Goal: Task Accomplishment & Management: Complete application form

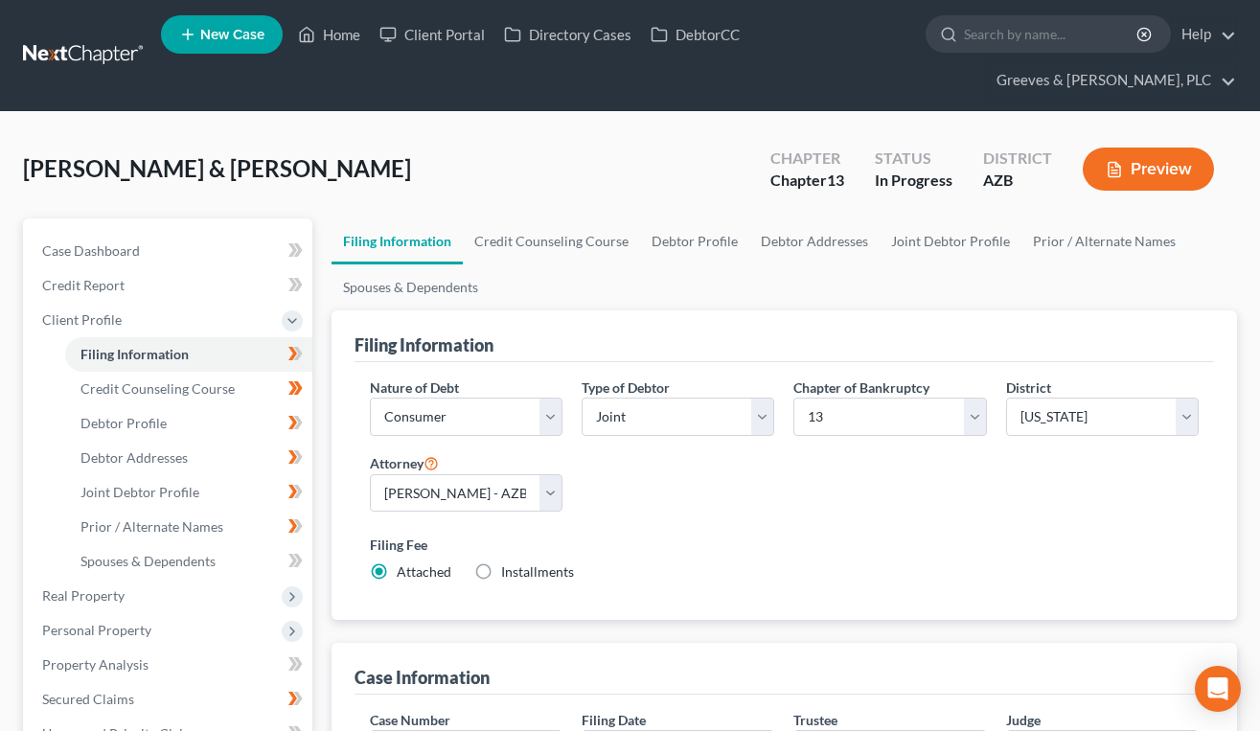
select select "1"
select select "3"
select select "4"
select select "1"
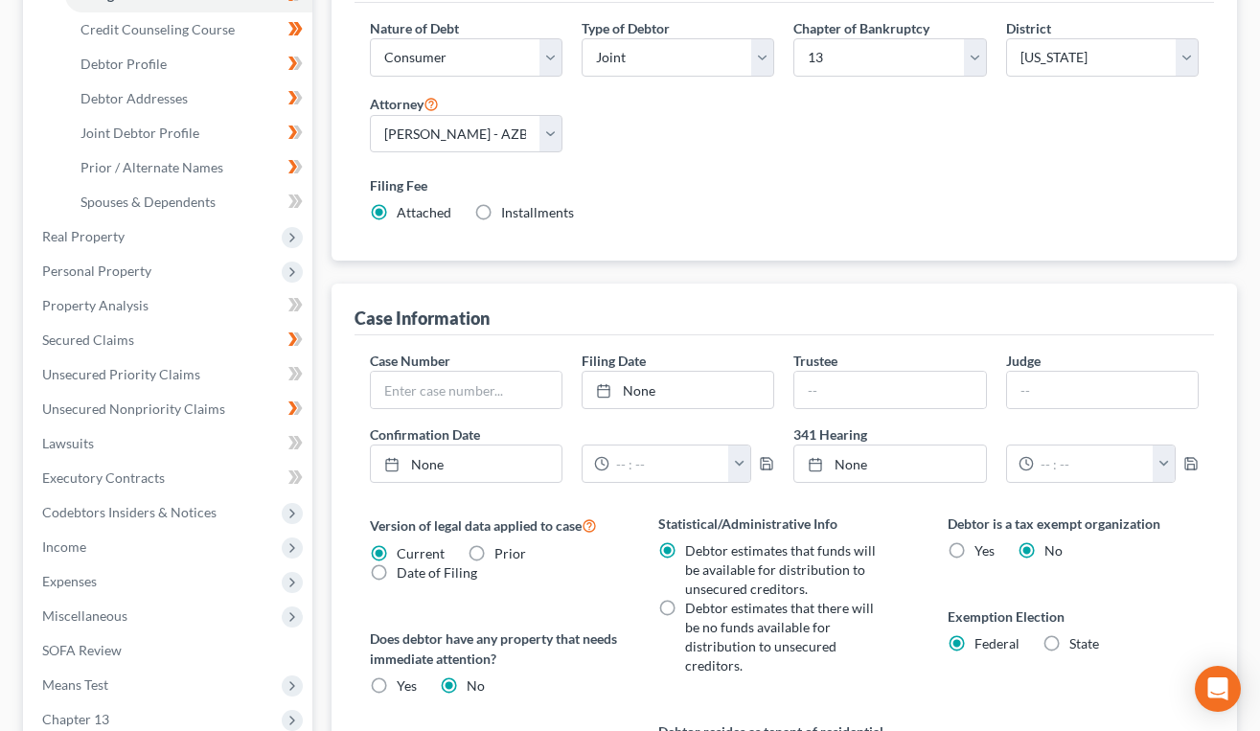
scroll to position [192, 0]
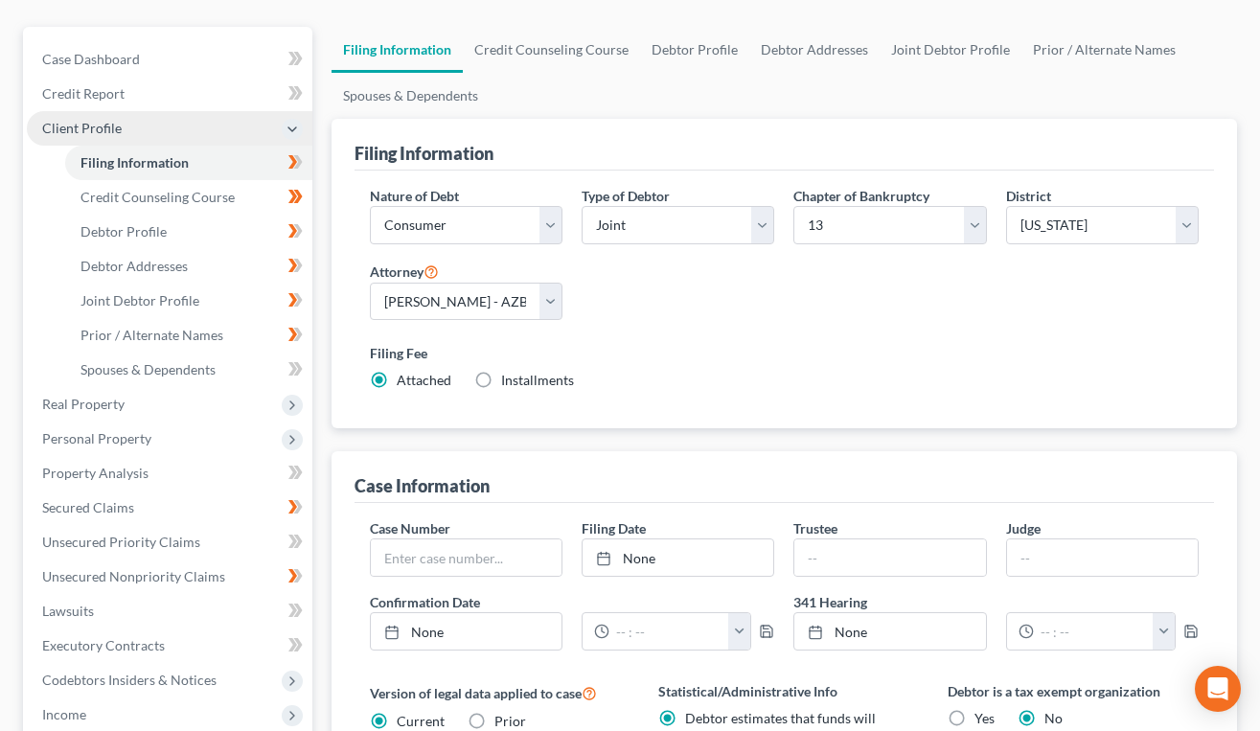
click at [181, 134] on span "Client Profile" at bounding box center [170, 128] width 286 height 34
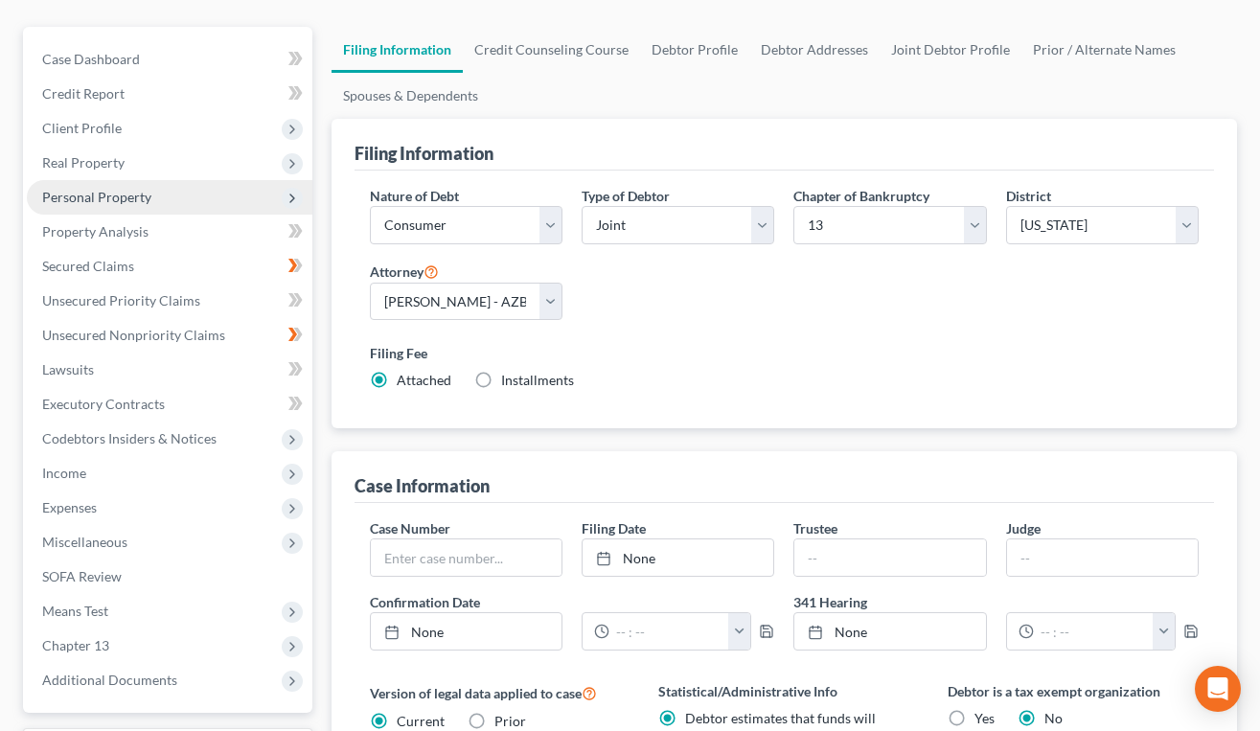
click at [178, 201] on span "Personal Property" at bounding box center [170, 197] width 286 height 34
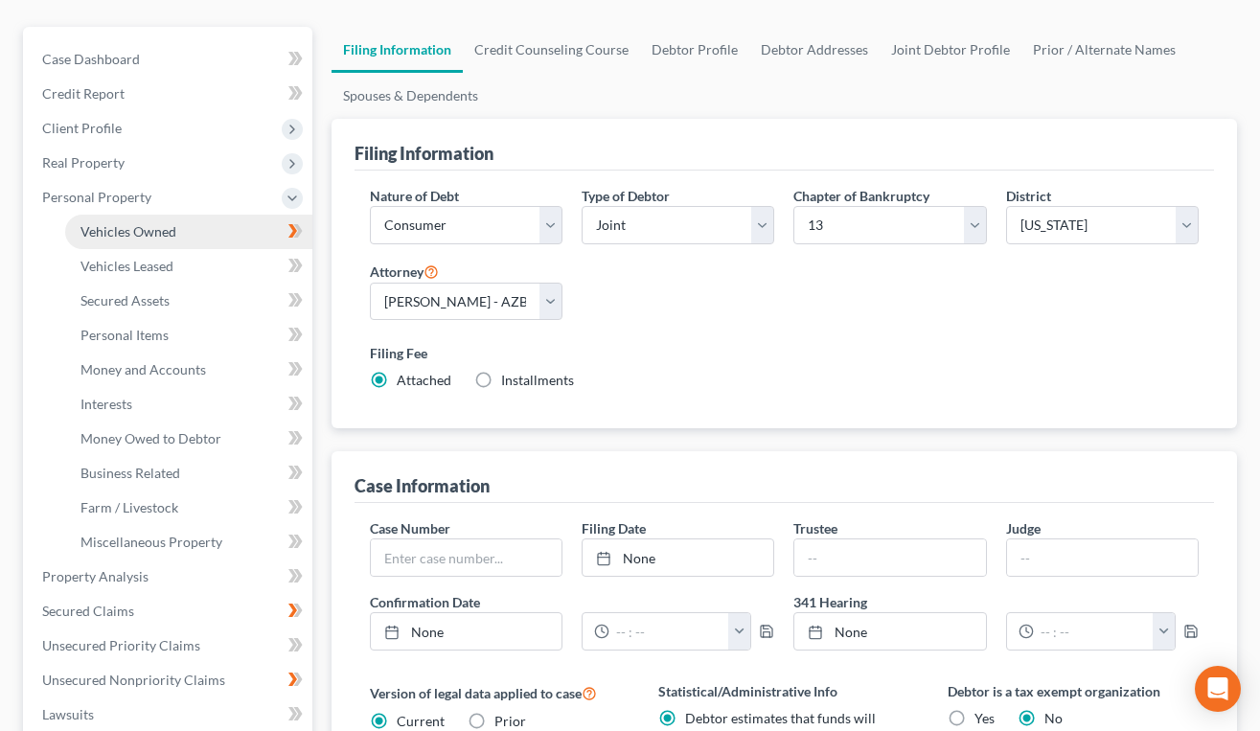
click at [204, 224] on link "Vehicles Owned" at bounding box center [188, 232] width 247 height 34
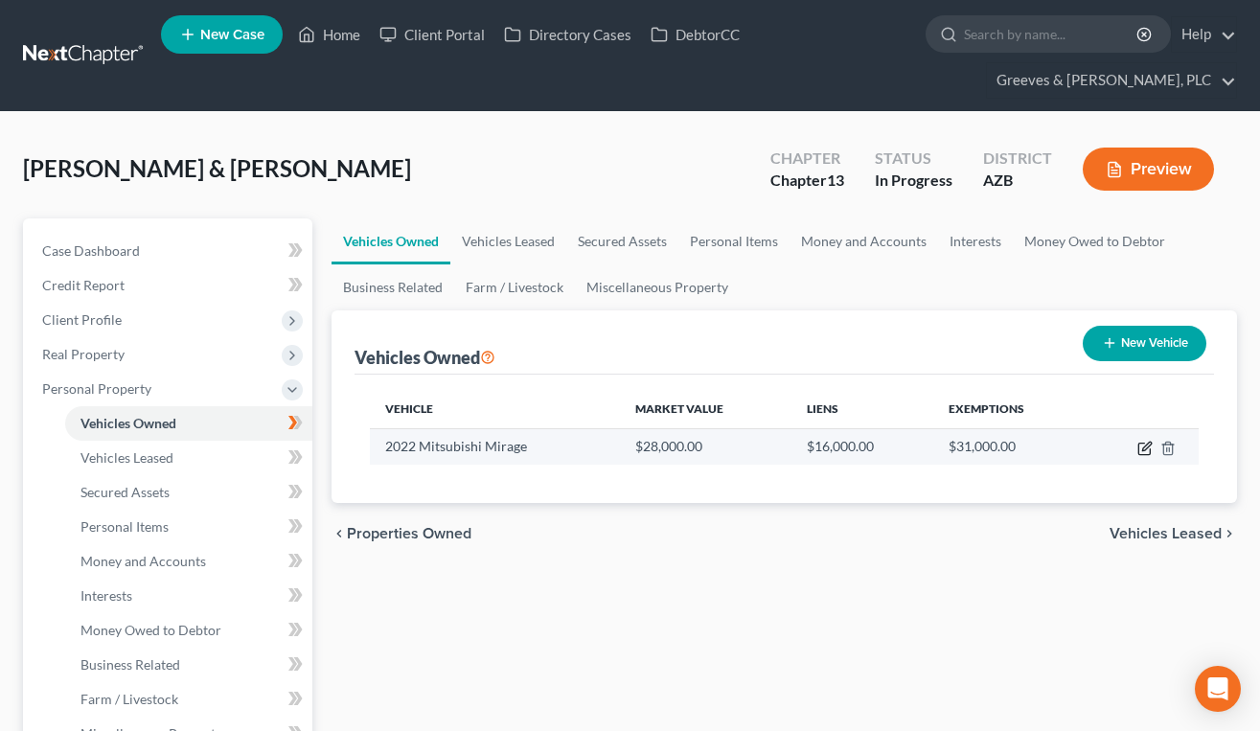
click at [1143, 446] on icon "button" at bounding box center [1144, 448] width 15 height 15
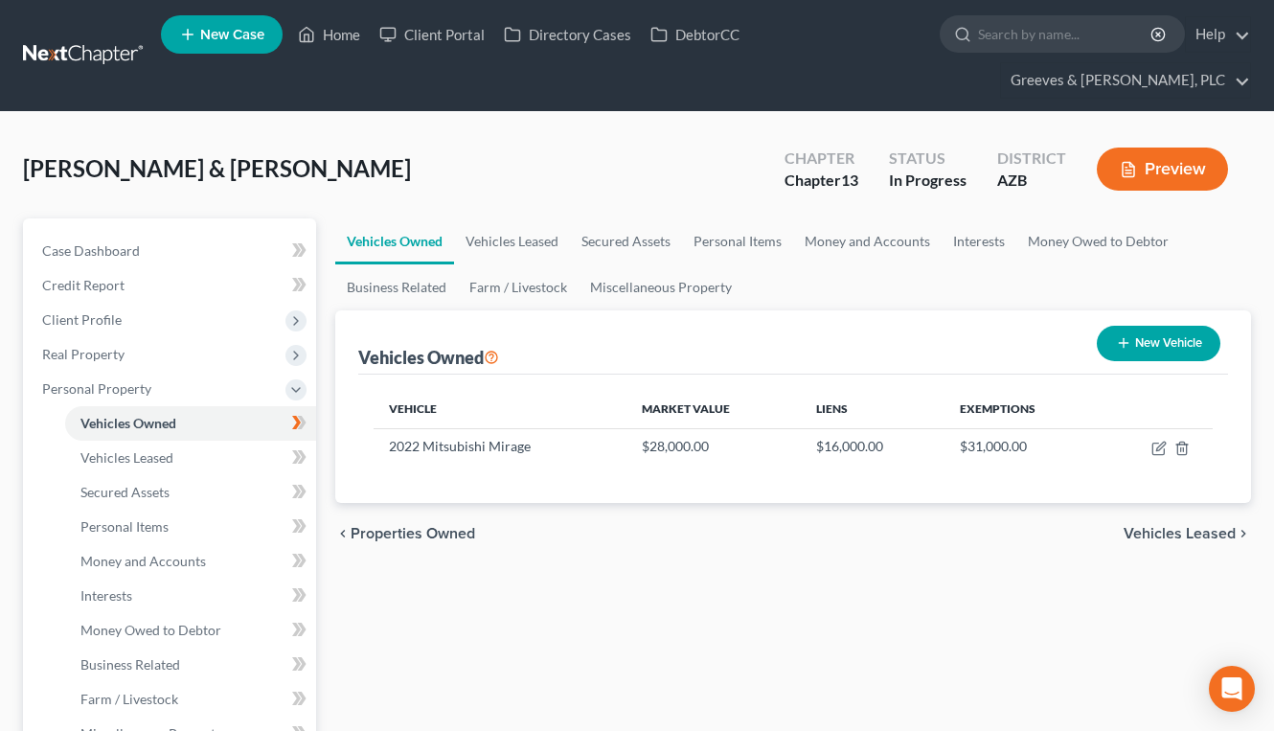
select select "0"
select select "4"
select select "2"
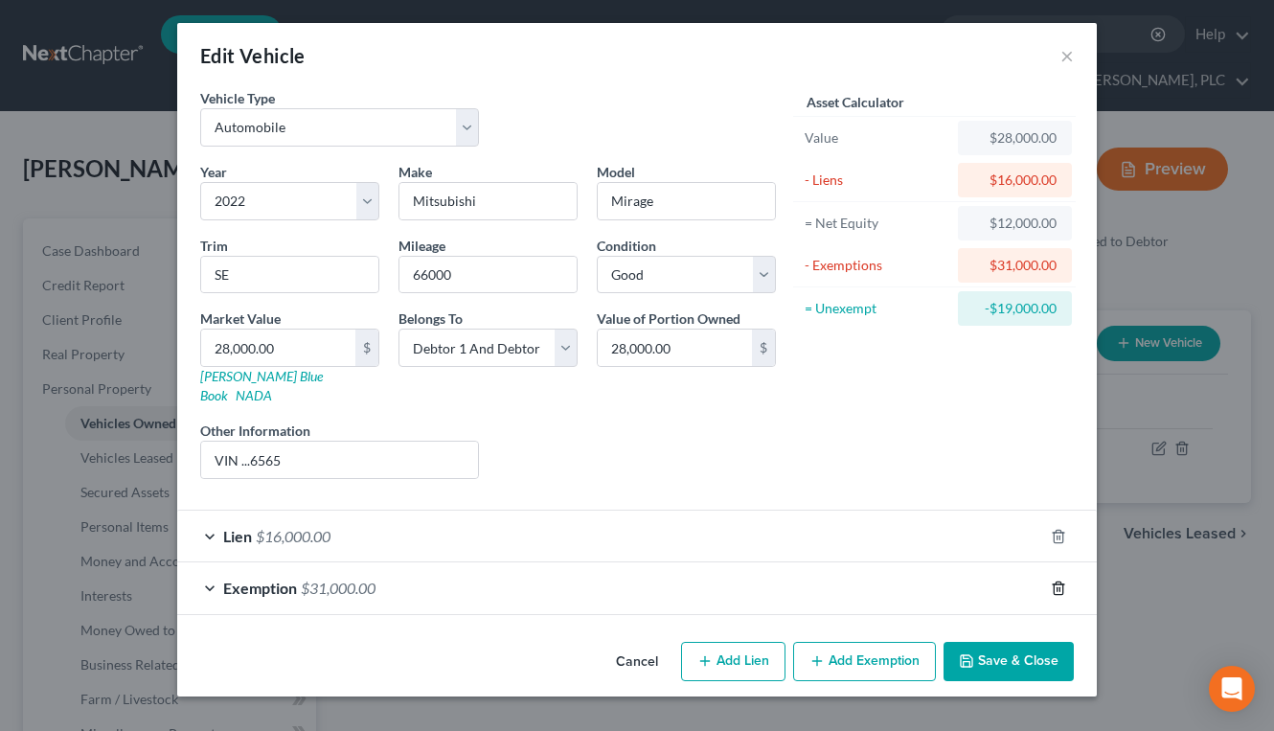
click at [1056, 581] on icon "button" at bounding box center [1058, 588] width 15 height 15
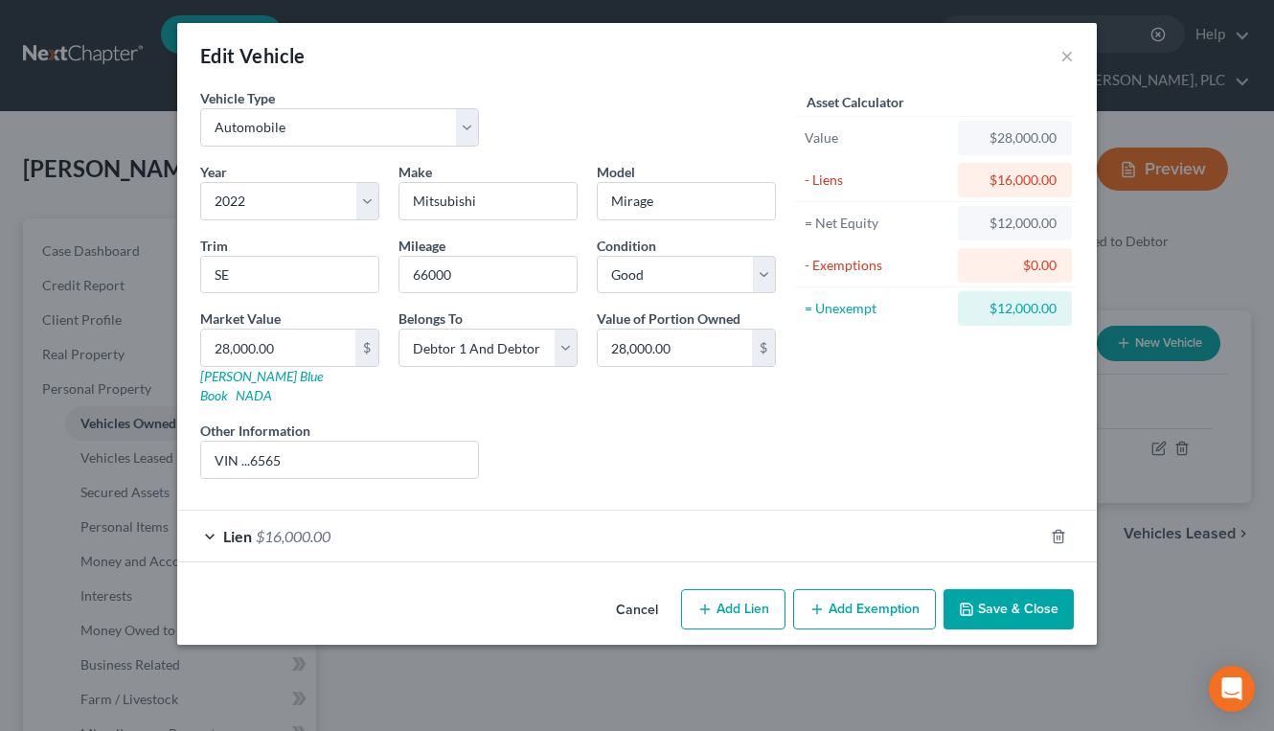
click at [872, 589] on button "Add Exemption" at bounding box center [864, 609] width 143 height 40
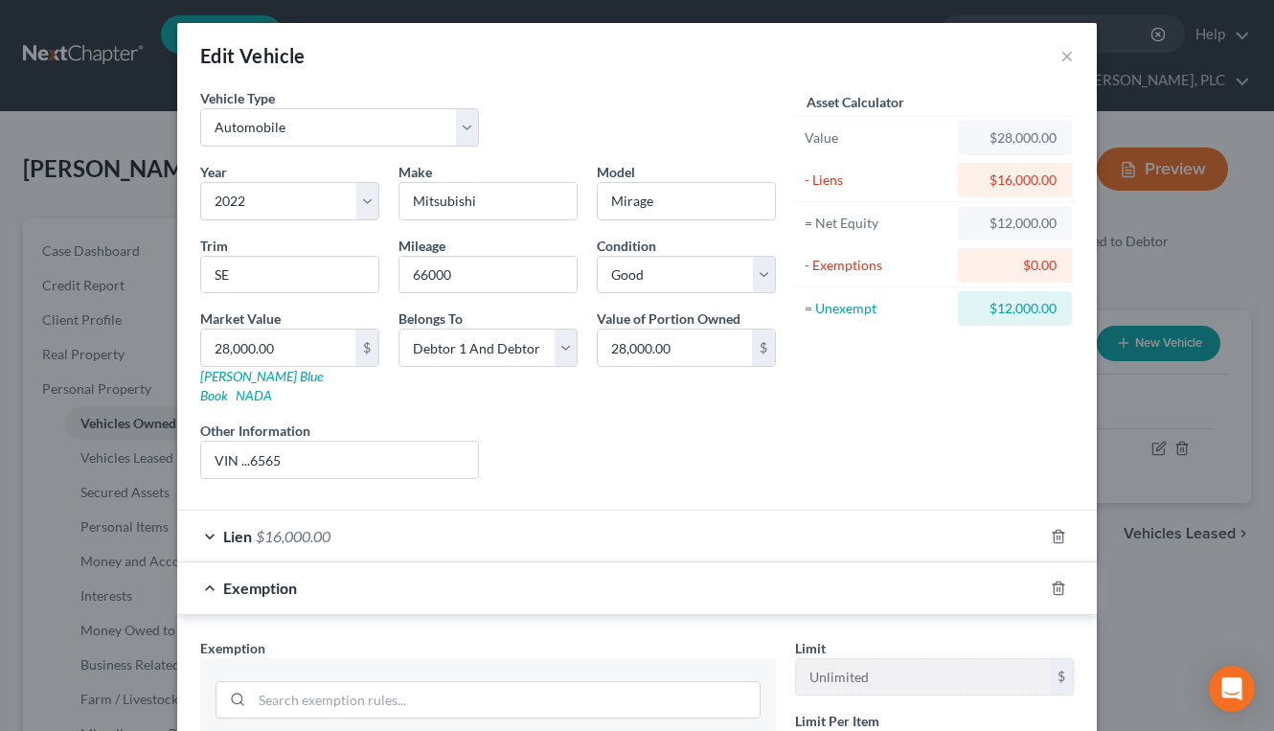
click at [786, 423] on div "Asset Calculator Value $28,000.00 - Liens $16,000.00 = Net Equity $12,000.00 - …" at bounding box center [935, 291] width 298 height 406
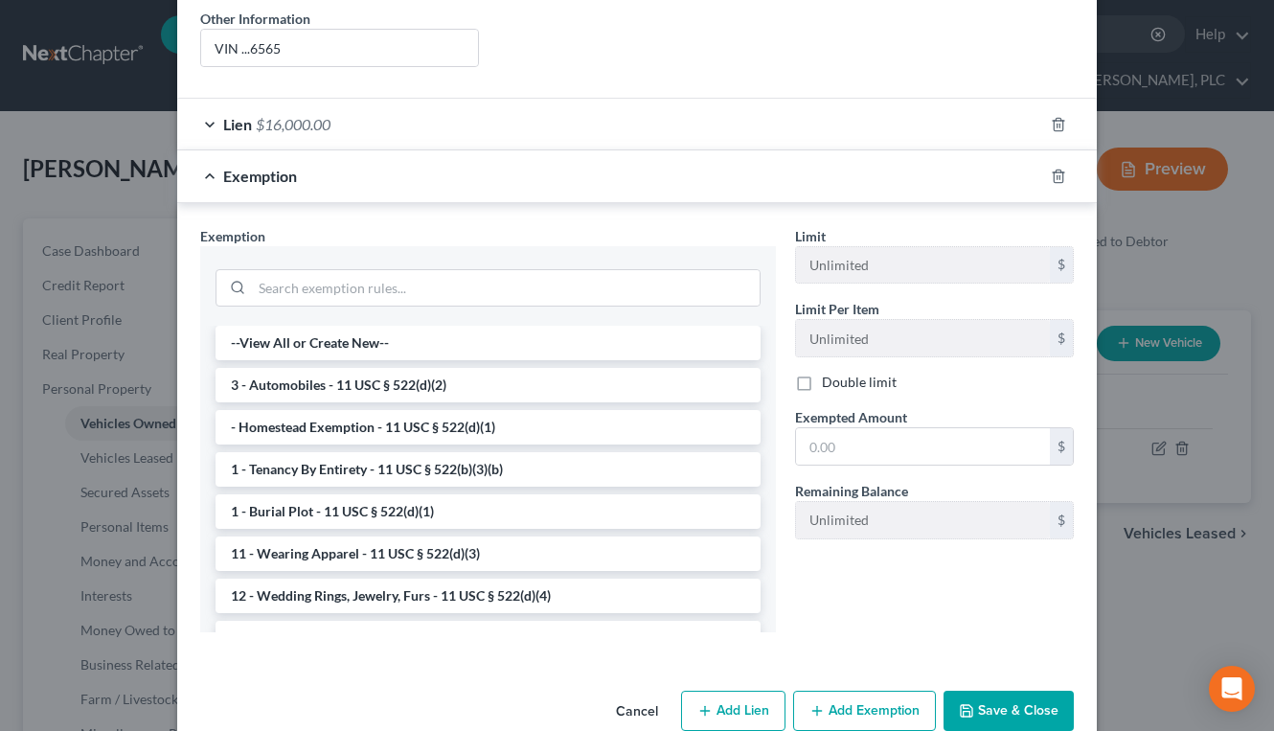
scroll to position [422, 0]
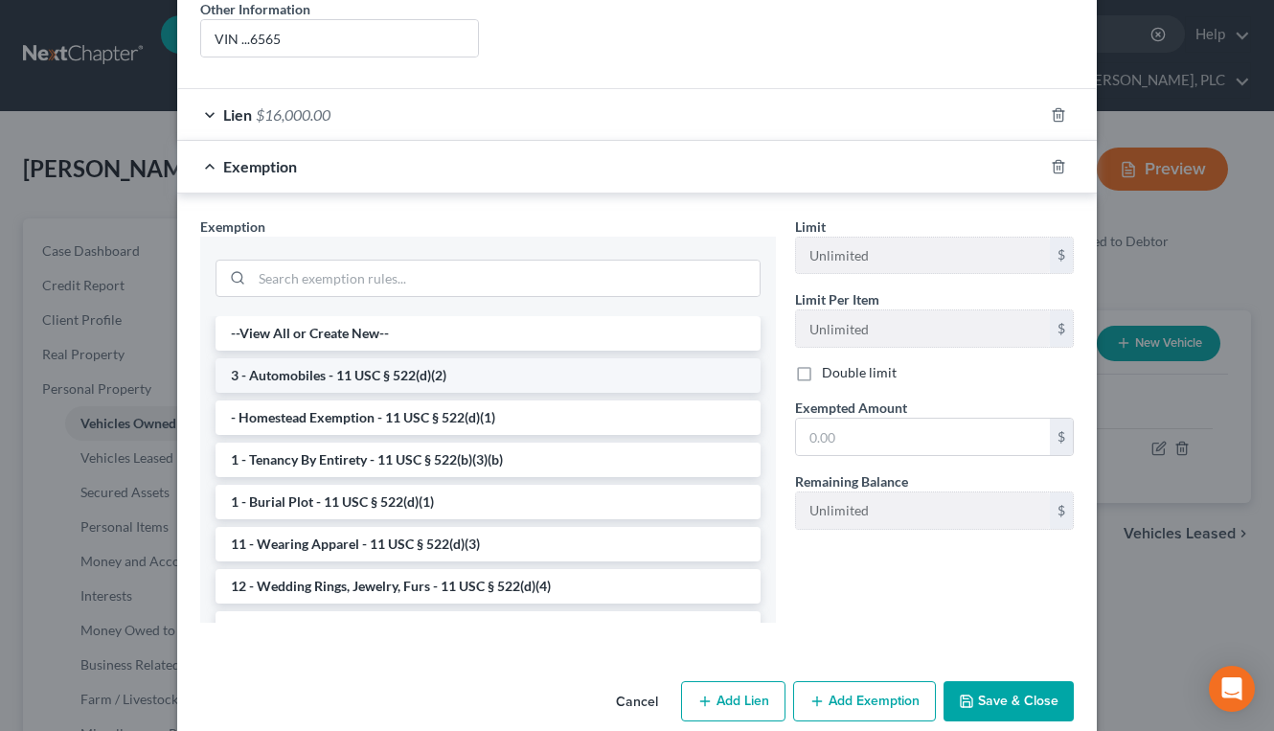
click at [584, 358] on li "3 - Automobiles - 11 USC § 522(d)(2)" at bounding box center [488, 375] width 545 height 34
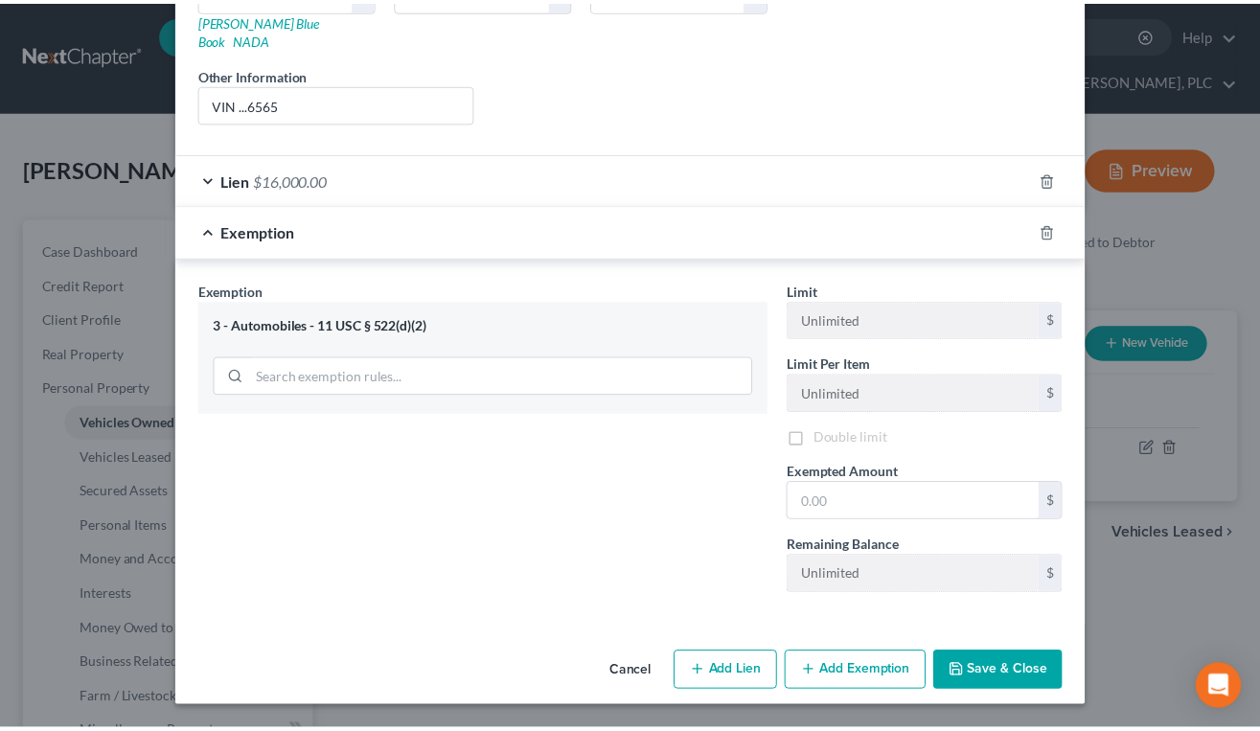
scroll to position [337, 0]
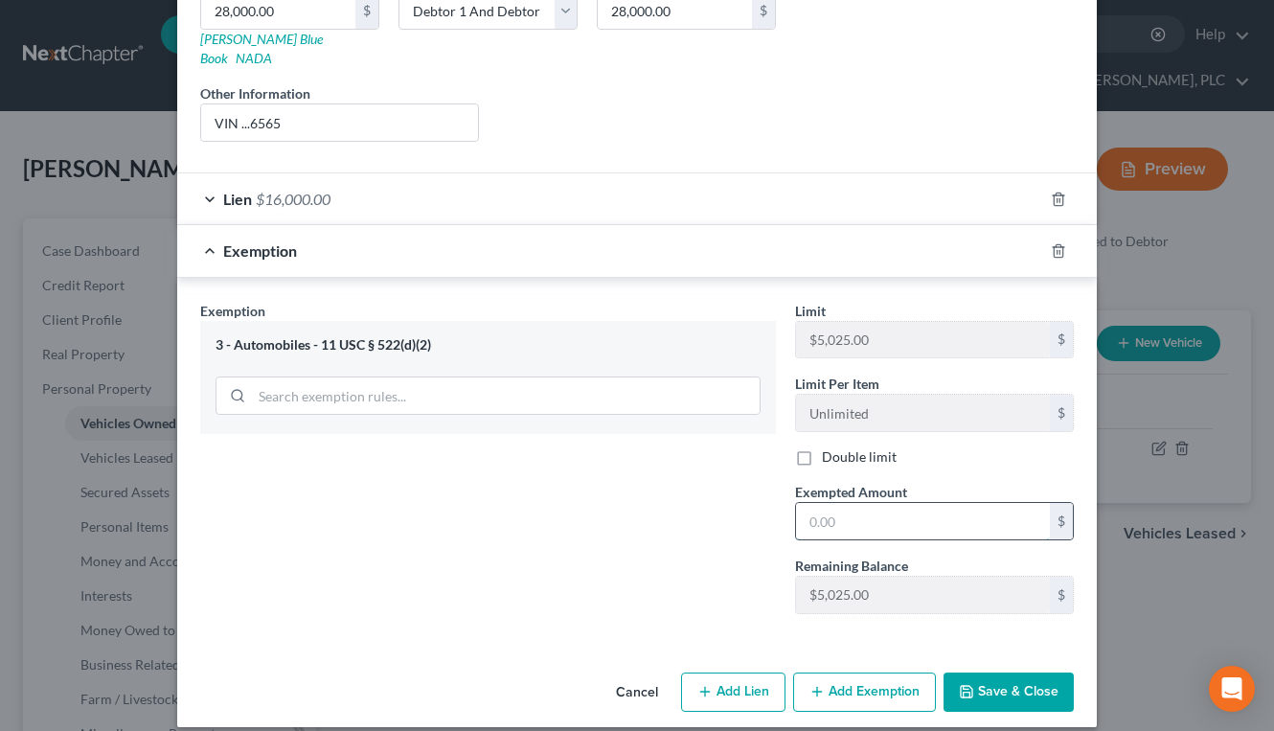
click at [814, 506] on input "text" at bounding box center [923, 521] width 254 height 36
click at [822, 447] on label "Double limit" at bounding box center [859, 456] width 75 height 19
click at [830, 447] on input "Double limit" at bounding box center [836, 453] width 12 height 12
checkbox input "true"
click at [865, 503] on input "text" at bounding box center [923, 521] width 254 height 36
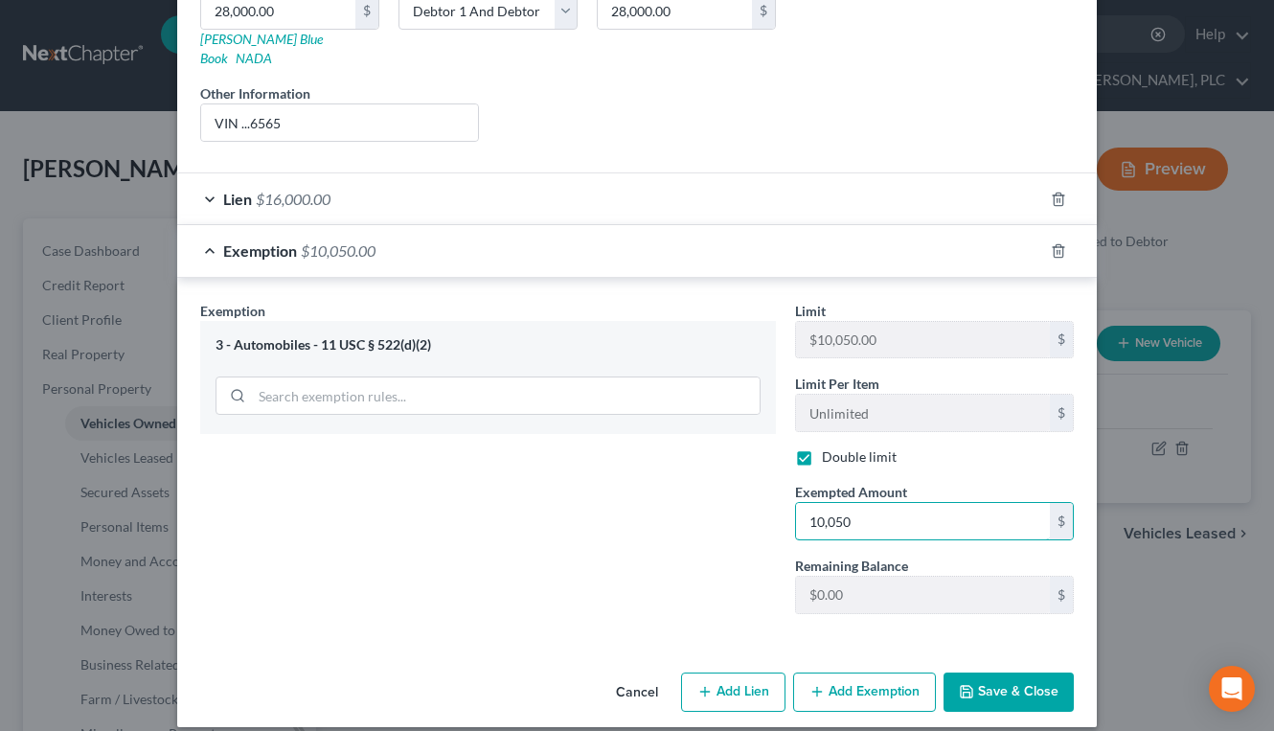
type input "10,050"
click at [996, 673] on button "Save & Close" at bounding box center [1009, 693] width 130 height 40
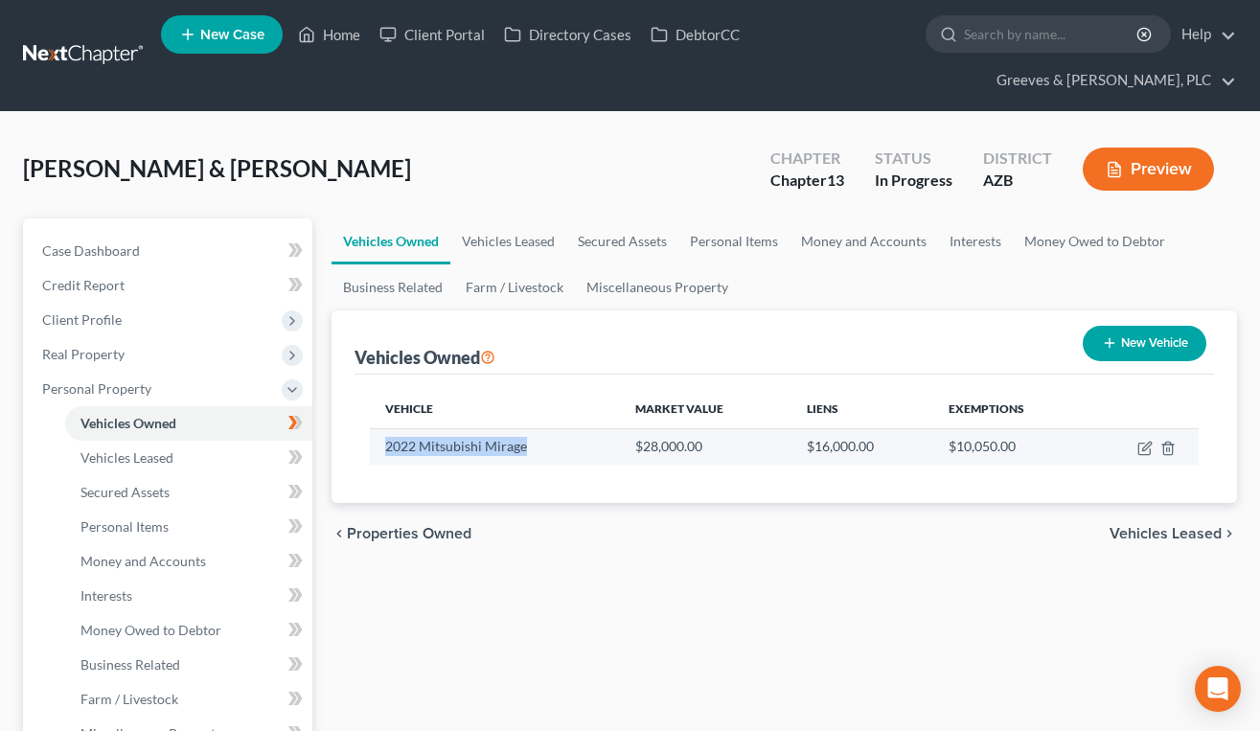
drag, startPoint x: 563, startPoint y: 446, endPoint x: 382, endPoint y: 439, distance: 181.2
click at [382, 439] on td "2022 Mitsubishi Mirage" at bounding box center [495, 446] width 250 height 36
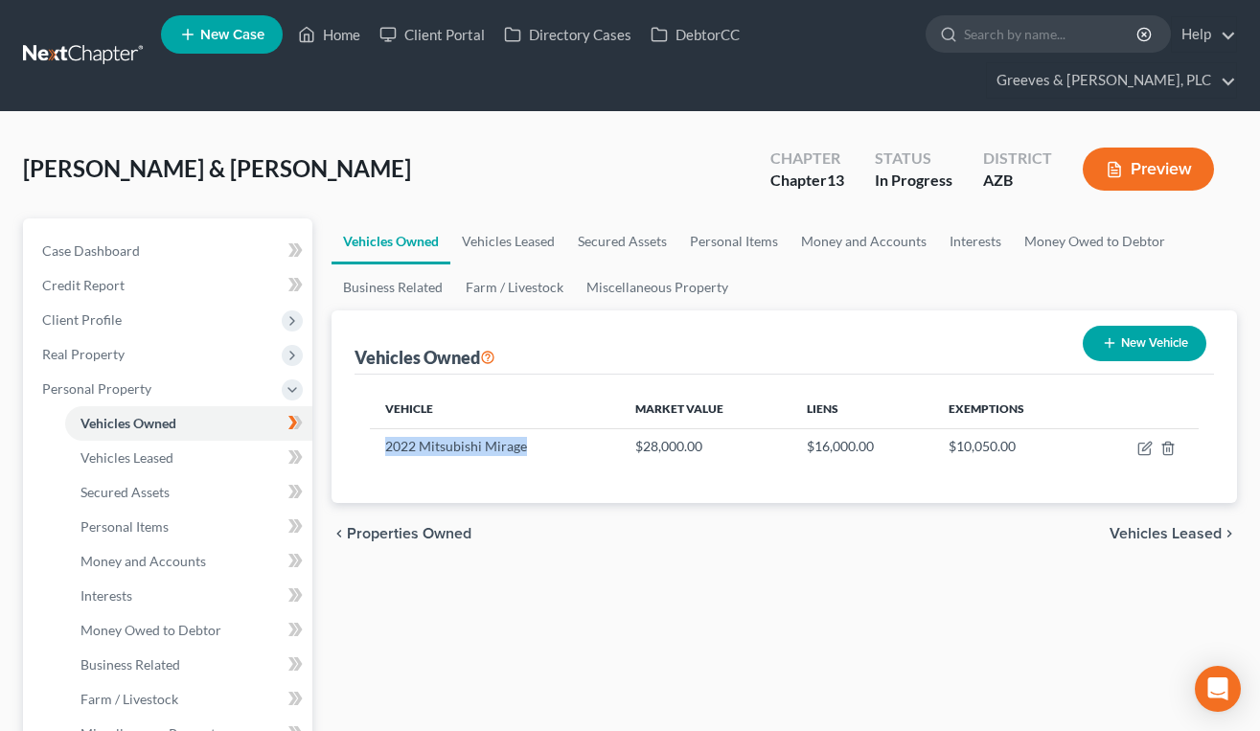
copy td "2022 Mitsubishi Mirage"
click at [714, 245] on link "Personal Items" at bounding box center [733, 241] width 111 height 46
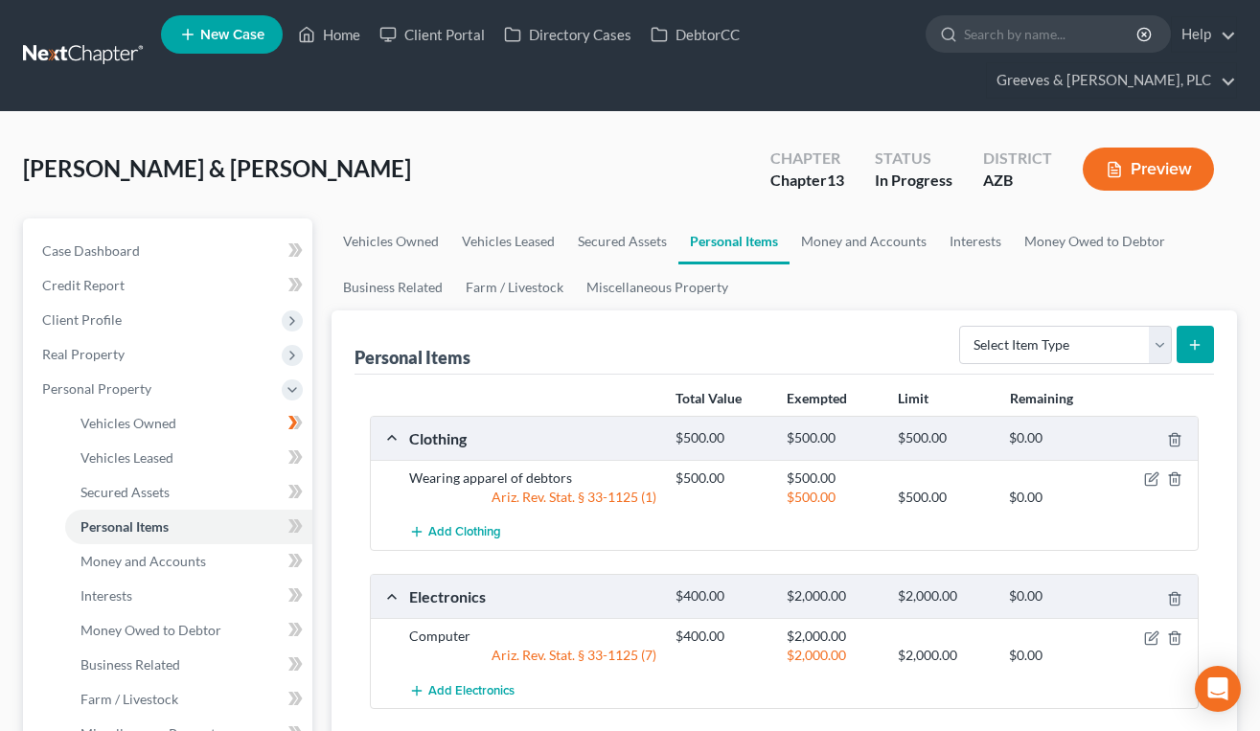
click at [856, 333] on div "Personal Items Select Item Type Clothing Collectibles Of Value Electronics Fire…" at bounding box center [785, 342] width 860 height 64
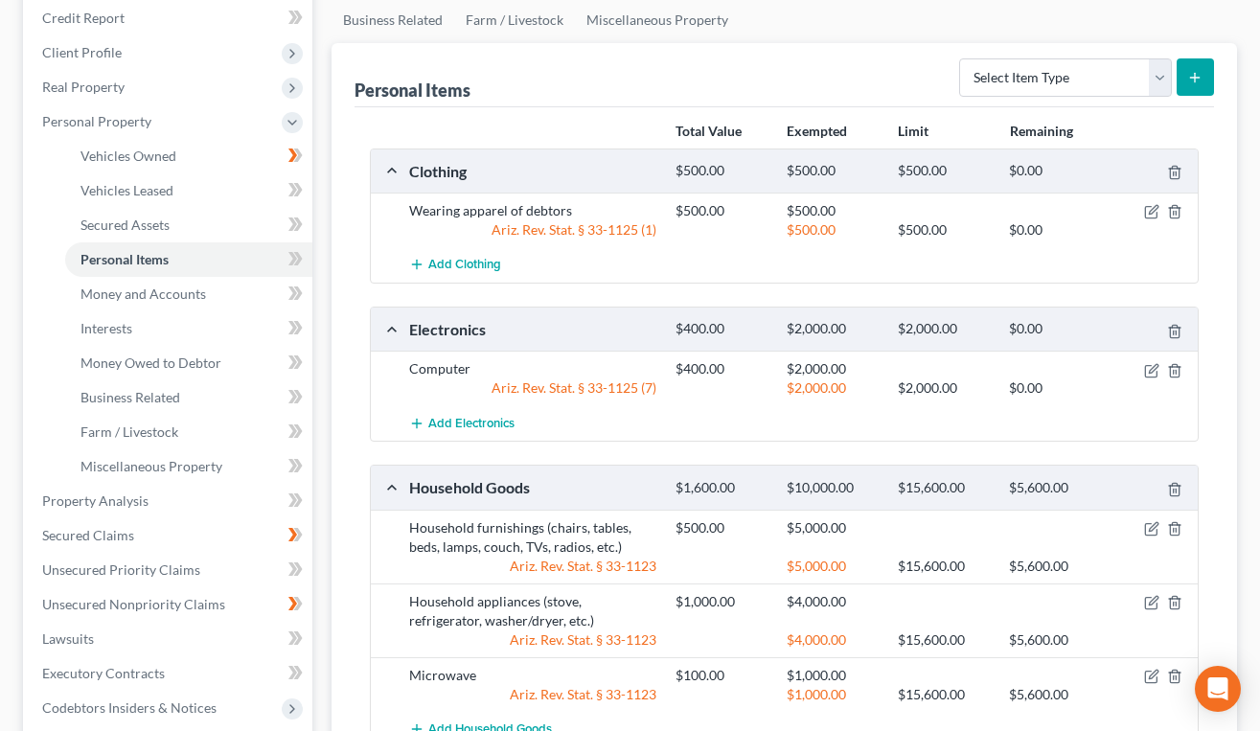
scroll to position [268, 0]
click at [1150, 205] on icon "button" at bounding box center [1151, 210] width 15 height 15
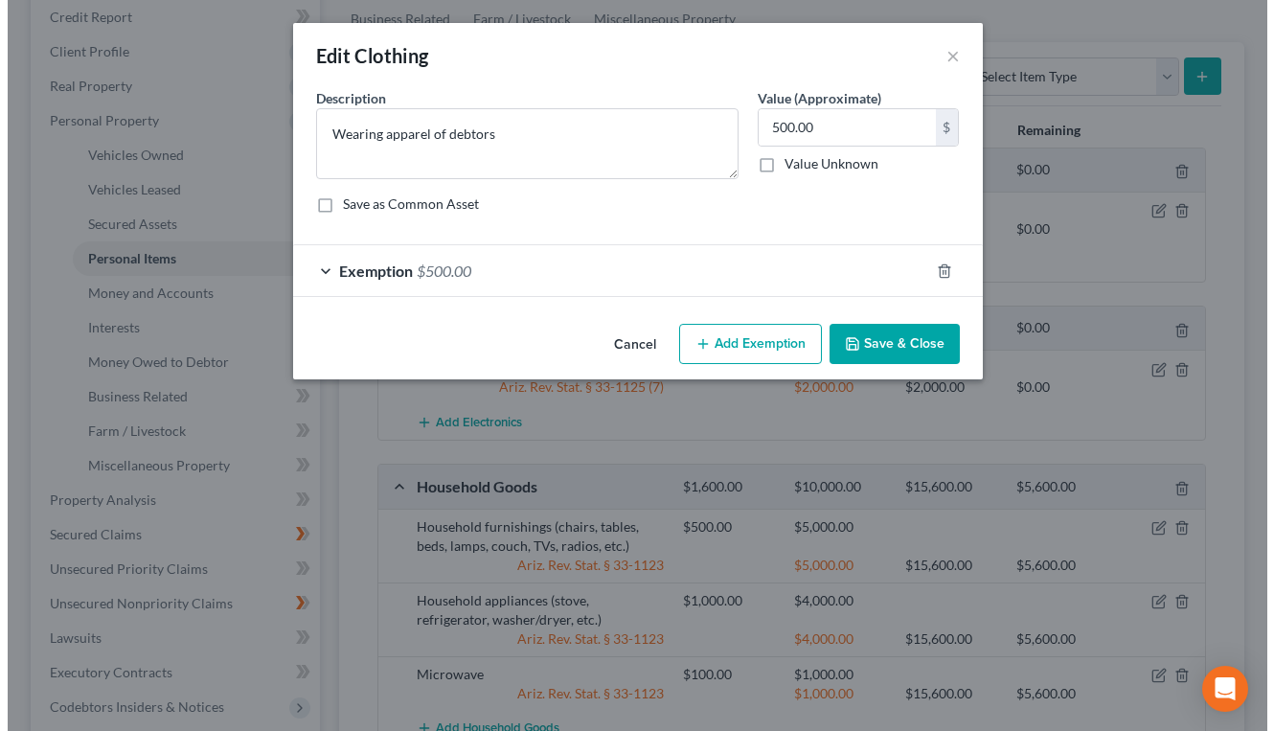
scroll to position [234, 0]
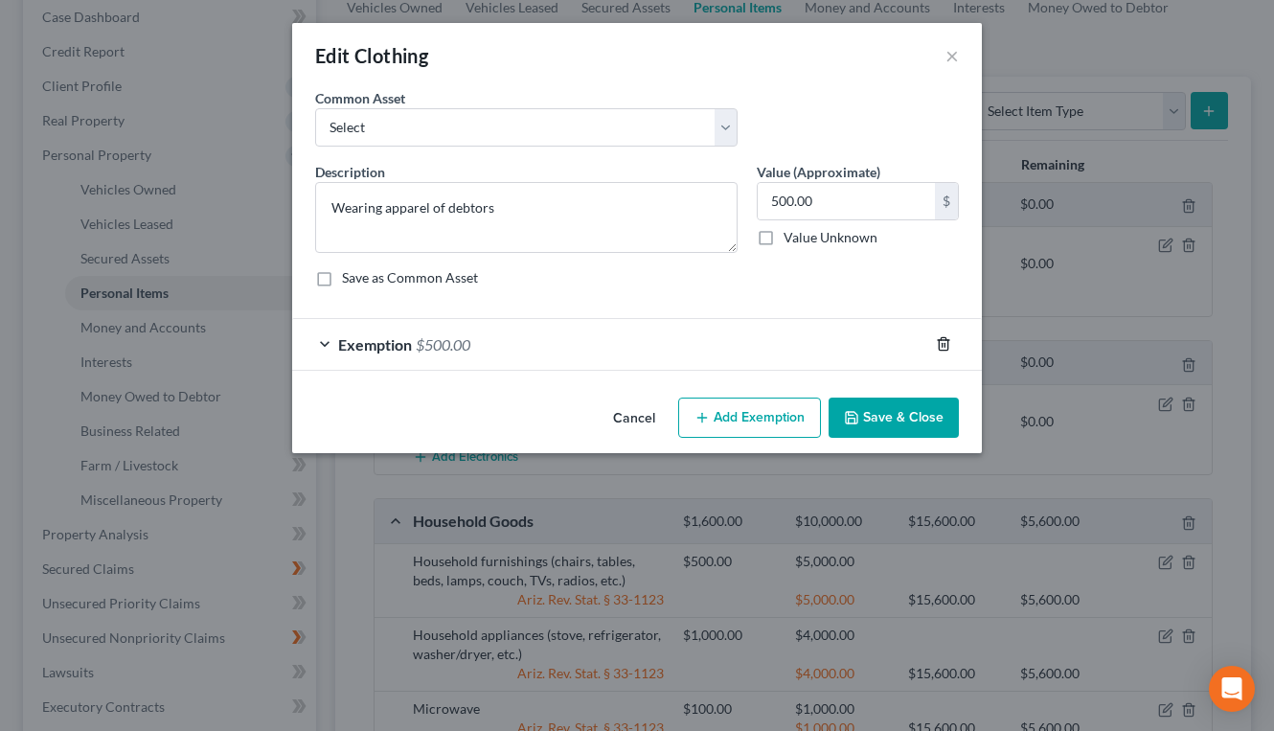
click at [939, 339] on icon "button" at bounding box center [943, 343] width 15 height 15
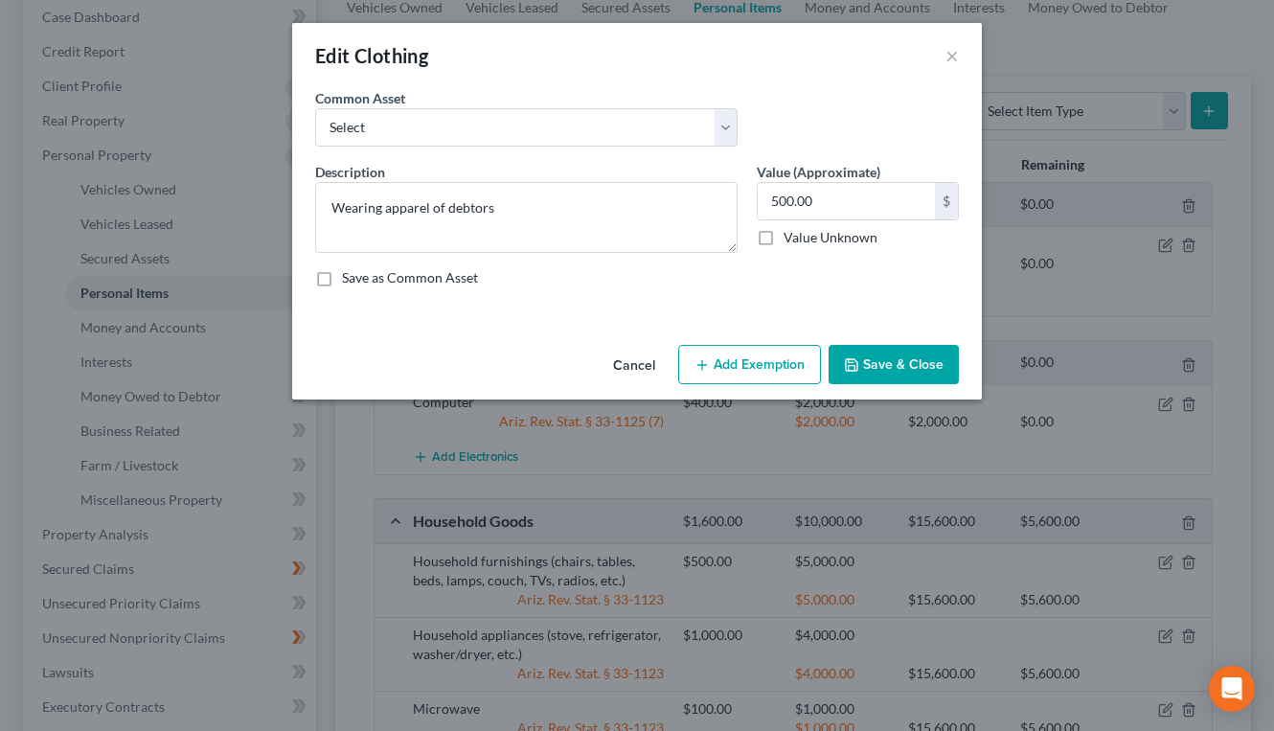
click at [755, 373] on button "Add Exemption" at bounding box center [749, 365] width 143 height 40
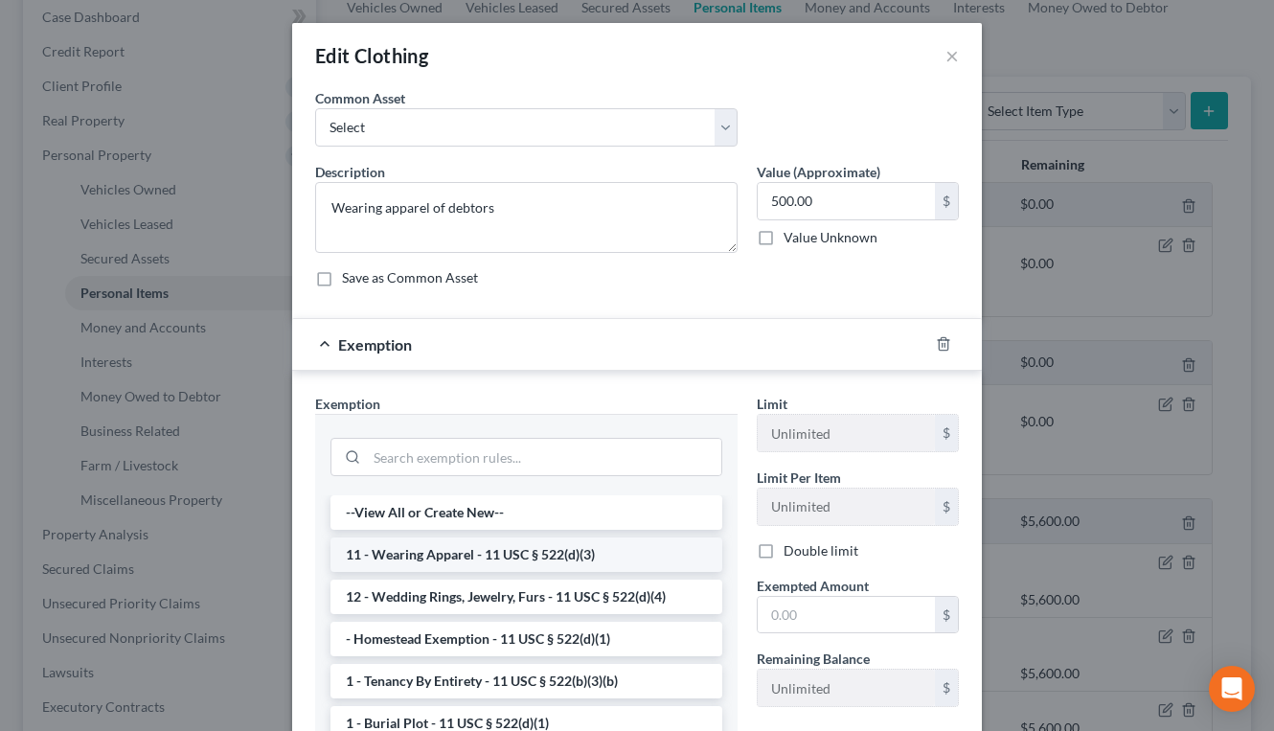
click at [467, 551] on li "11 - Wearing Apparel - 11 USC § 522(d)(3)" at bounding box center [527, 555] width 392 height 34
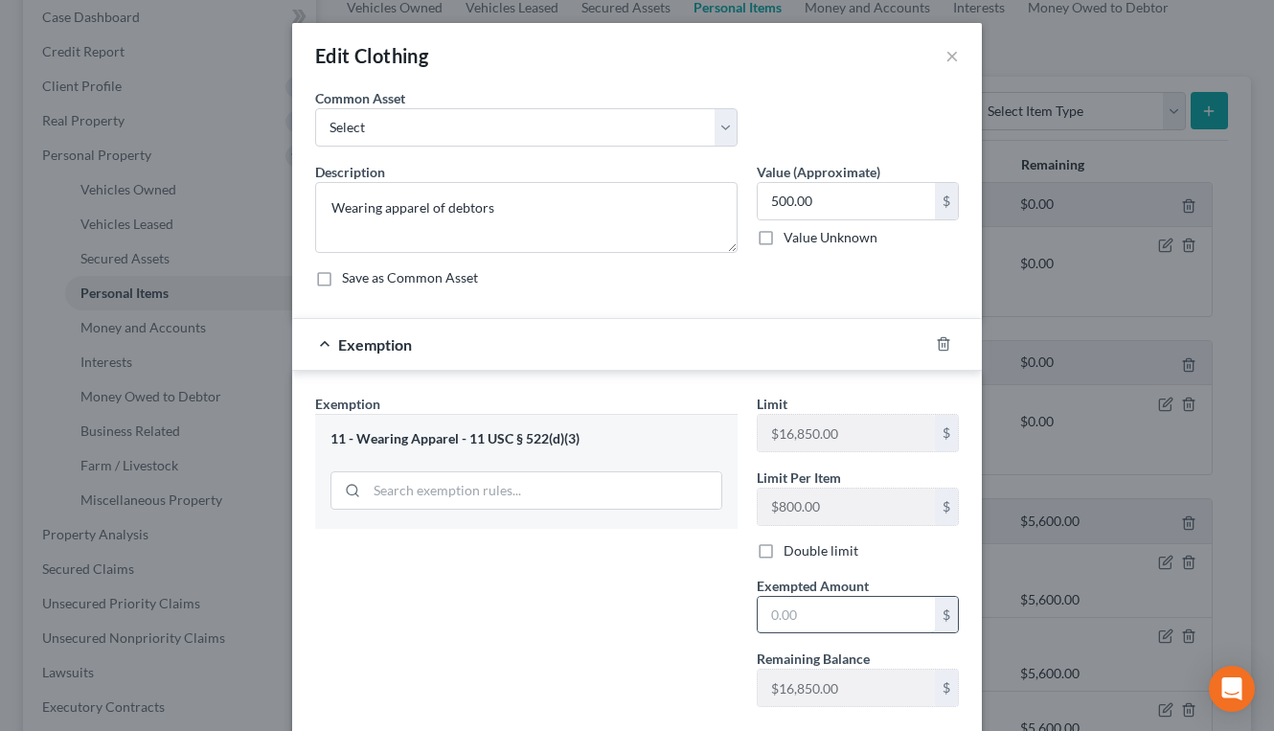
click at [788, 608] on input "text" at bounding box center [846, 615] width 177 height 36
type input "1,000"
click at [479, 594] on div "Exemption Set must be selected for CA. Exemption * 11 - Wearing Apparel - 11 US…" at bounding box center [527, 558] width 442 height 329
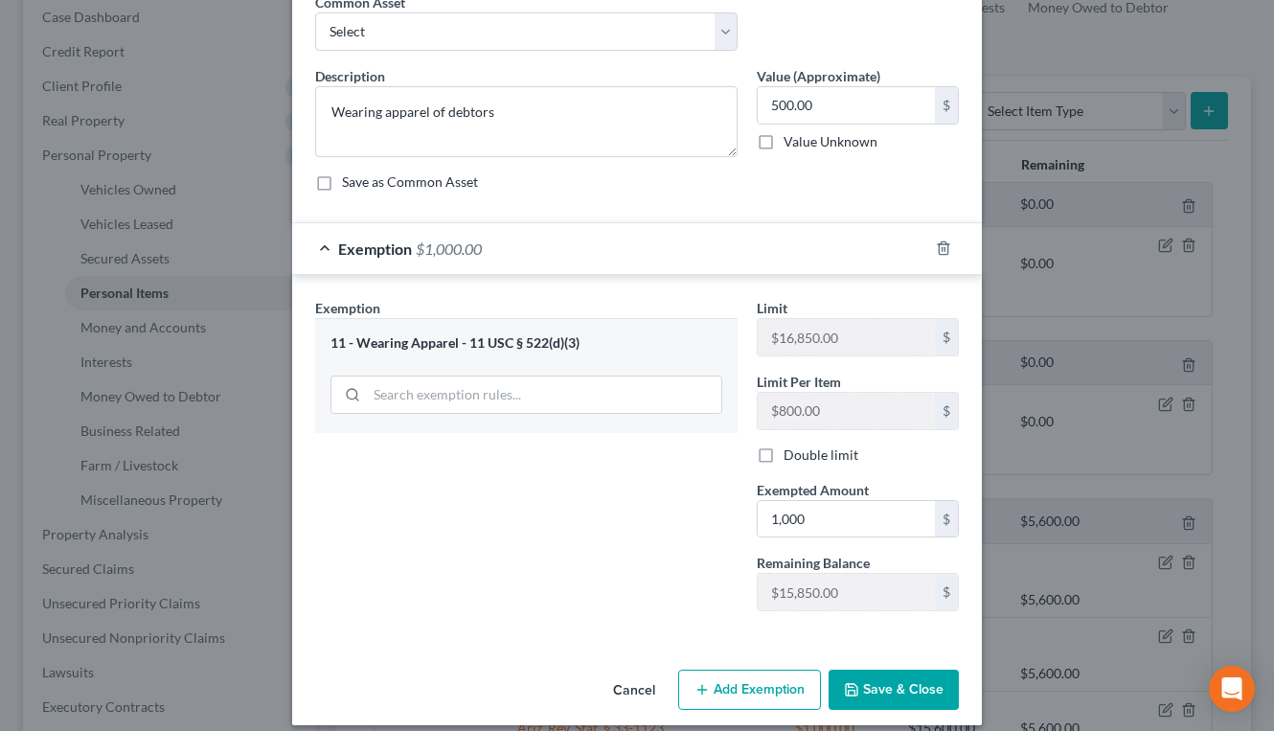
scroll to position [113, 0]
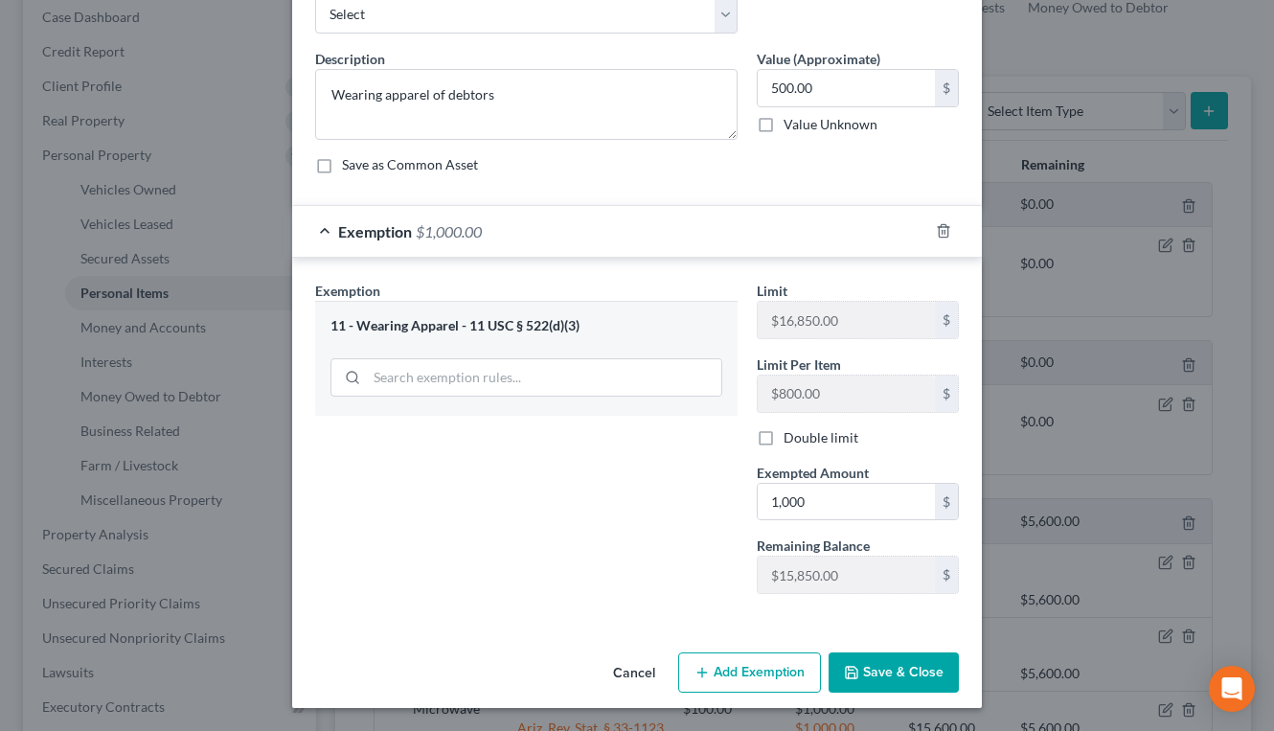
click at [899, 681] on button "Save & Close" at bounding box center [894, 673] width 130 height 40
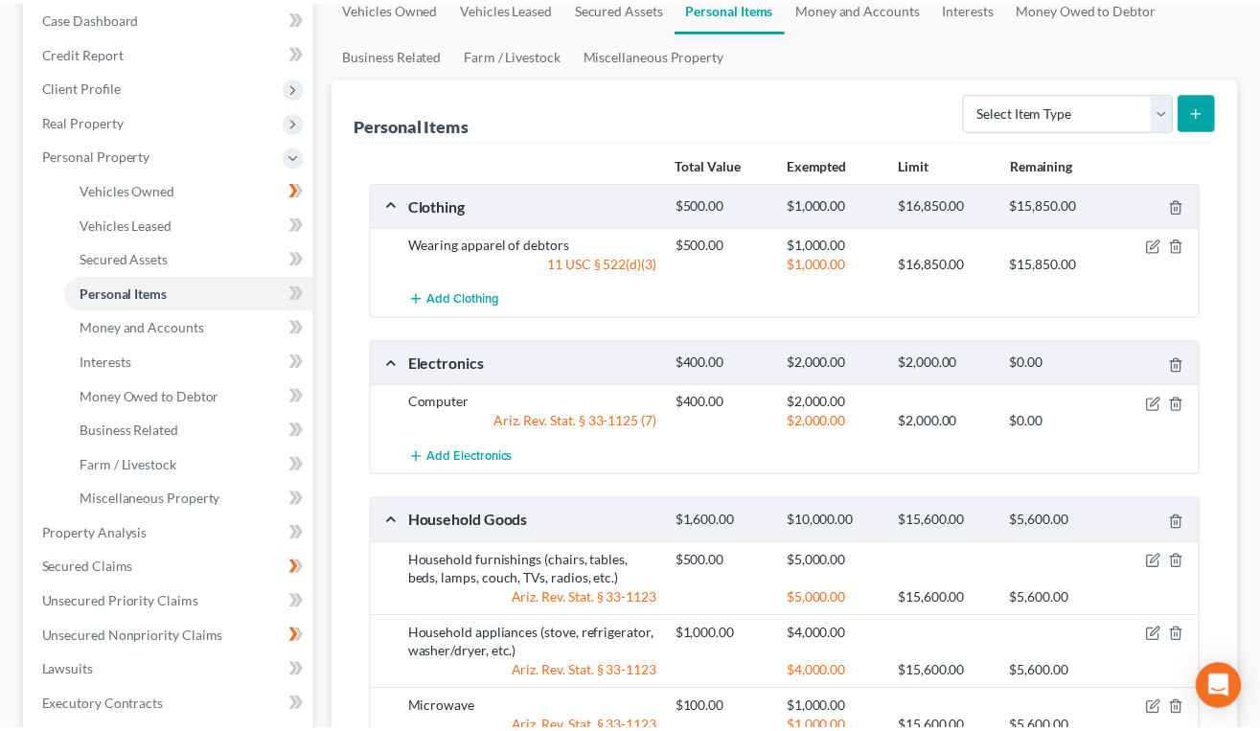
scroll to position [268, 0]
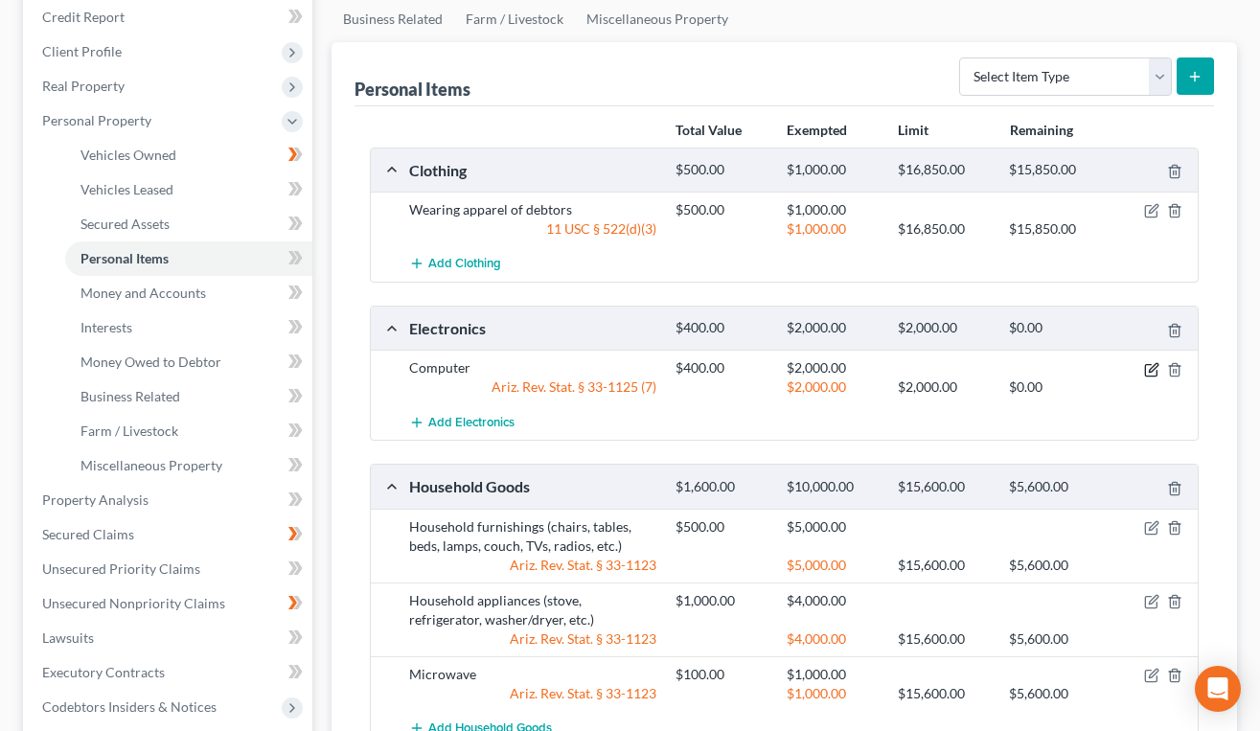
click at [1147, 368] on icon "button" at bounding box center [1151, 369] width 15 height 15
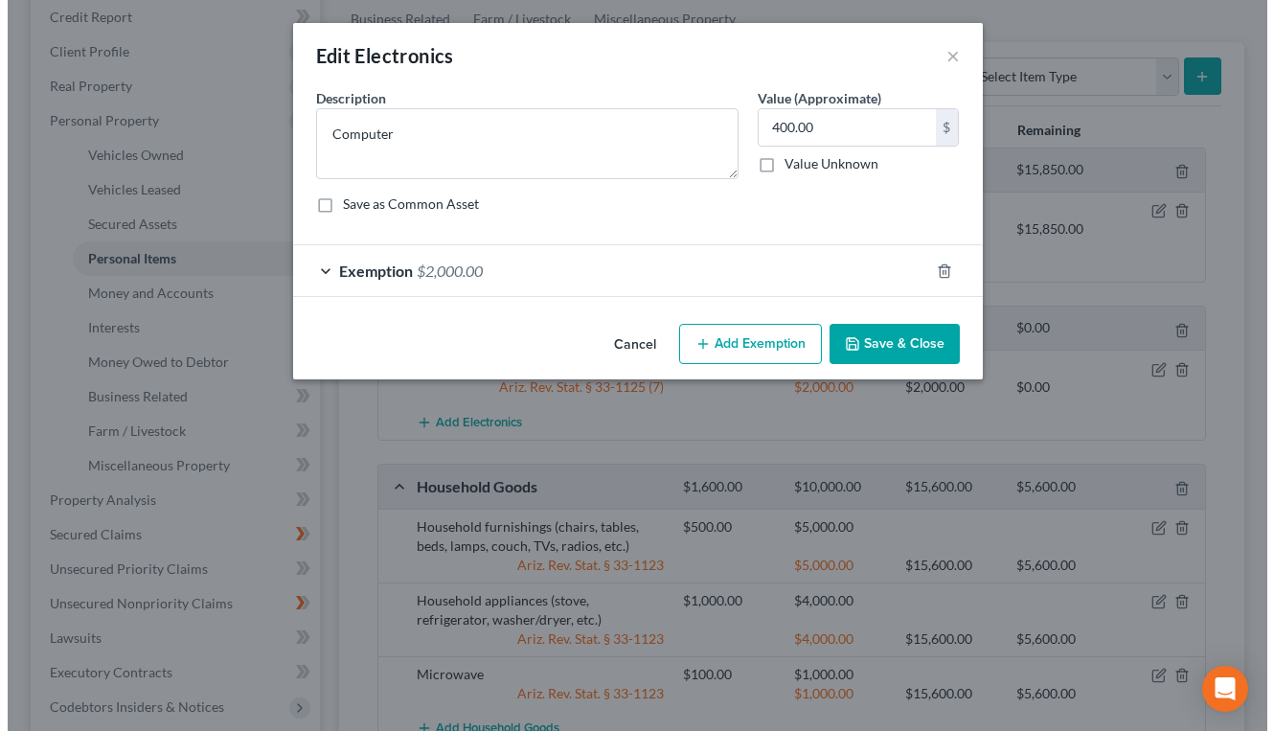
scroll to position [234, 0]
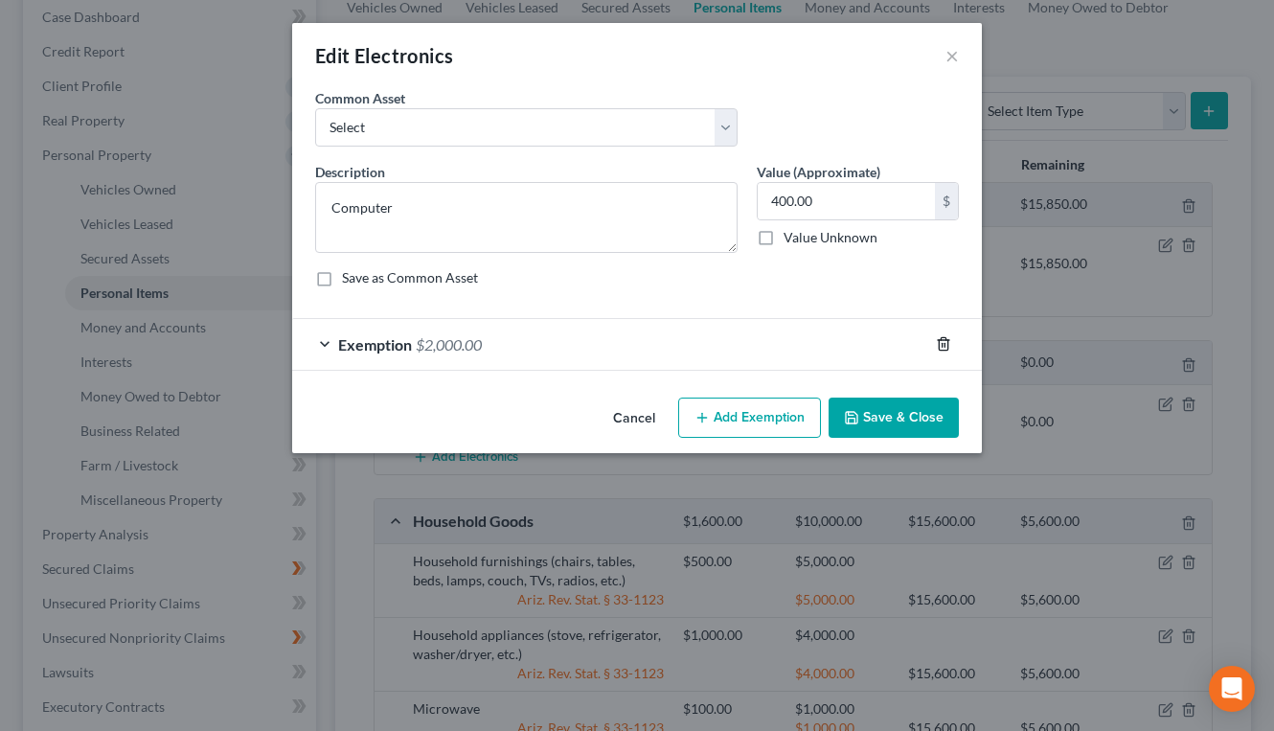
click at [945, 345] on line "button" at bounding box center [945, 346] width 0 height 4
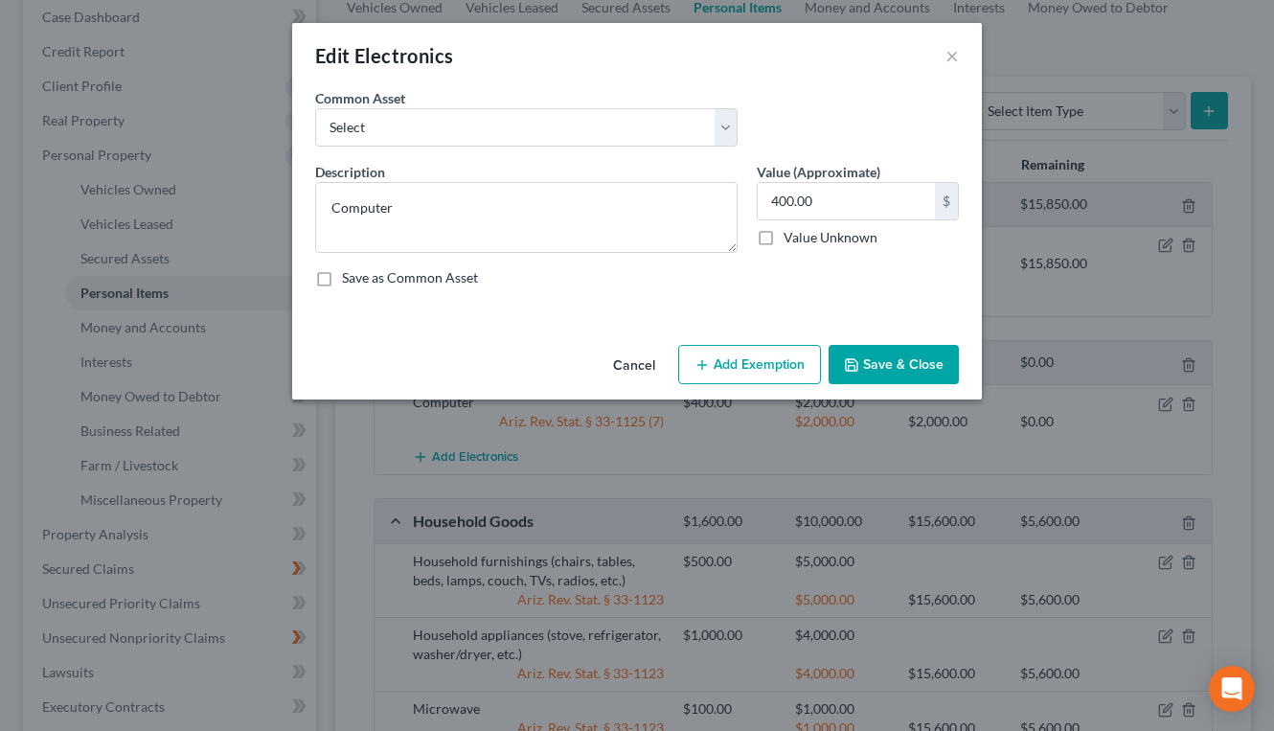
click at [755, 357] on button "Add Exemption" at bounding box center [749, 365] width 143 height 40
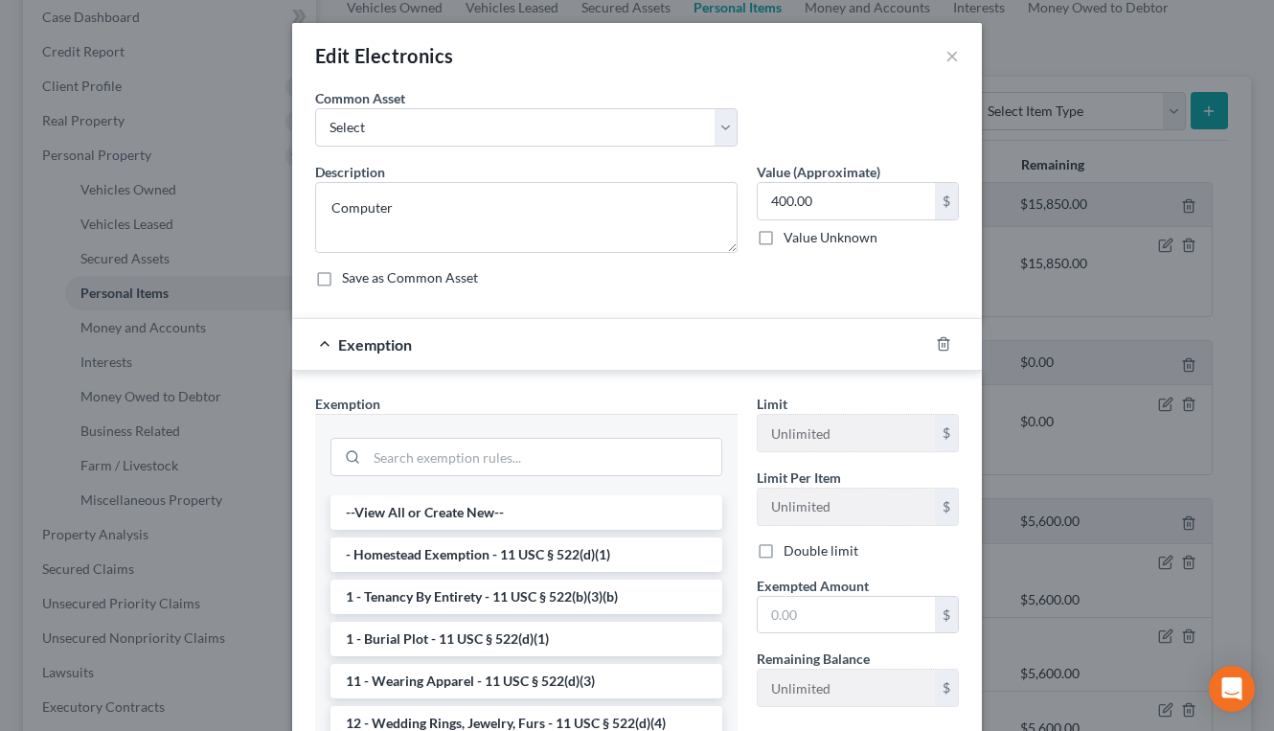
click at [694, 291] on div "Description * Computer Value (Approximate) 400.00 $ Value Unknown Balance Undet…" at bounding box center [637, 232] width 663 height 141
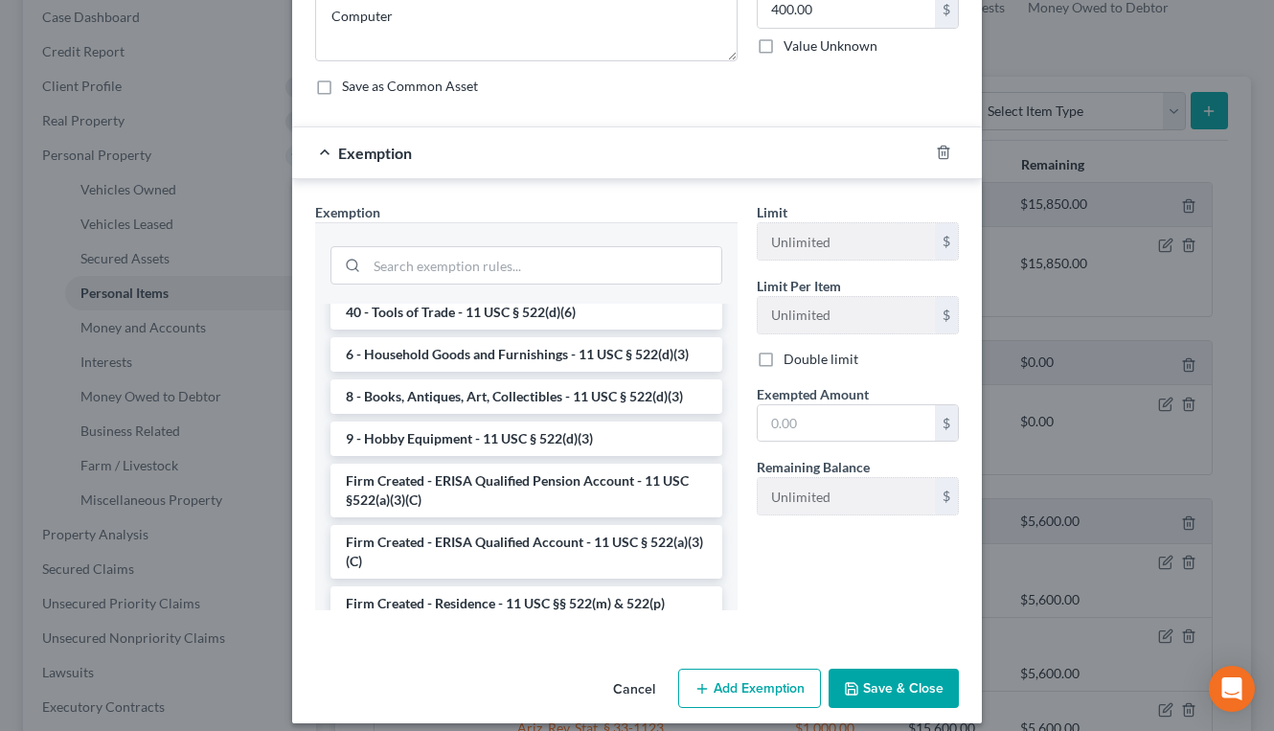
scroll to position [1699, 0]
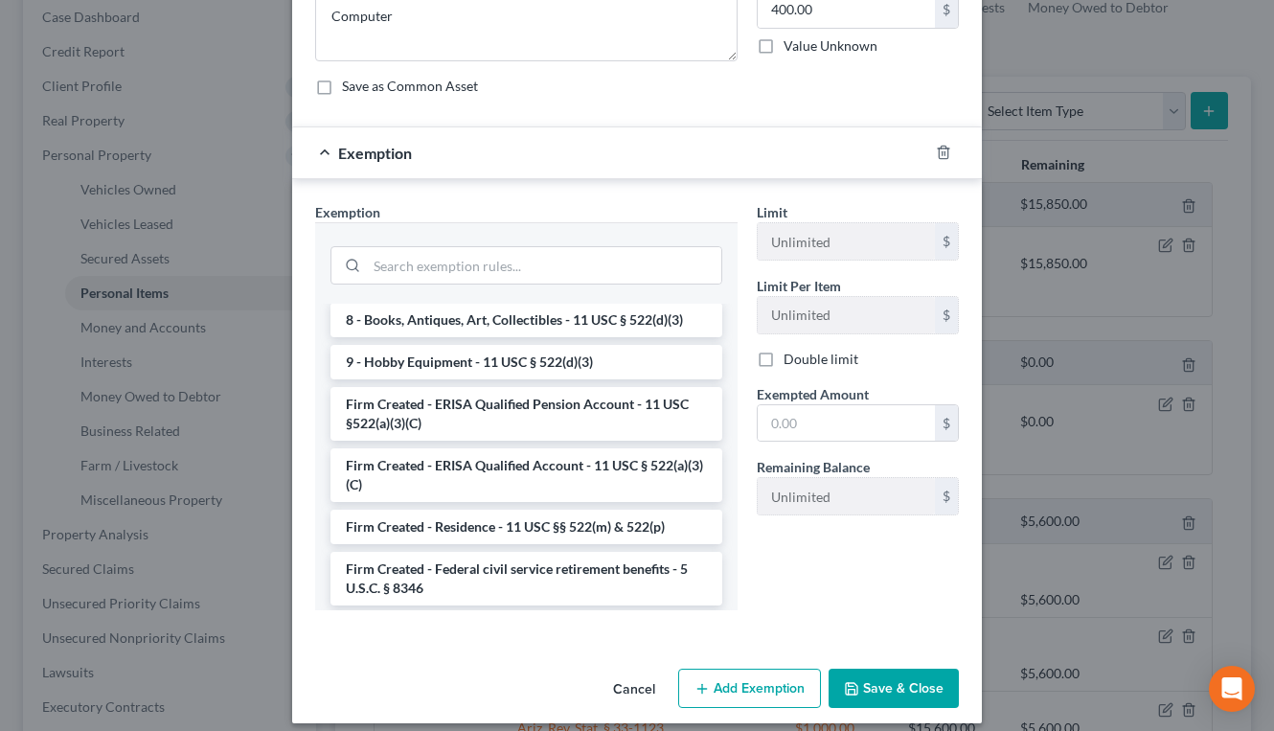
click at [523, 295] on li "6 - Household Goods and Furnishings - 11 USC § 522(d)(3)" at bounding box center [527, 278] width 392 height 34
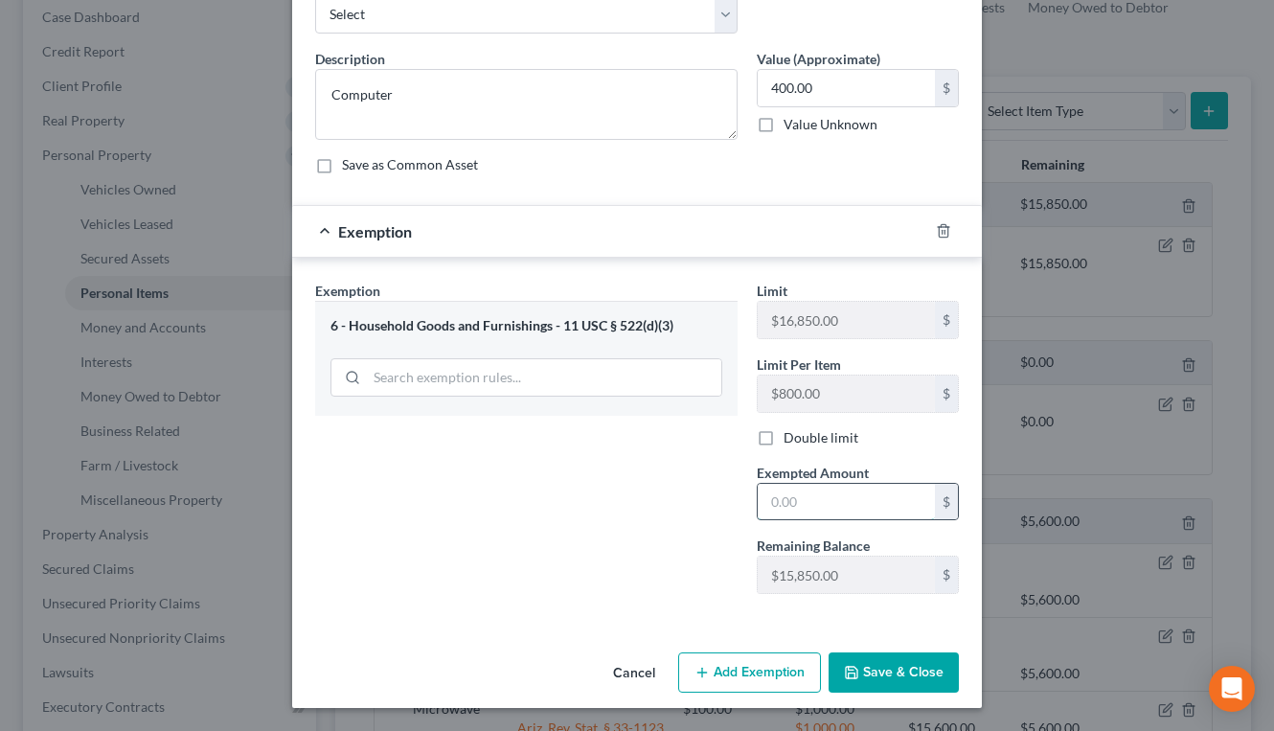
click at [794, 498] on input "text" at bounding box center [846, 502] width 177 height 36
type input "800"
click at [879, 674] on button "Save & Close" at bounding box center [894, 673] width 130 height 40
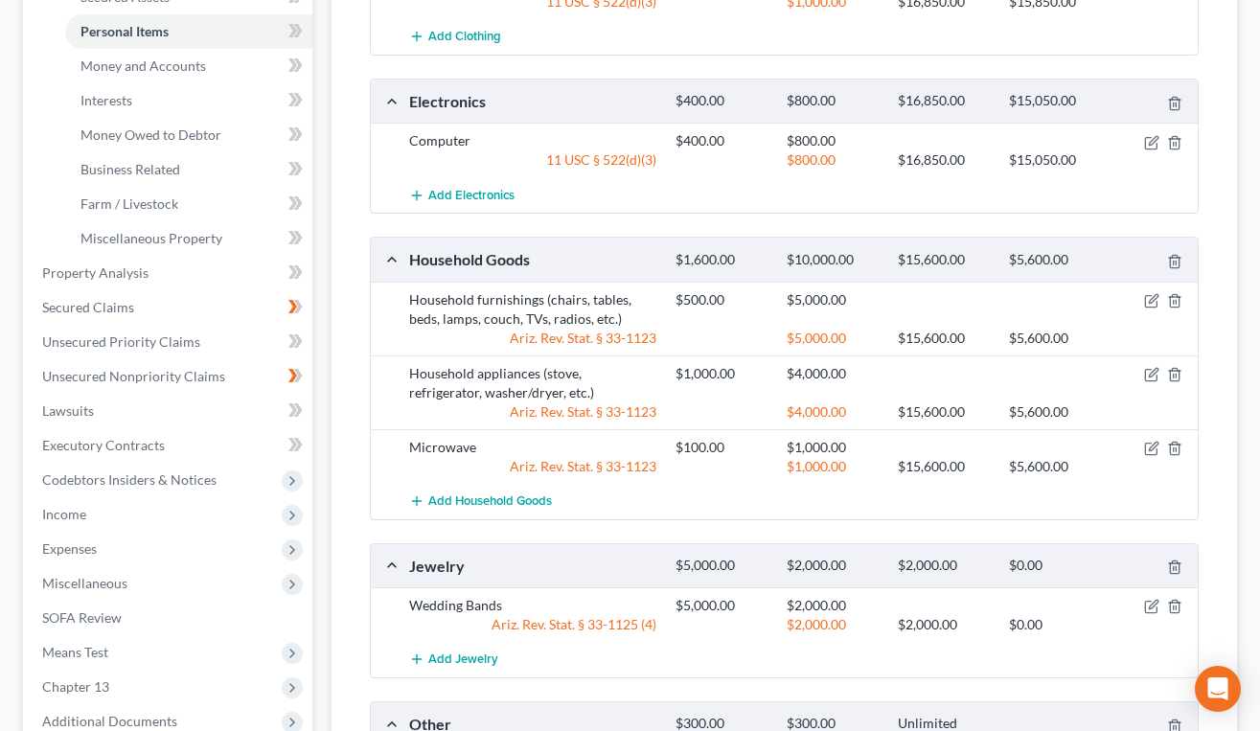
scroll to position [504, 0]
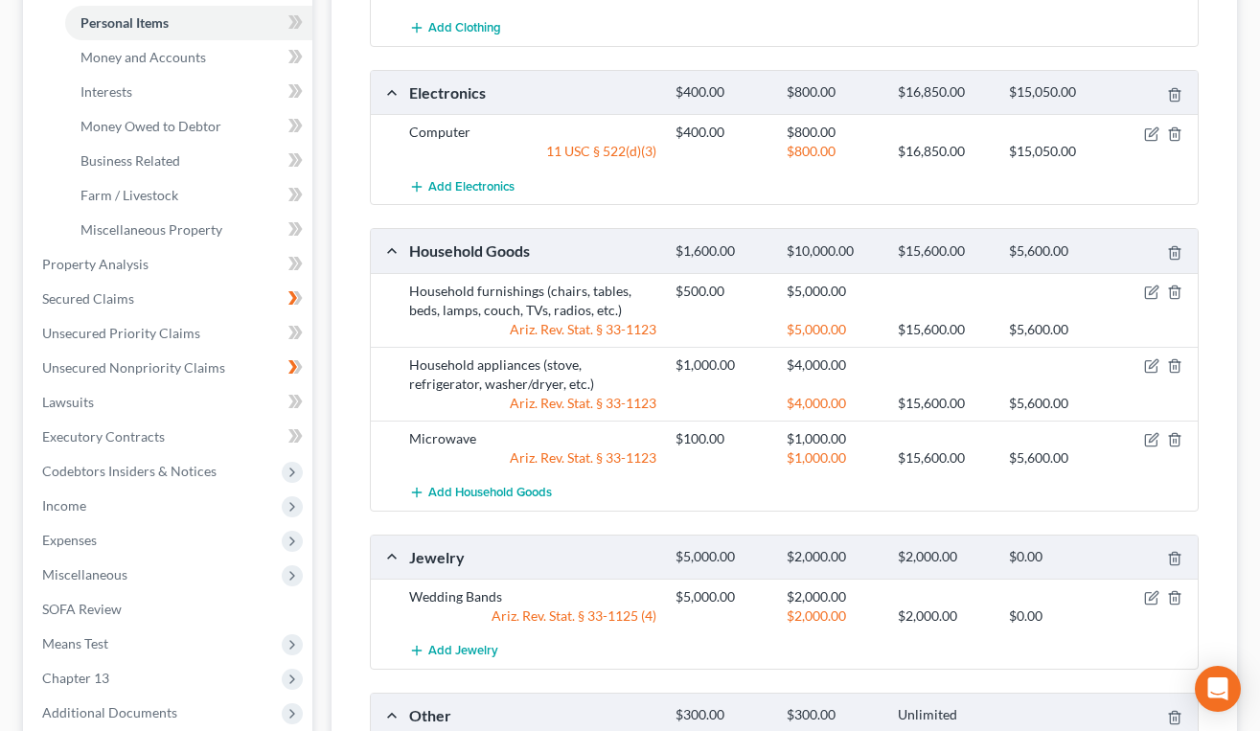
click at [1154, 284] on div at bounding box center [1155, 291] width 89 height 19
click at [1150, 294] on icon "button" at bounding box center [1153, 290] width 9 height 9
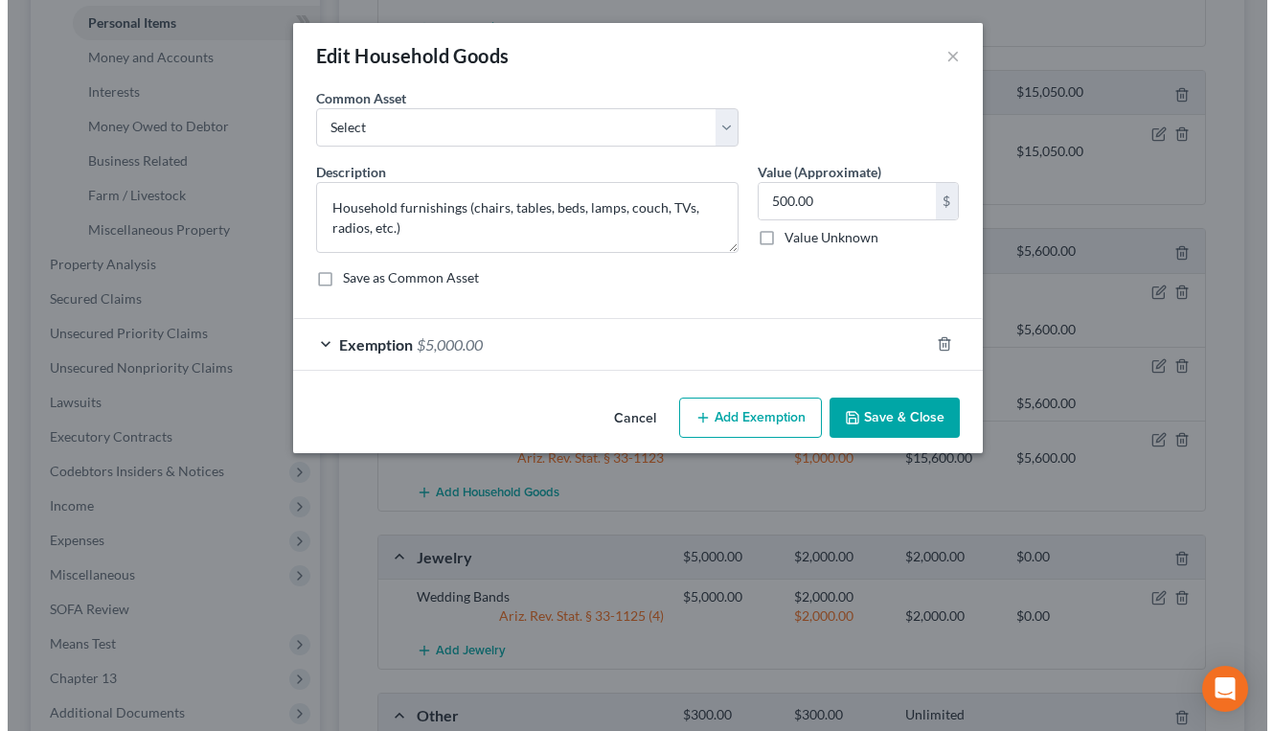
scroll to position [470, 0]
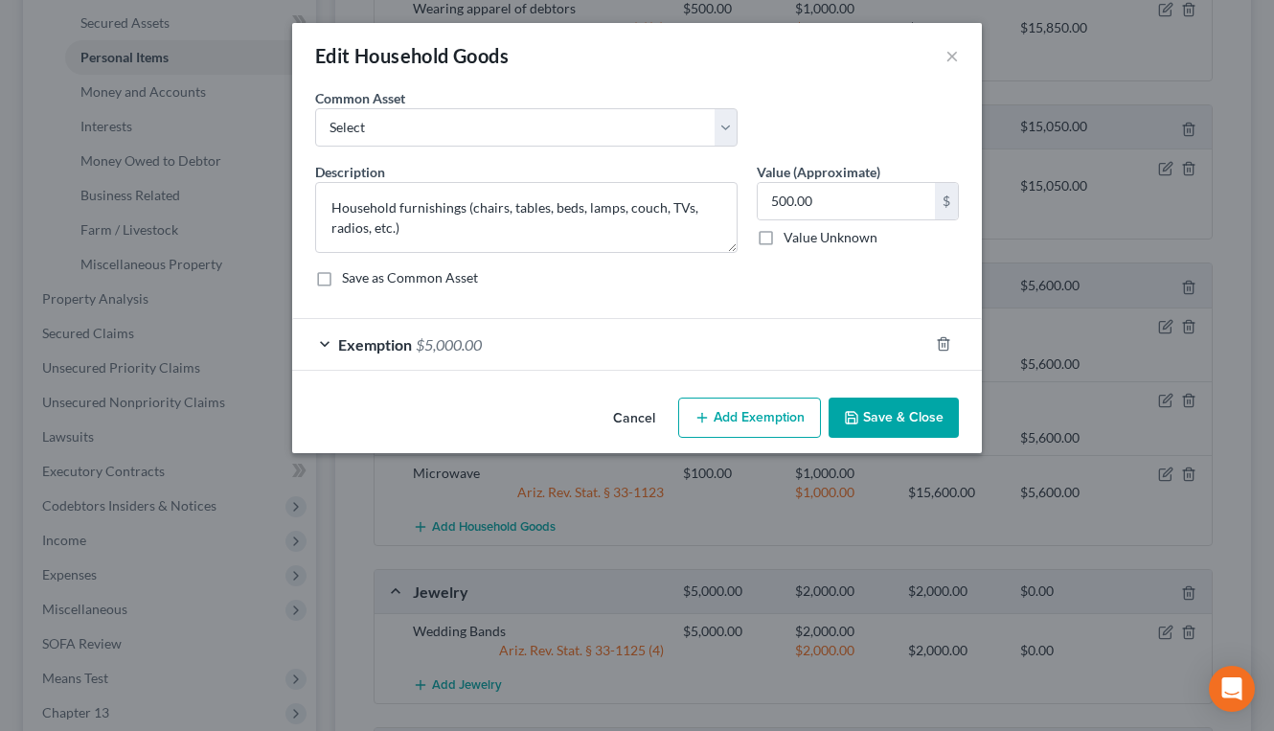
click at [952, 345] on div at bounding box center [956, 344] width 54 height 31
click at [929, 345] on div at bounding box center [956, 344] width 54 height 31
click at [939, 338] on icon "button" at bounding box center [943, 343] width 15 height 15
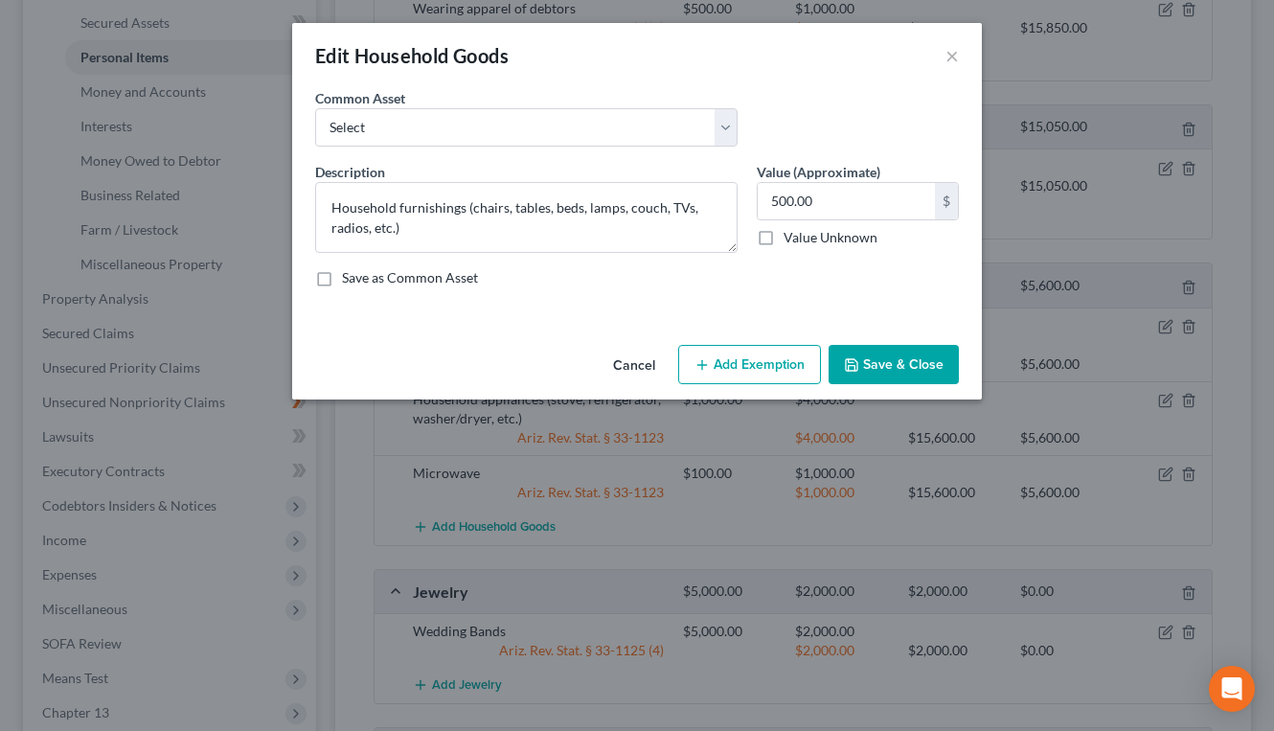
click at [758, 379] on button "Add Exemption" at bounding box center [749, 365] width 143 height 40
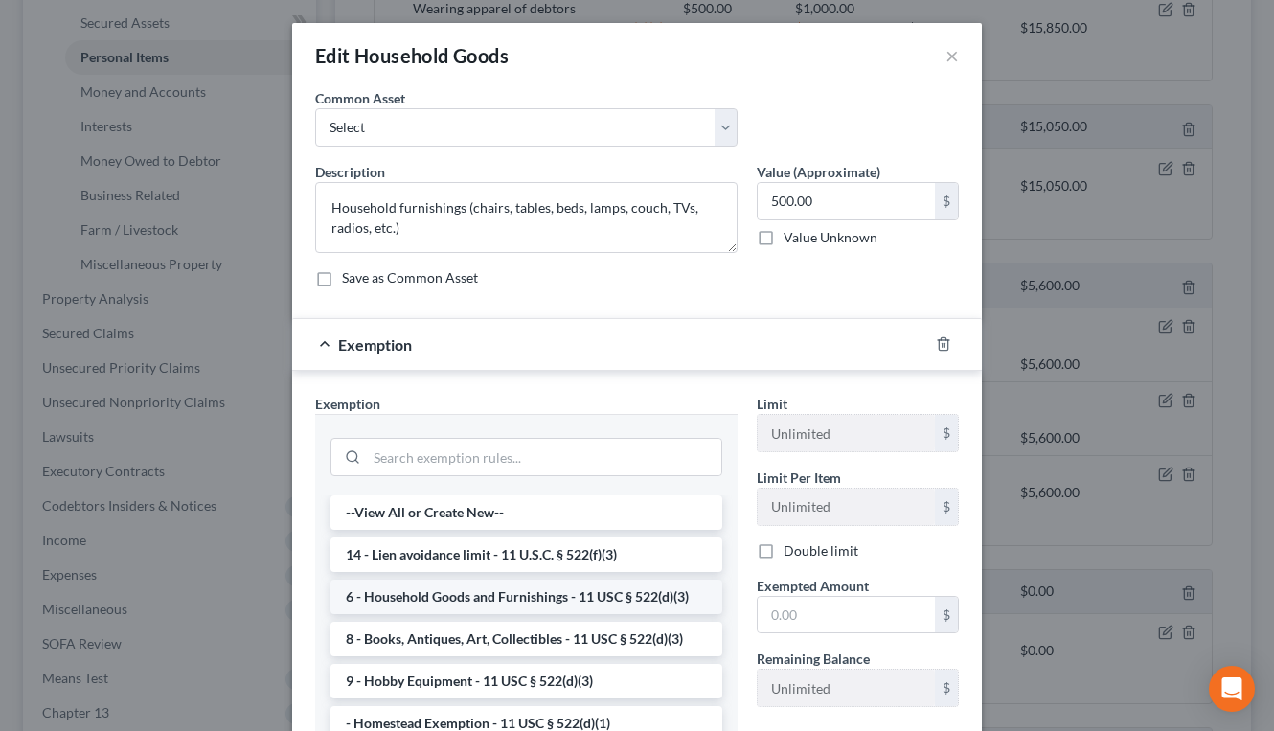
click at [554, 596] on li "6 - Household Goods and Furnishings - 11 USC § 522(d)(3)" at bounding box center [527, 597] width 392 height 34
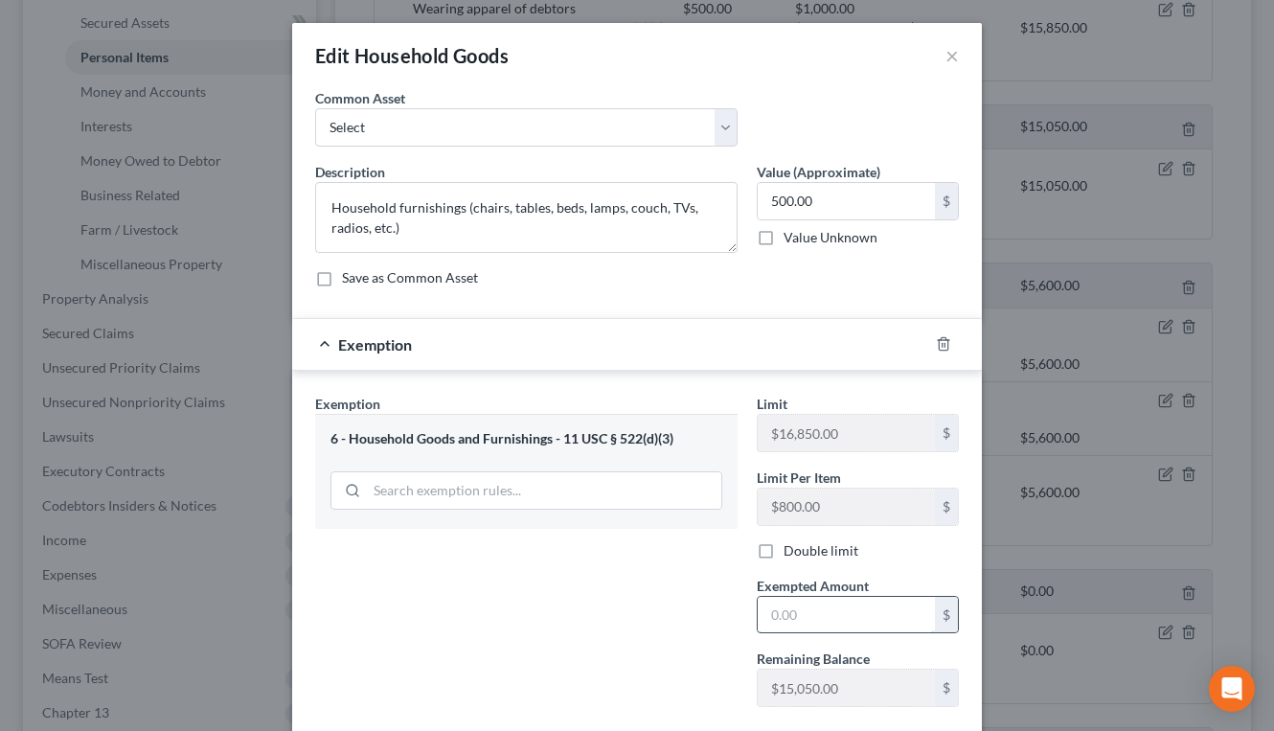
click at [781, 612] on input "text" at bounding box center [846, 615] width 177 height 36
type input "1,000"
click at [503, 556] on div "Exemption Set must be selected for CA. Exemption * 6 - Household Goods and Furn…" at bounding box center [527, 558] width 442 height 329
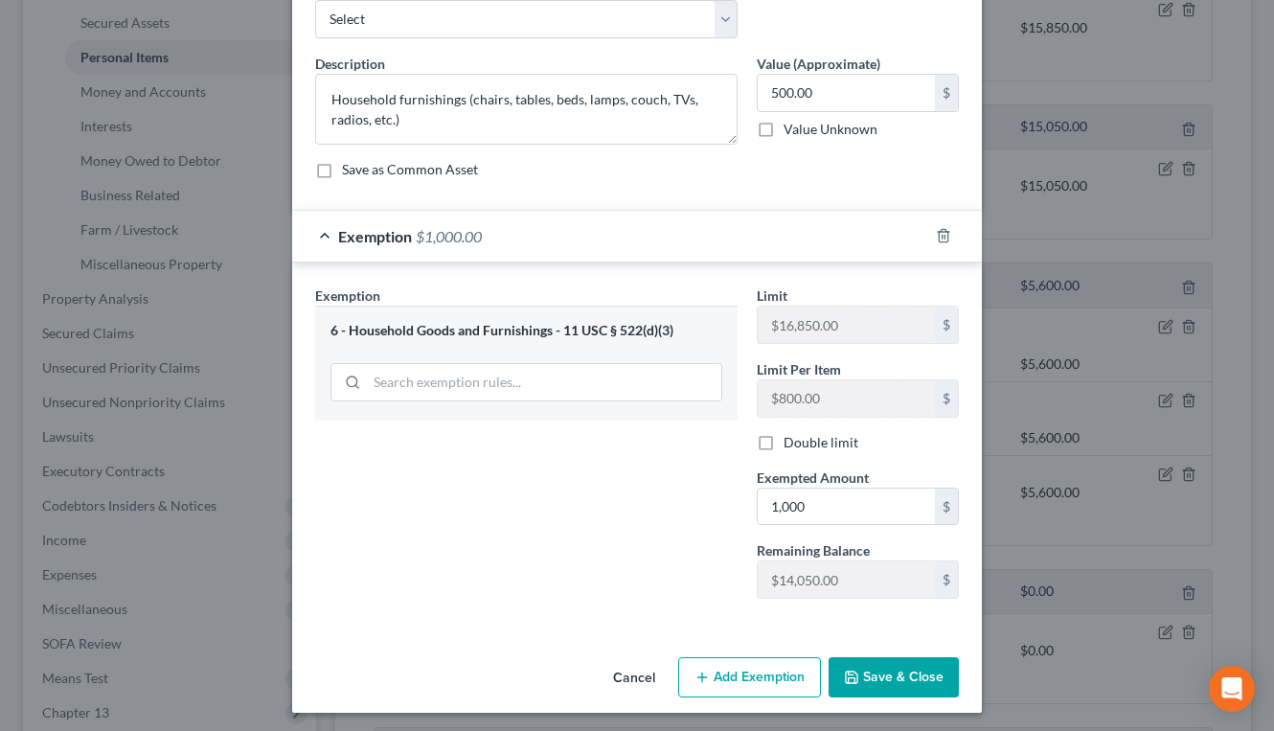
scroll to position [113, 0]
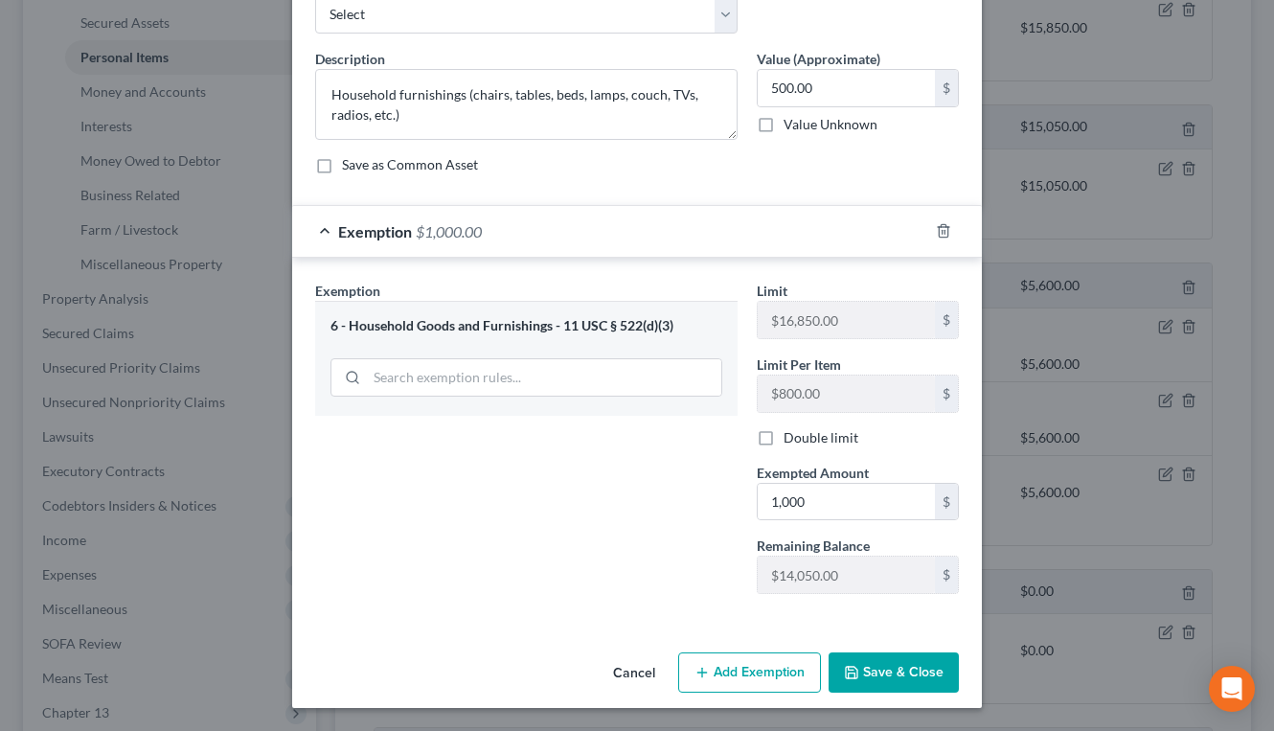
click at [879, 663] on button "Save & Close" at bounding box center [894, 673] width 130 height 40
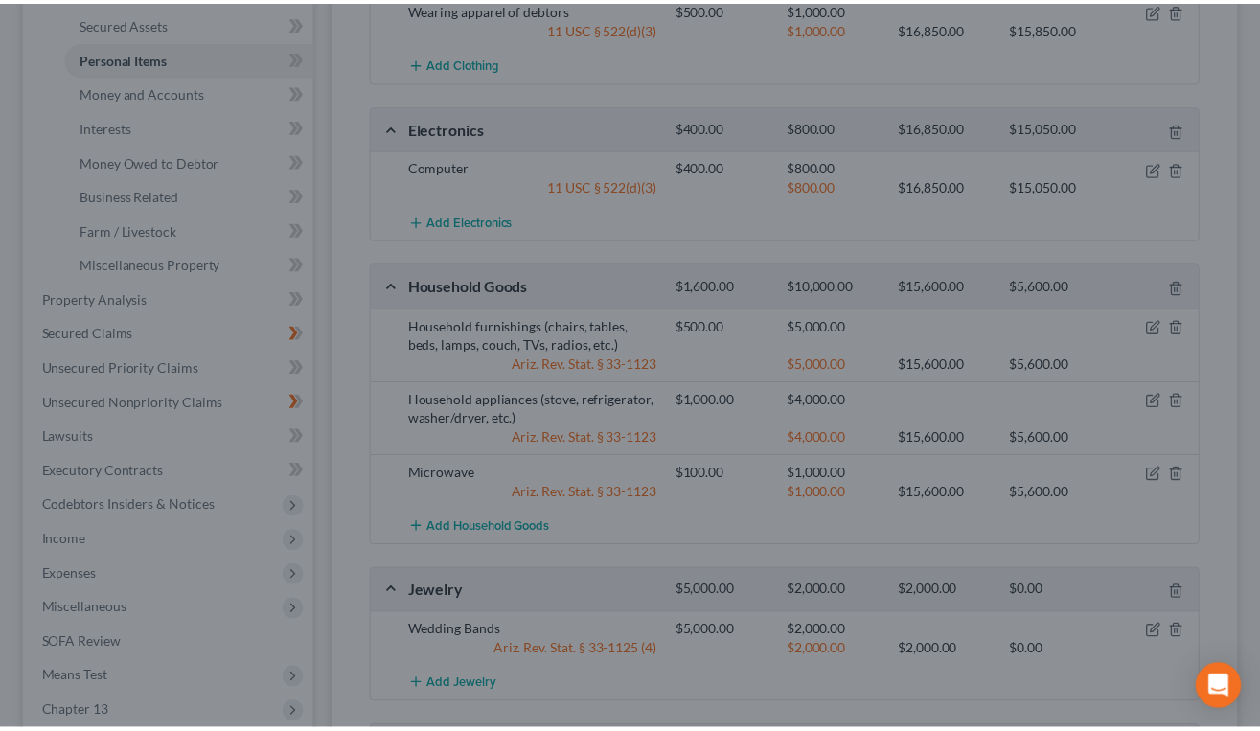
scroll to position [504, 0]
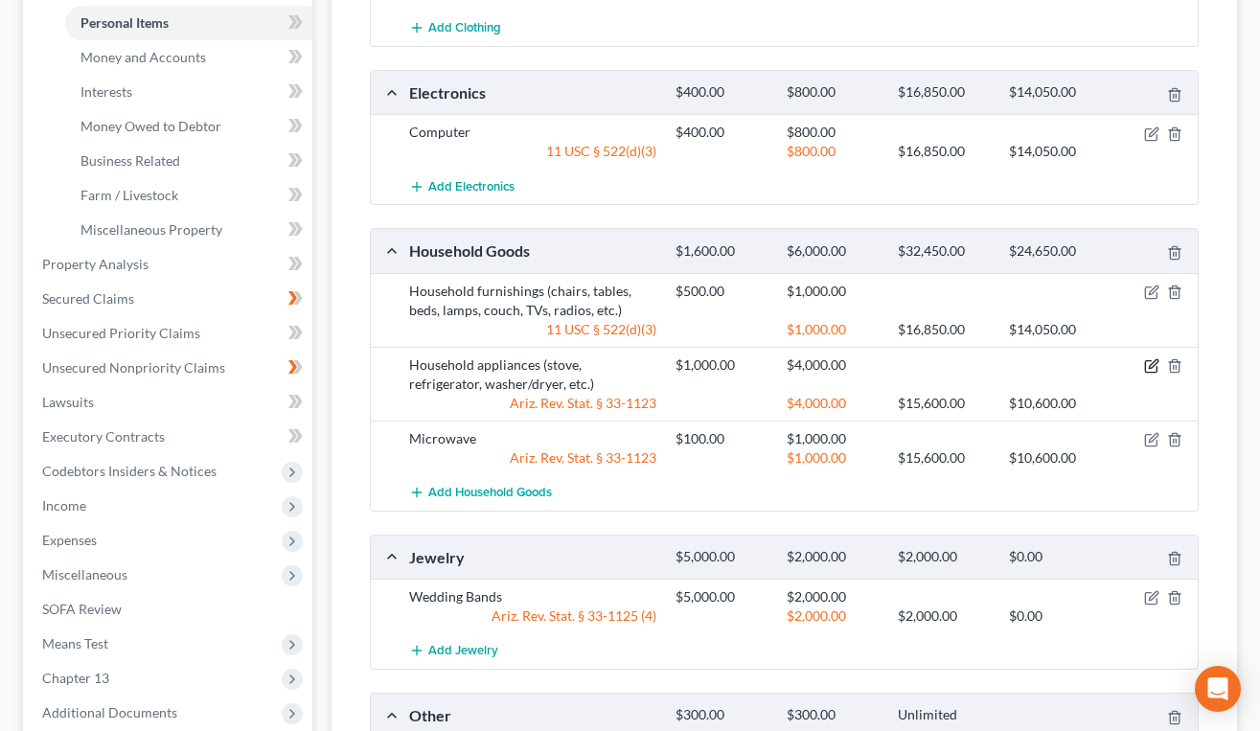
click at [1150, 365] on icon "button" at bounding box center [1151, 365] width 15 height 15
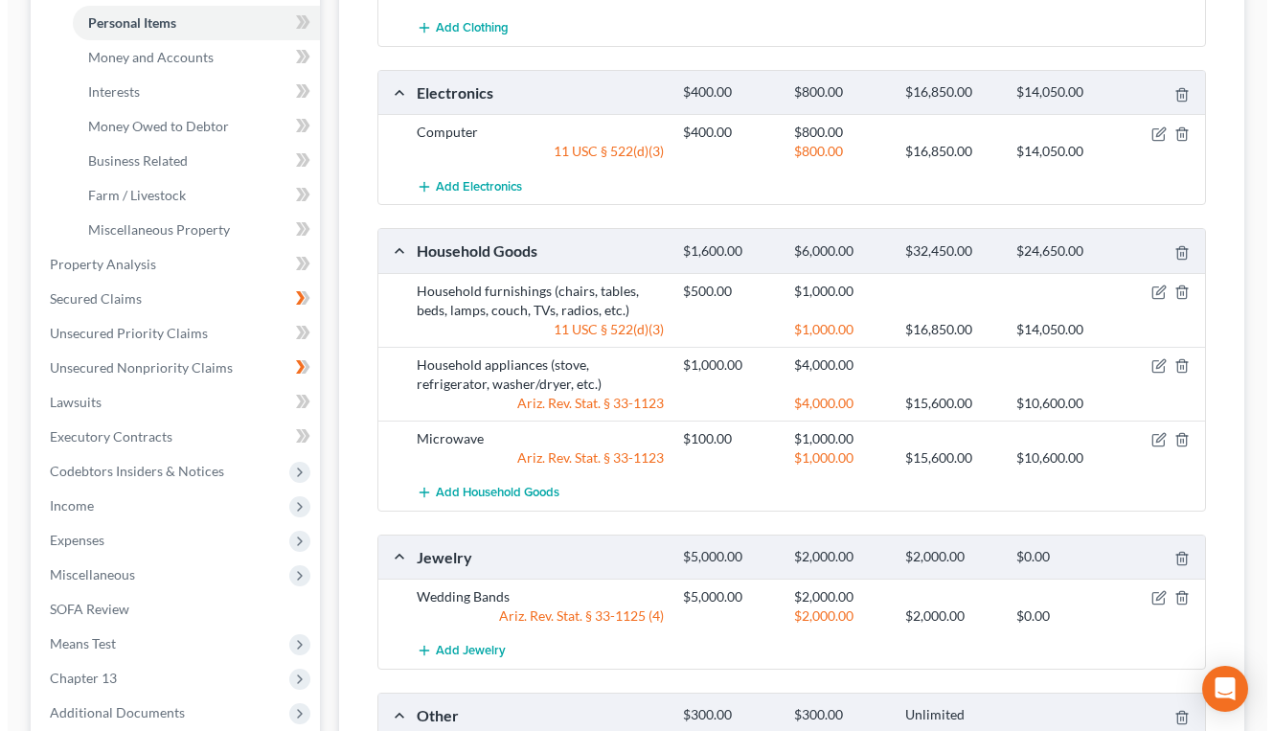
scroll to position [470, 0]
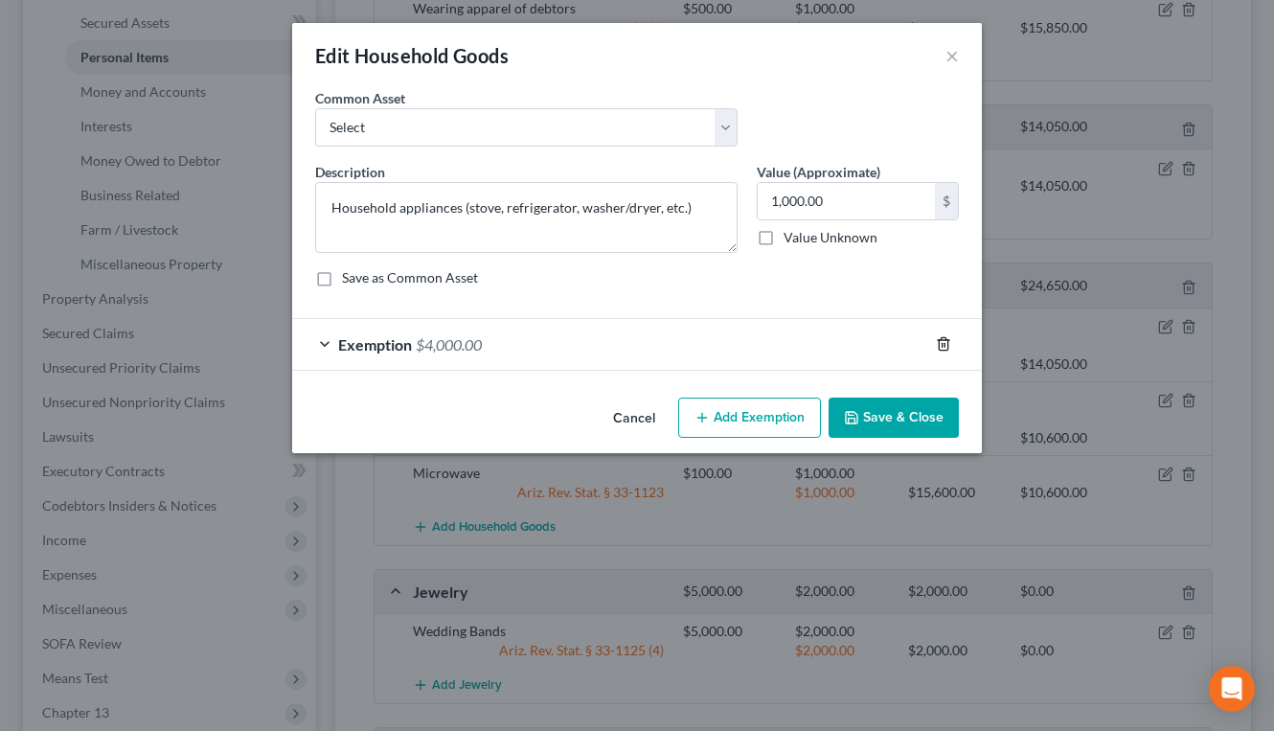
click at [948, 344] on icon "button" at bounding box center [943, 344] width 9 height 12
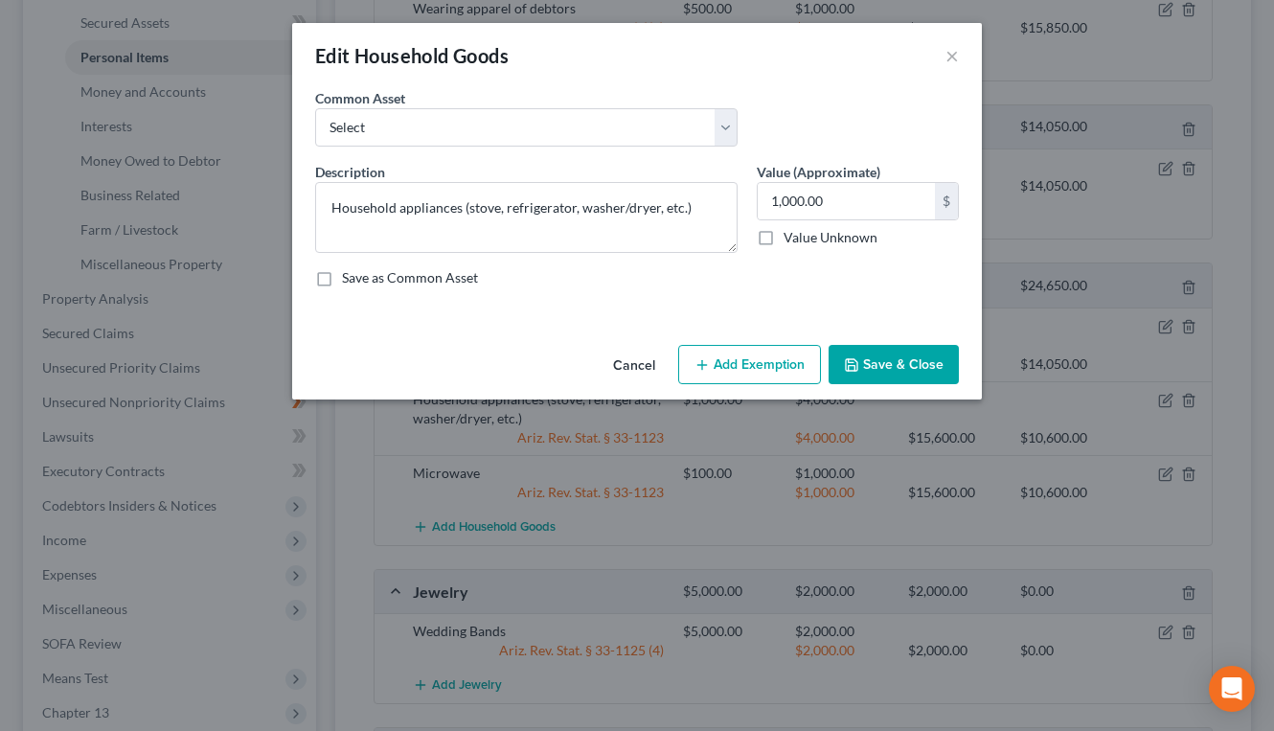
click at [728, 375] on button "Add Exemption" at bounding box center [749, 365] width 143 height 40
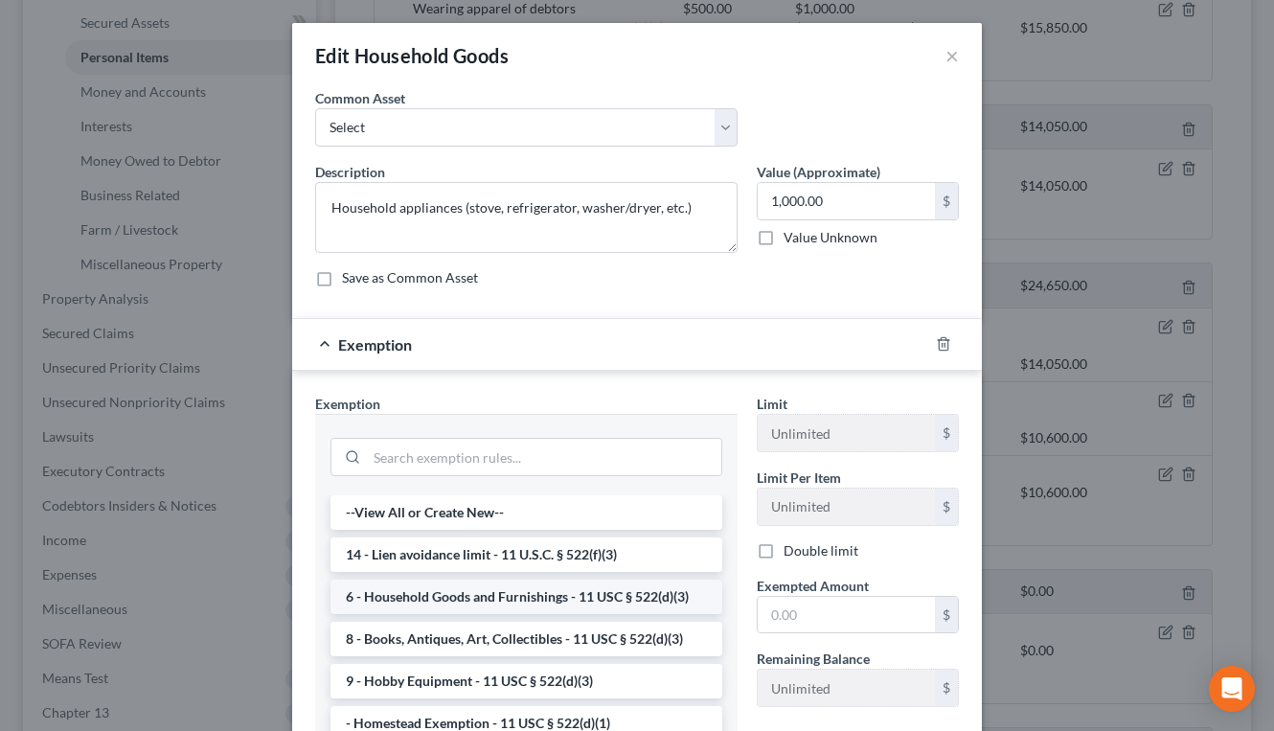
click at [514, 609] on li "6 - Household Goods and Furnishings - 11 USC § 522(d)(3)" at bounding box center [527, 597] width 392 height 34
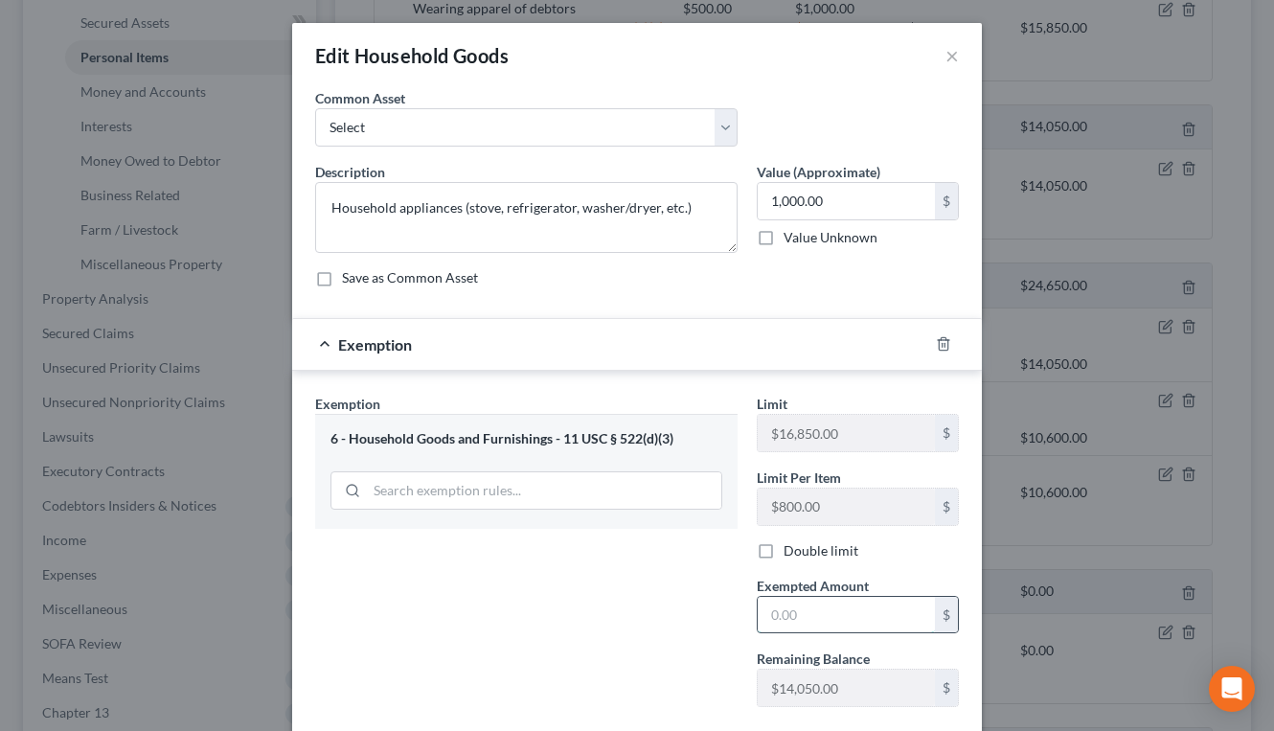
click at [771, 627] on input "text" at bounding box center [846, 615] width 177 height 36
type input "5"
type input "4,000"
click at [493, 589] on div "Exemption Set must be selected for CA. Exemption * 6 - Household Goods and Furn…" at bounding box center [527, 558] width 442 height 329
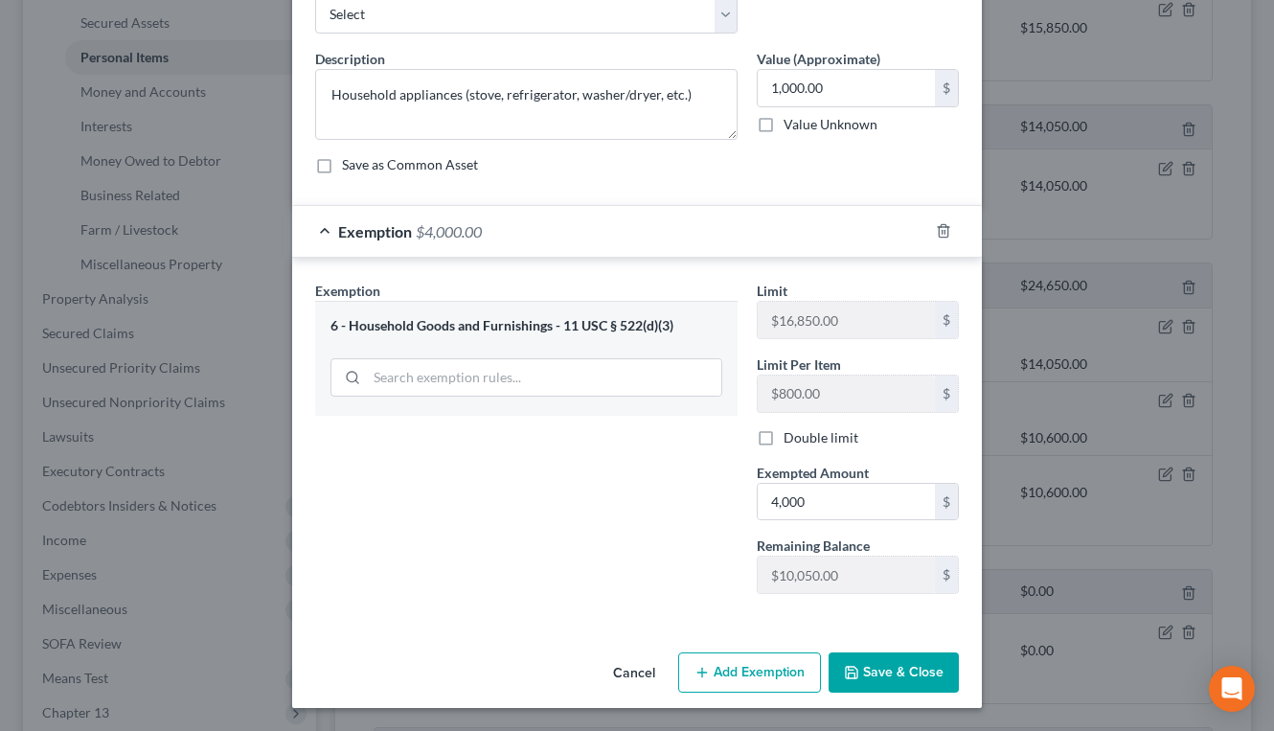
click at [865, 663] on button "Save & Close" at bounding box center [894, 673] width 130 height 40
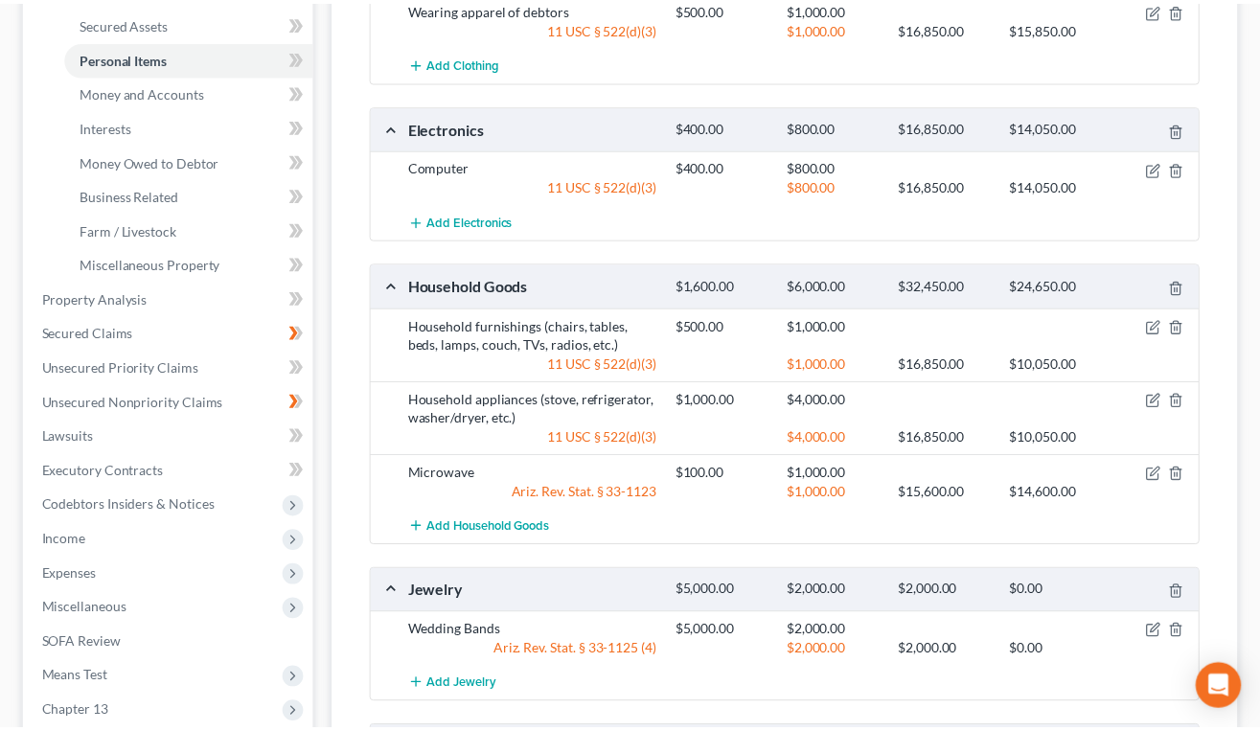
scroll to position [504, 0]
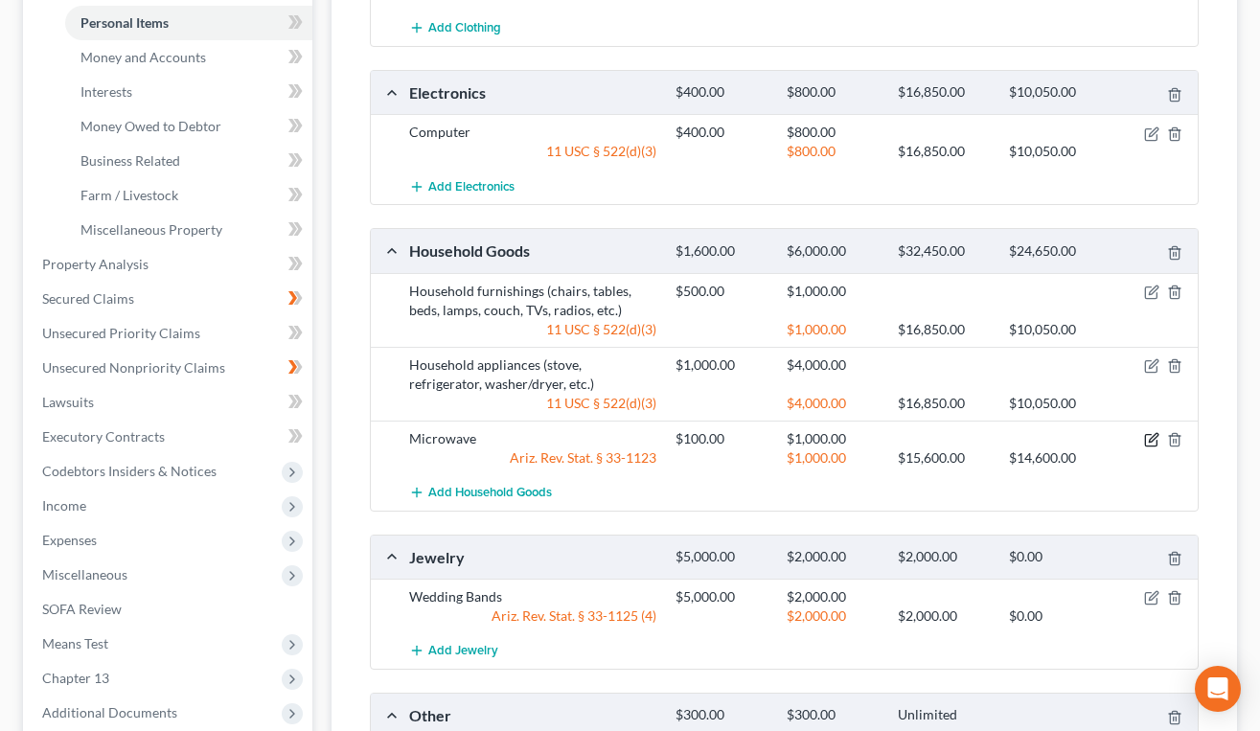
click at [1154, 438] on icon "button" at bounding box center [1151, 439] width 15 height 15
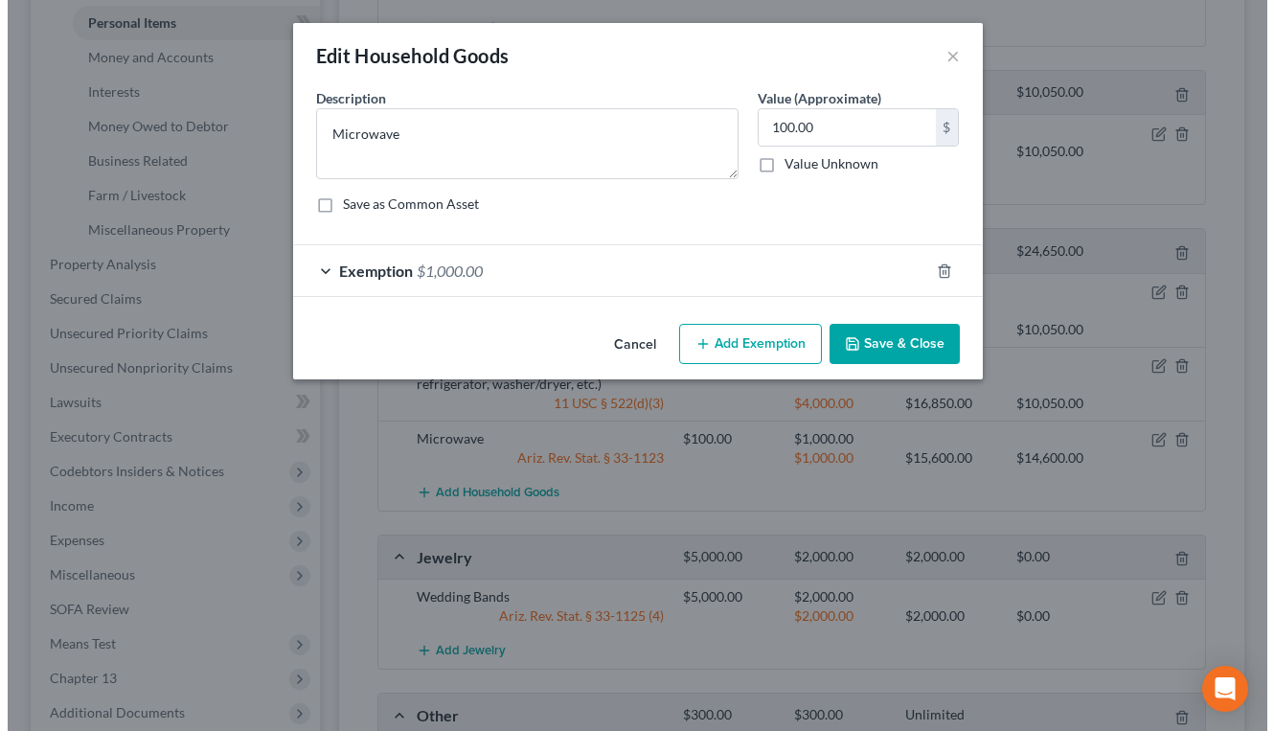
scroll to position [470, 0]
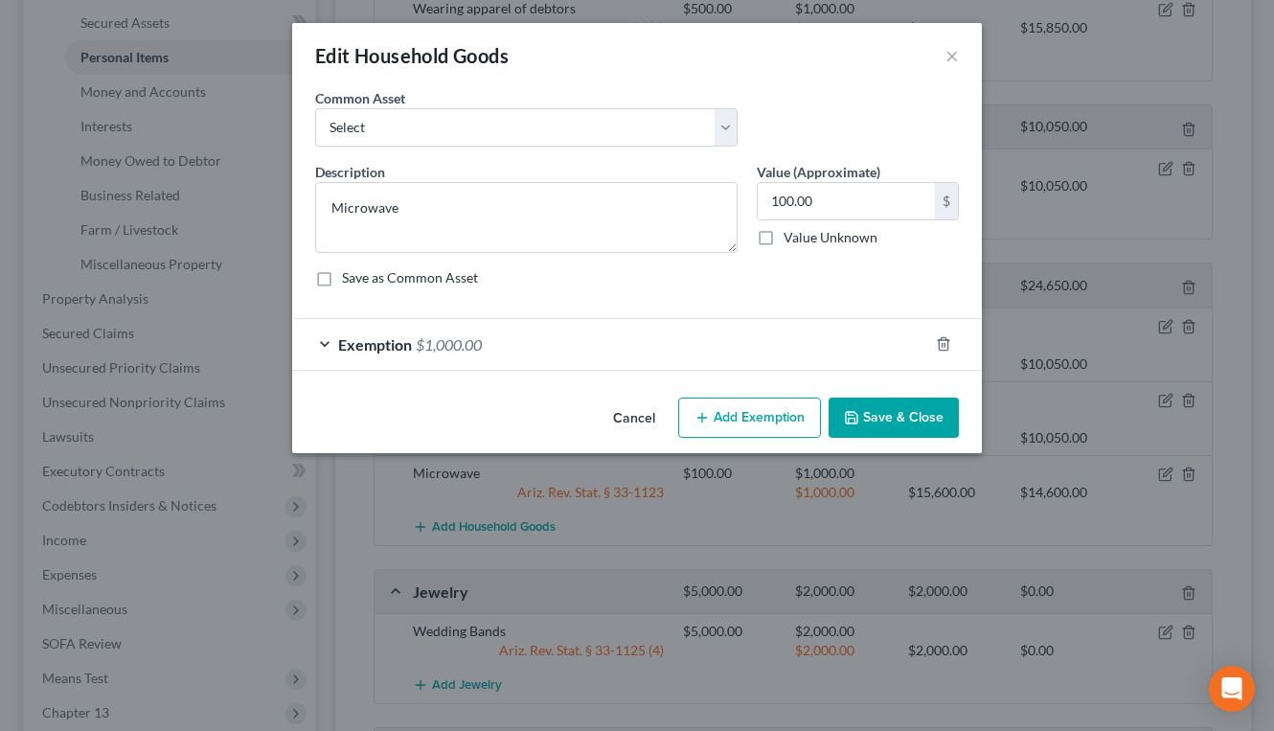
click at [939, 332] on div at bounding box center [956, 344] width 54 height 31
click at [949, 338] on icon "button" at bounding box center [943, 343] width 15 height 15
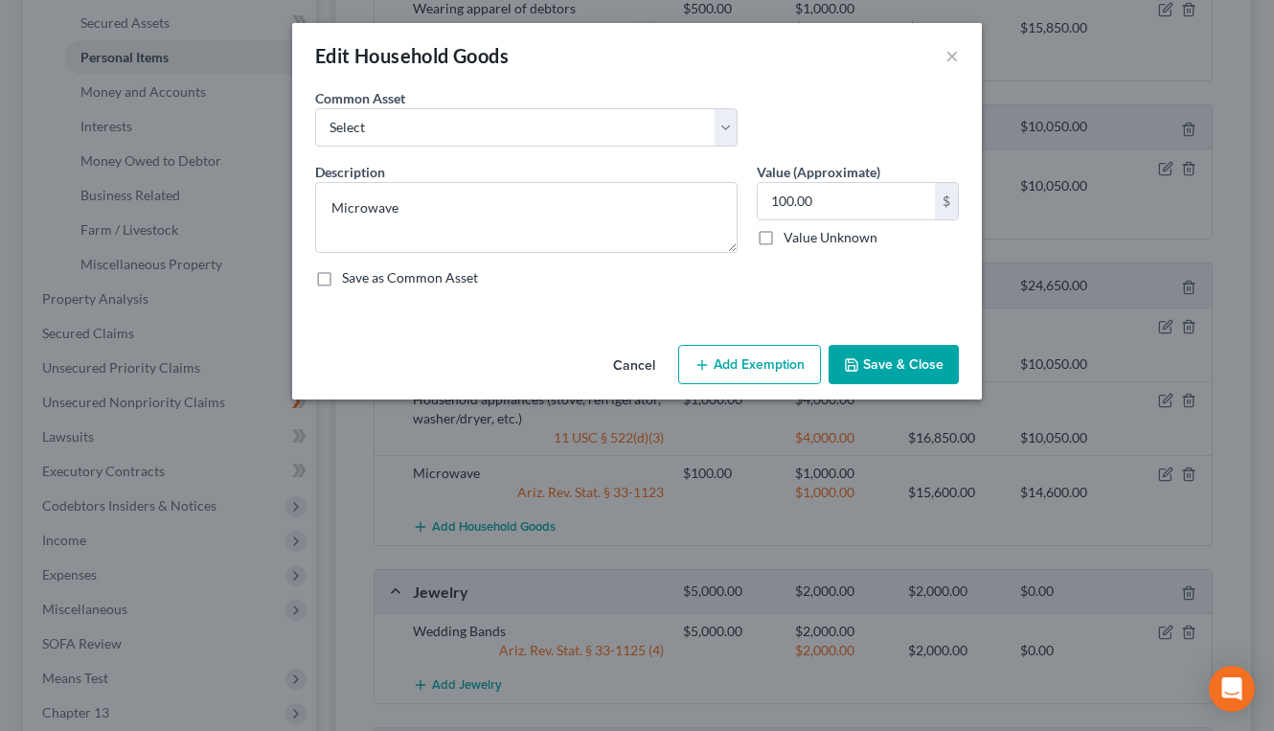
click at [755, 369] on button "Add Exemption" at bounding box center [749, 365] width 143 height 40
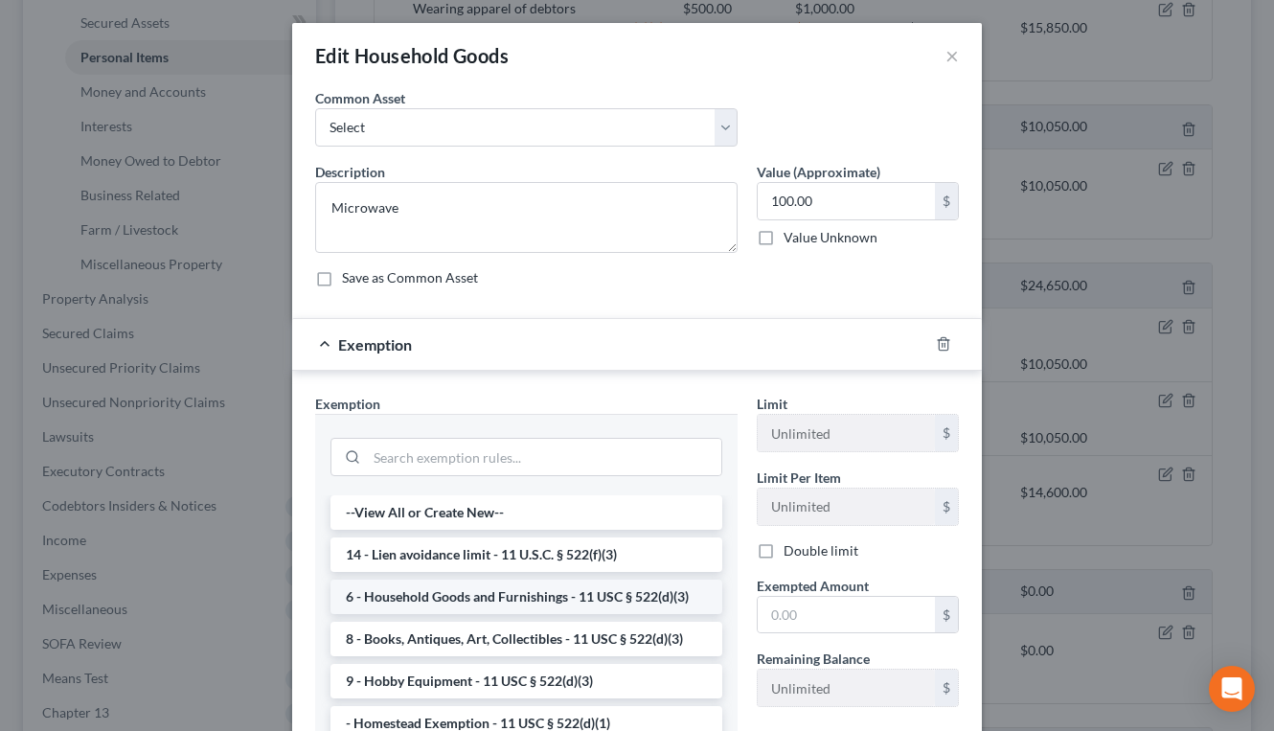
click at [577, 596] on li "6 - Household Goods and Furnishings - 11 USC § 522(d)(3)" at bounding box center [527, 597] width 392 height 34
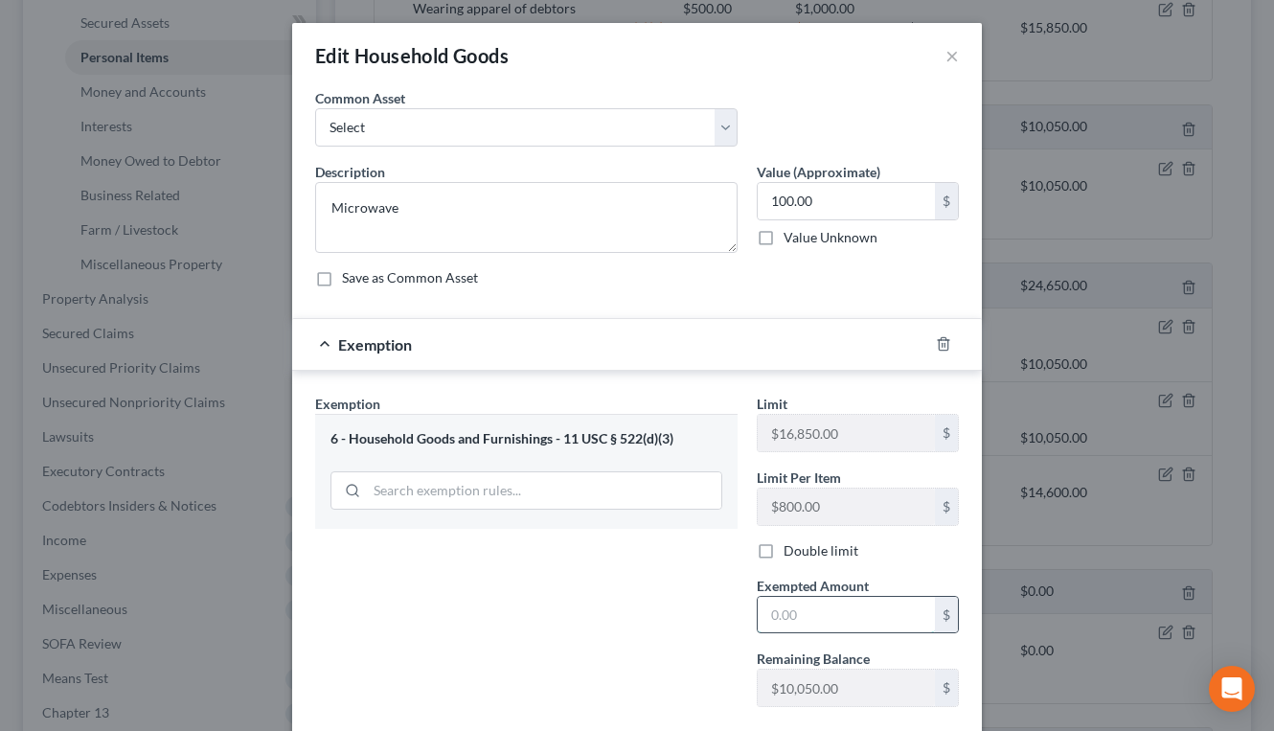
click at [788, 607] on input "text" at bounding box center [846, 615] width 177 height 36
type input "800"
click at [493, 557] on div "Exemption Set must be selected for CA. Exemption * 6 - Household Goods and Furn…" at bounding box center [527, 558] width 442 height 329
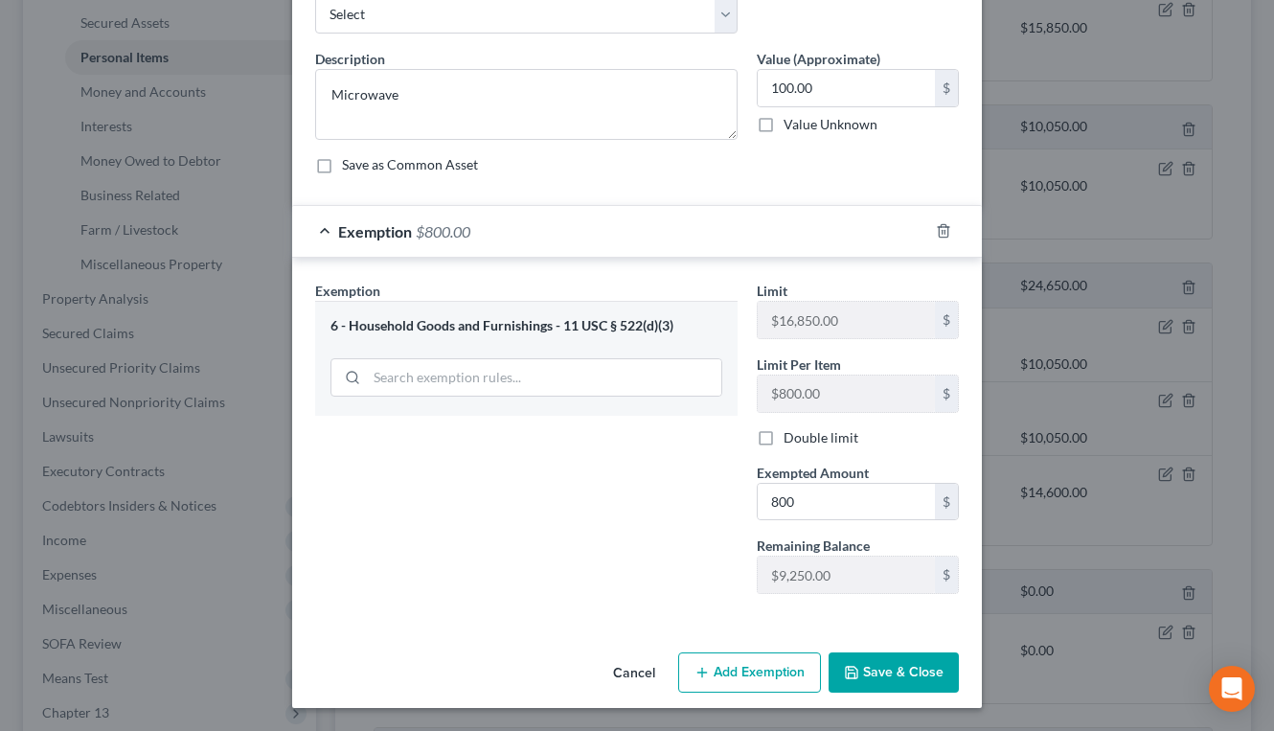
click at [888, 674] on button "Save & Close" at bounding box center [894, 673] width 130 height 40
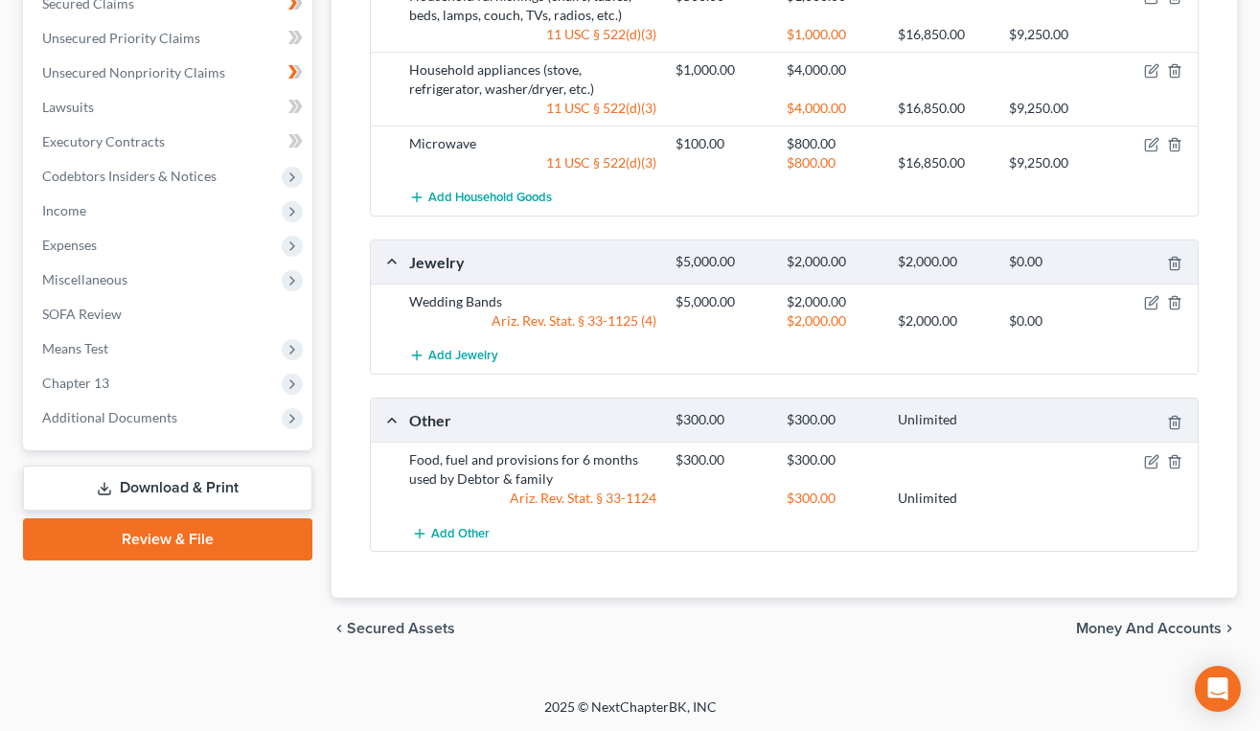
scroll to position [800, 0]
click at [1147, 453] on icon "button" at bounding box center [1151, 460] width 15 height 15
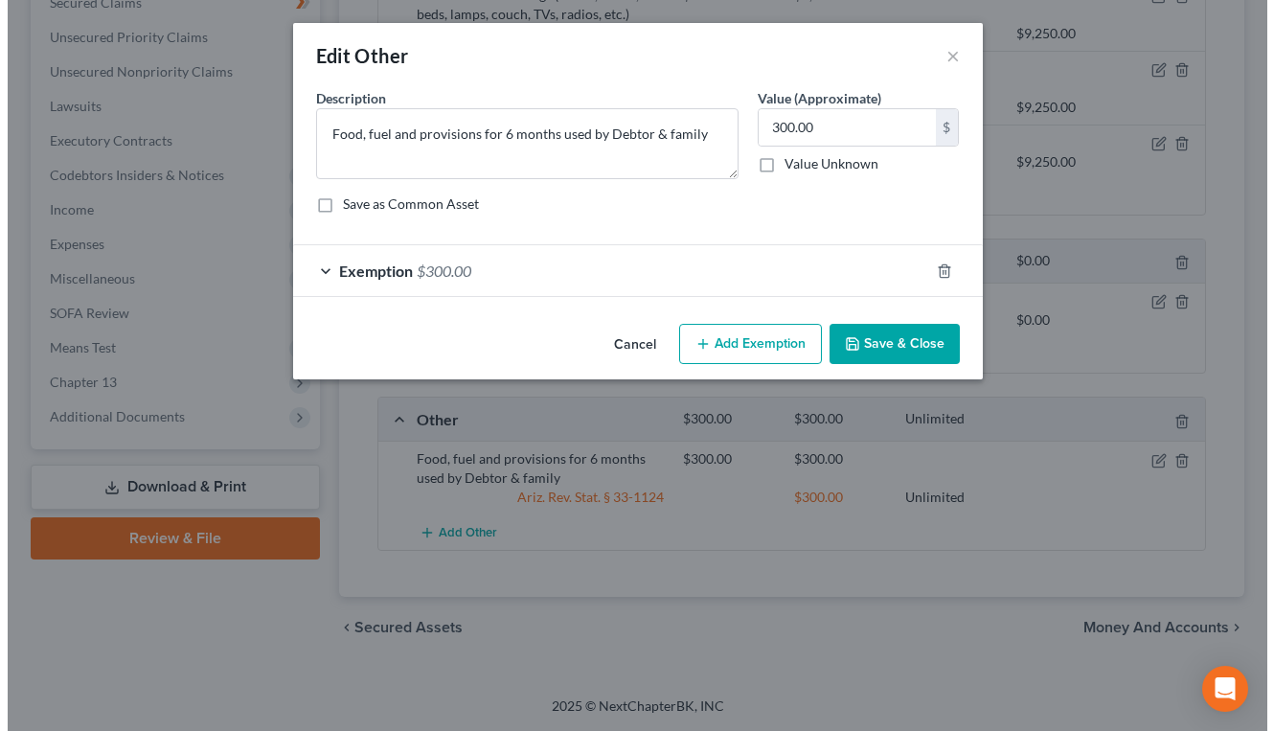
scroll to position [766, 0]
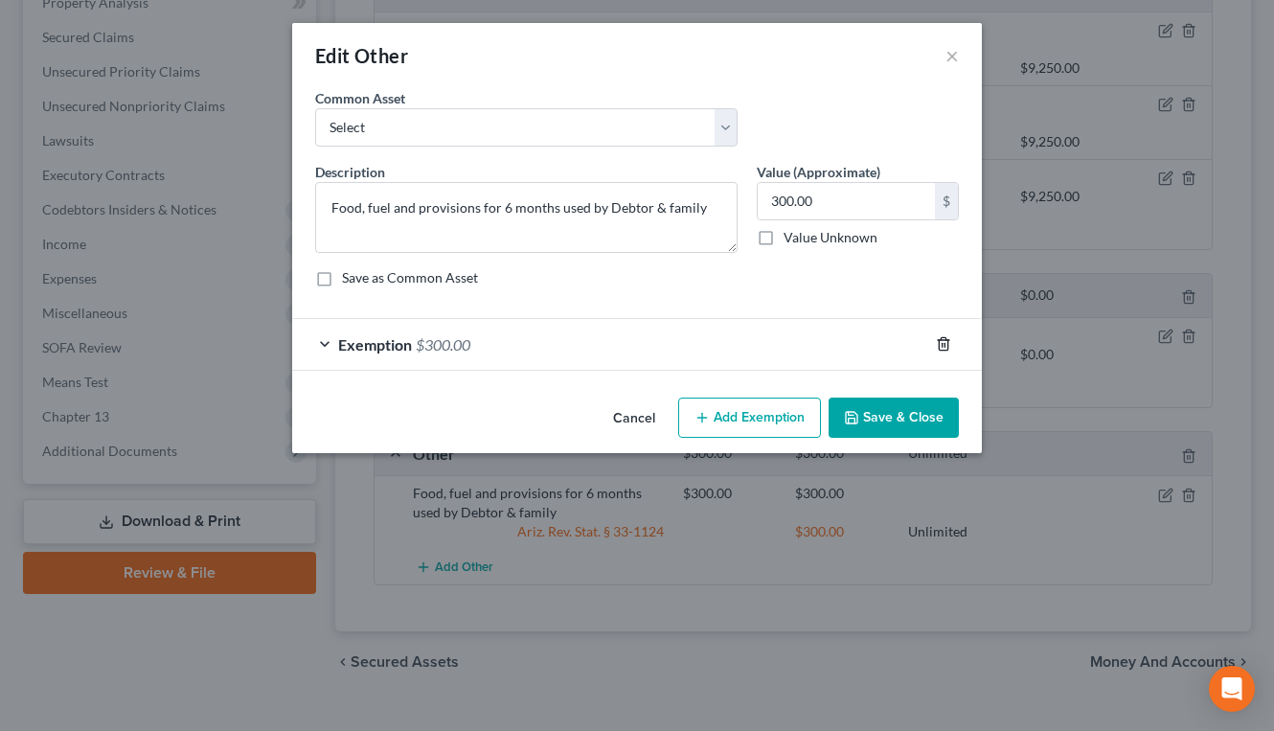
click at [939, 338] on icon "button" at bounding box center [943, 343] width 15 height 15
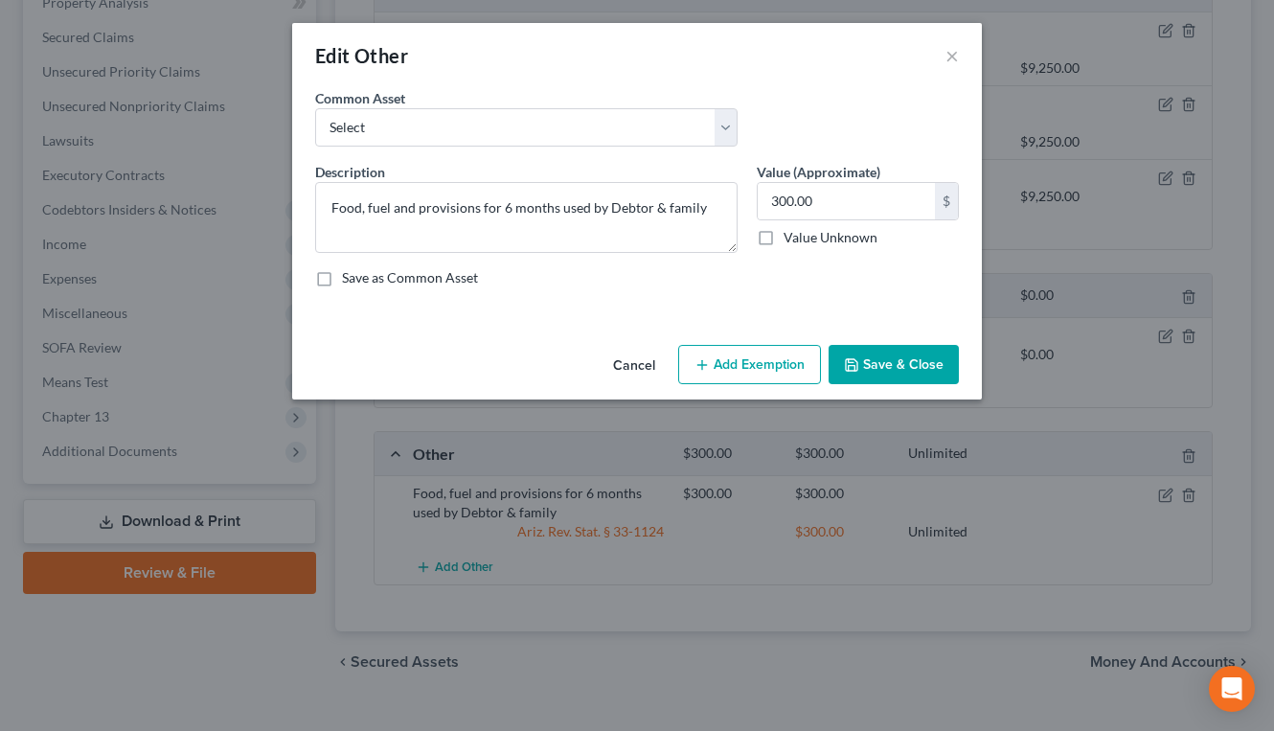
click at [742, 369] on button "Add Exemption" at bounding box center [749, 365] width 143 height 40
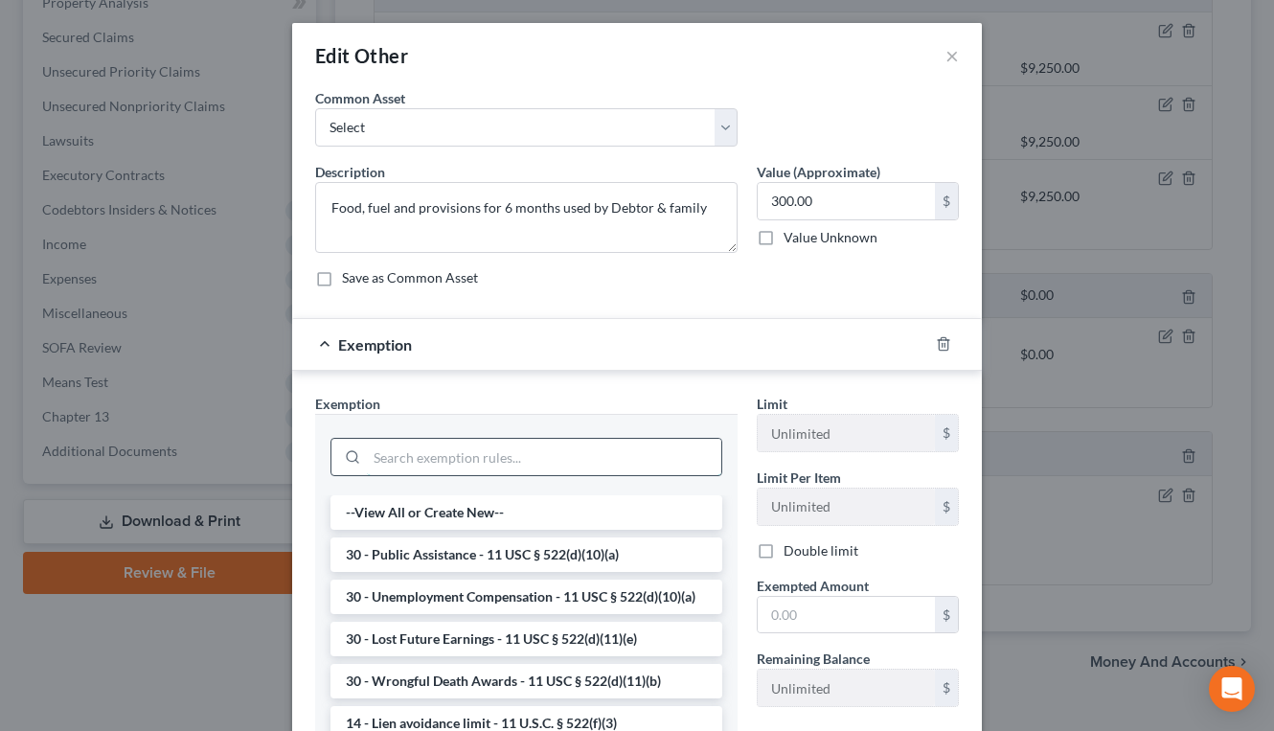
click at [389, 463] on input "search" at bounding box center [544, 457] width 355 height 36
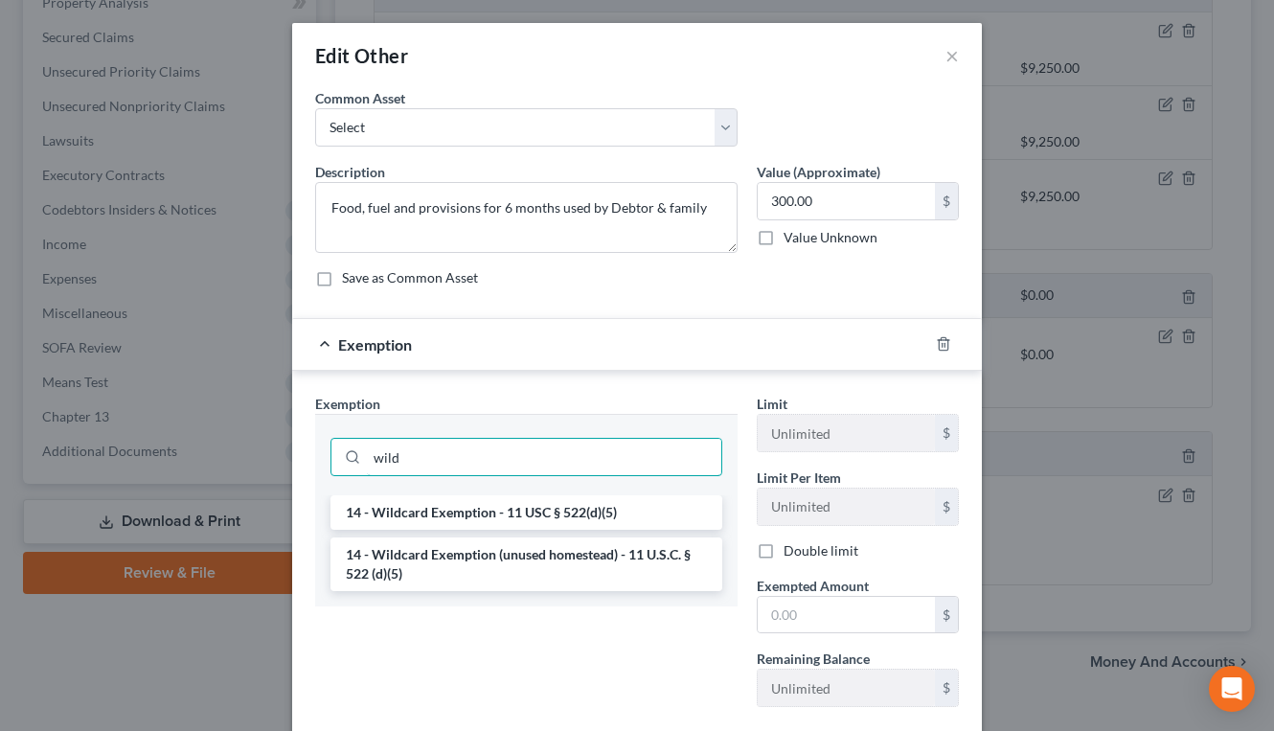
type input "wild"
click at [768, 613] on input "text" at bounding box center [846, 615] width 177 height 36
click at [718, 631] on div "Exemption Set must be selected for CA. Exemption * wild 14 - Wildcard Exemption…" at bounding box center [527, 558] width 442 height 329
click at [476, 513] on li "14 - Wildcard Exemption - 11 USC § 522(d)(5)" at bounding box center [527, 512] width 392 height 34
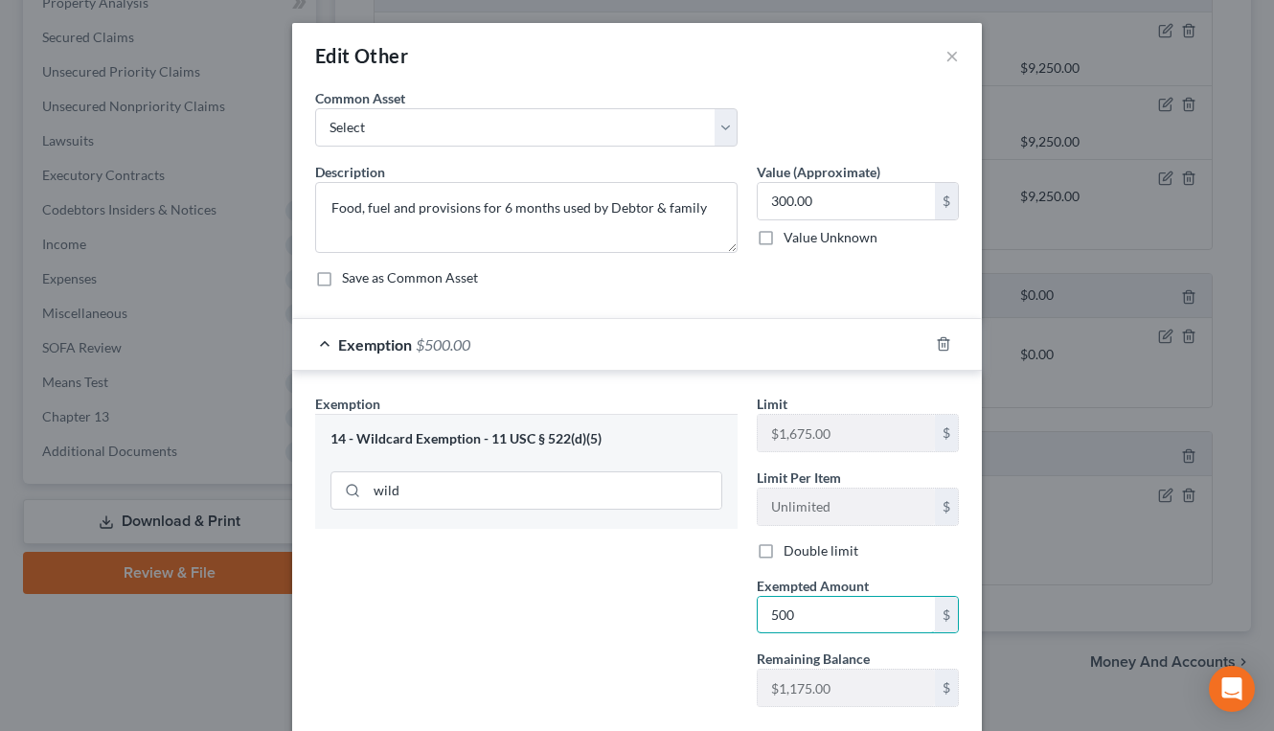
type input "500"
click at [533, 577] on div "Exemption Set must be selected for CA. Exemption * 14 - Wildcard Exemption - 11…" at bounding box center [527, 558] width 442 height 329
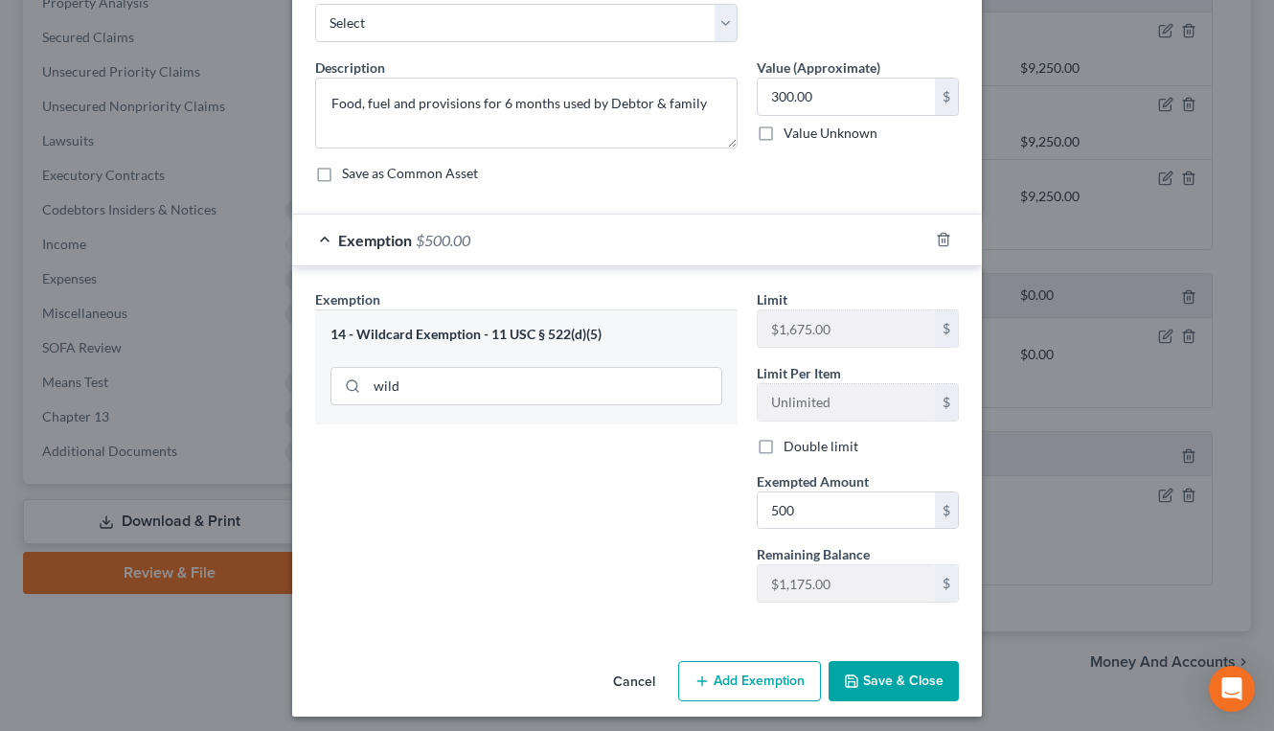
scroll to position [113, 0]
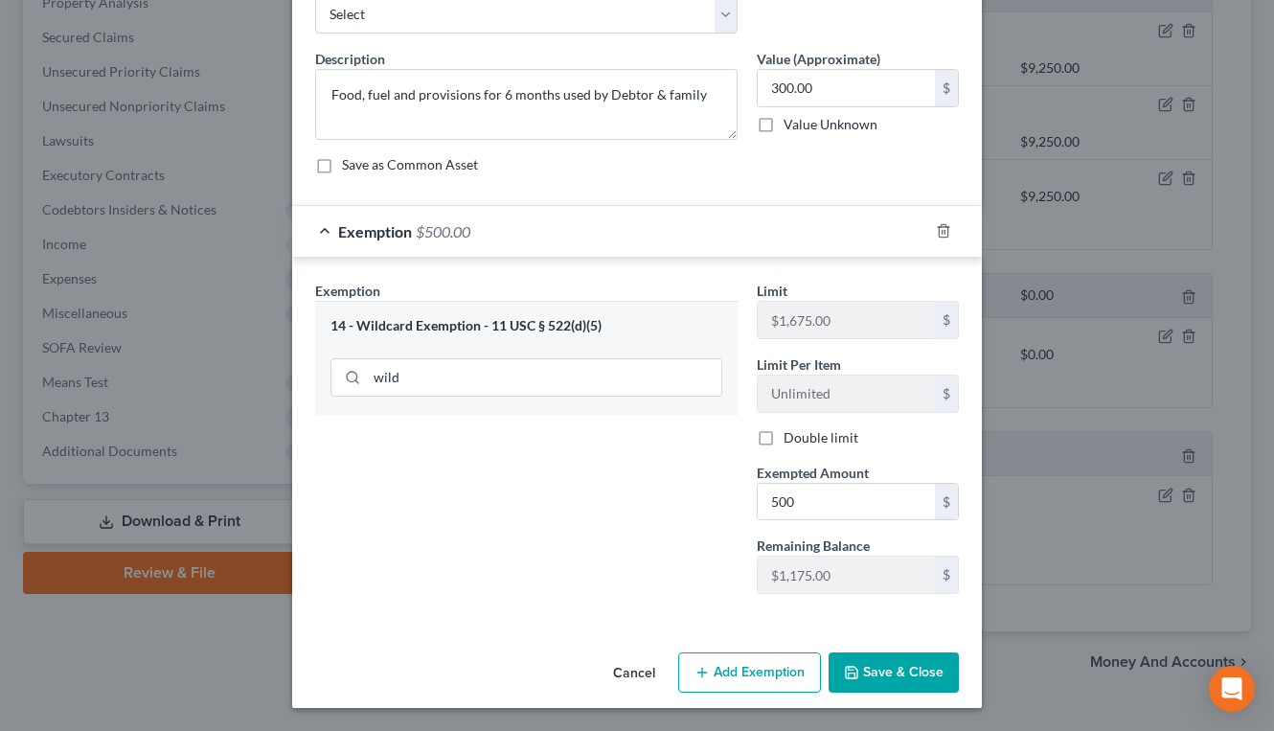
click at [875, 656] on button "Save & Close" at bounding box center [894, 673] width 130 height 40
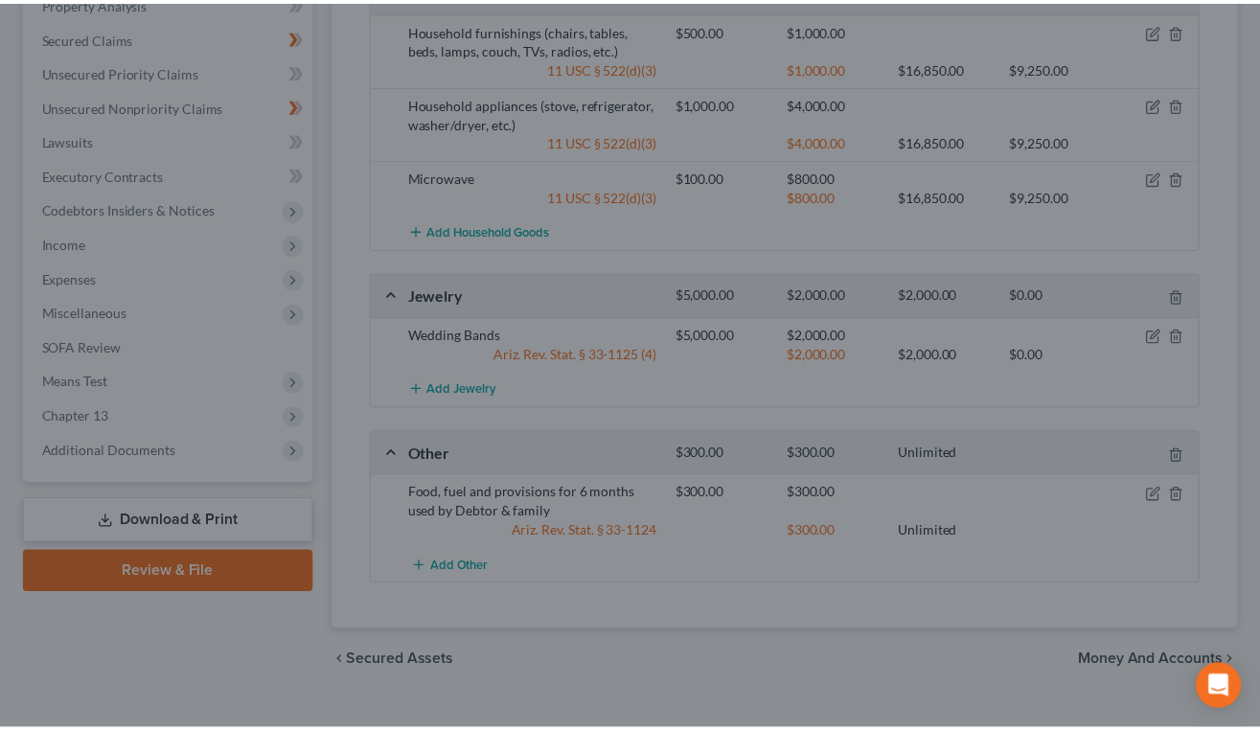
scroll to position [800, 0]
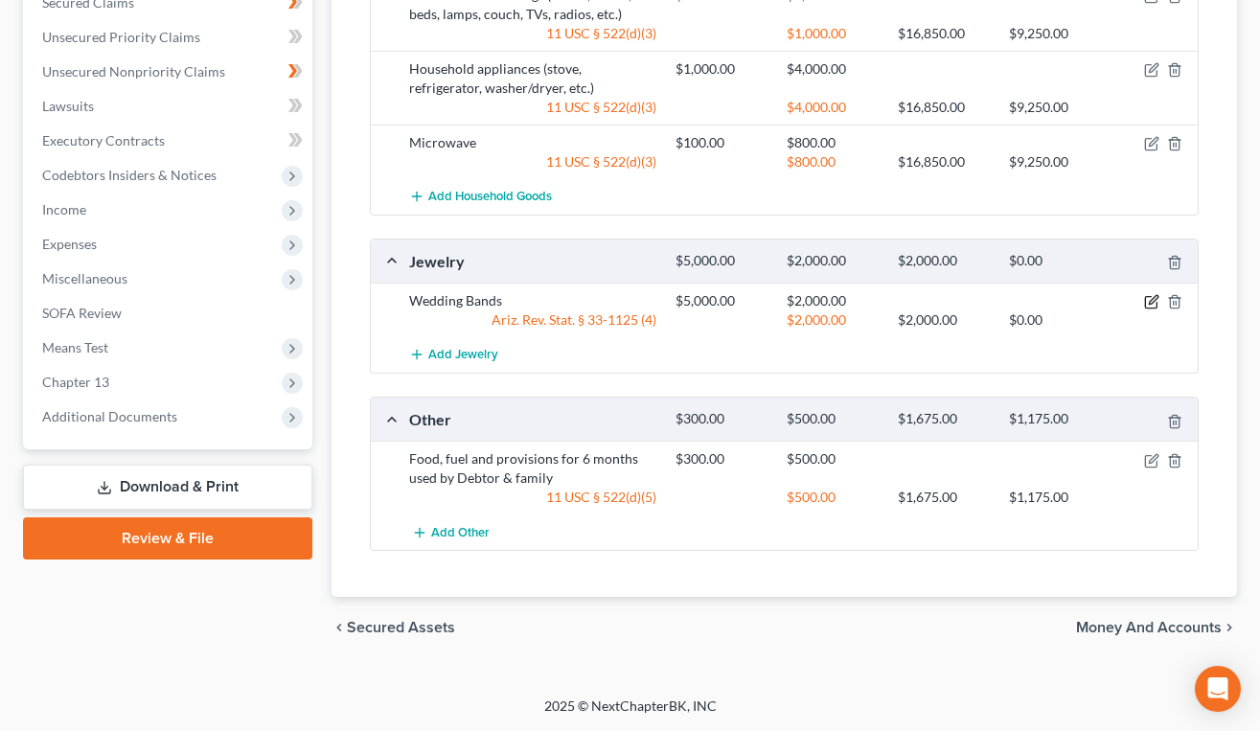
click at [1150, 301] on icon "button" at bounding box center [1151, 301] width 15 height 15
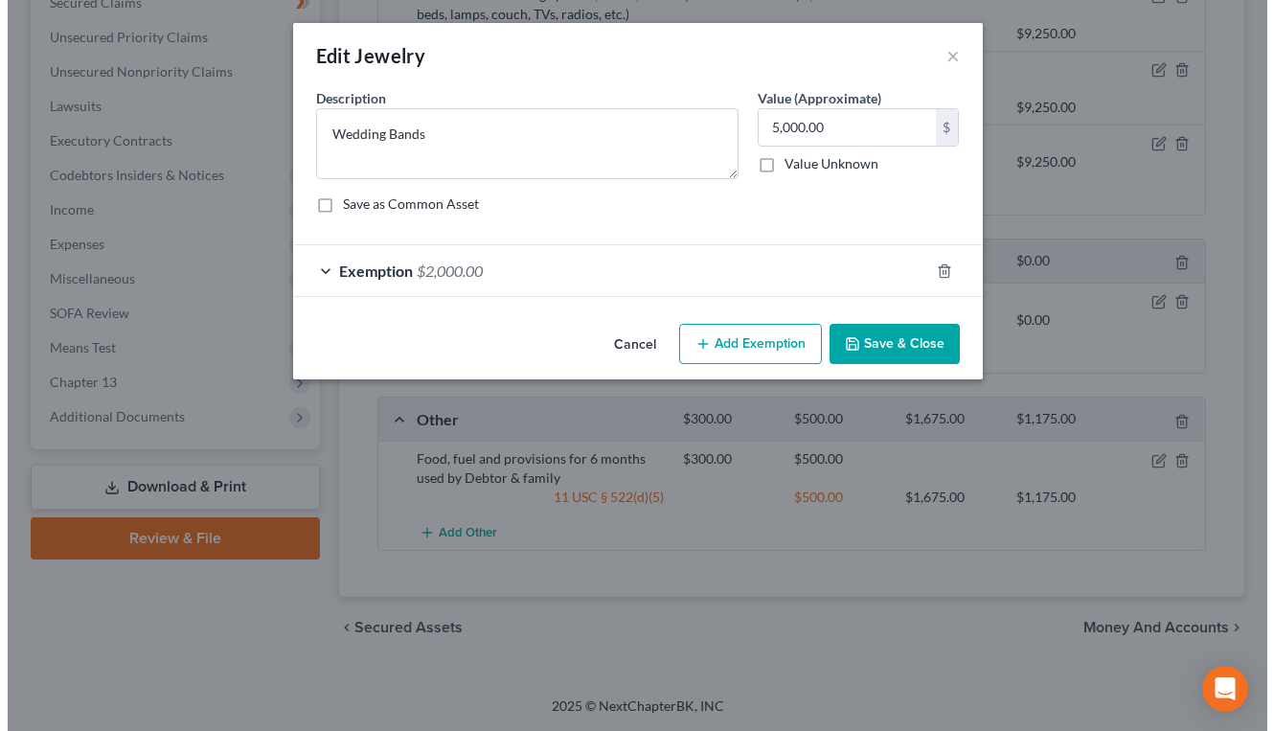
scroll to position [766, 0]
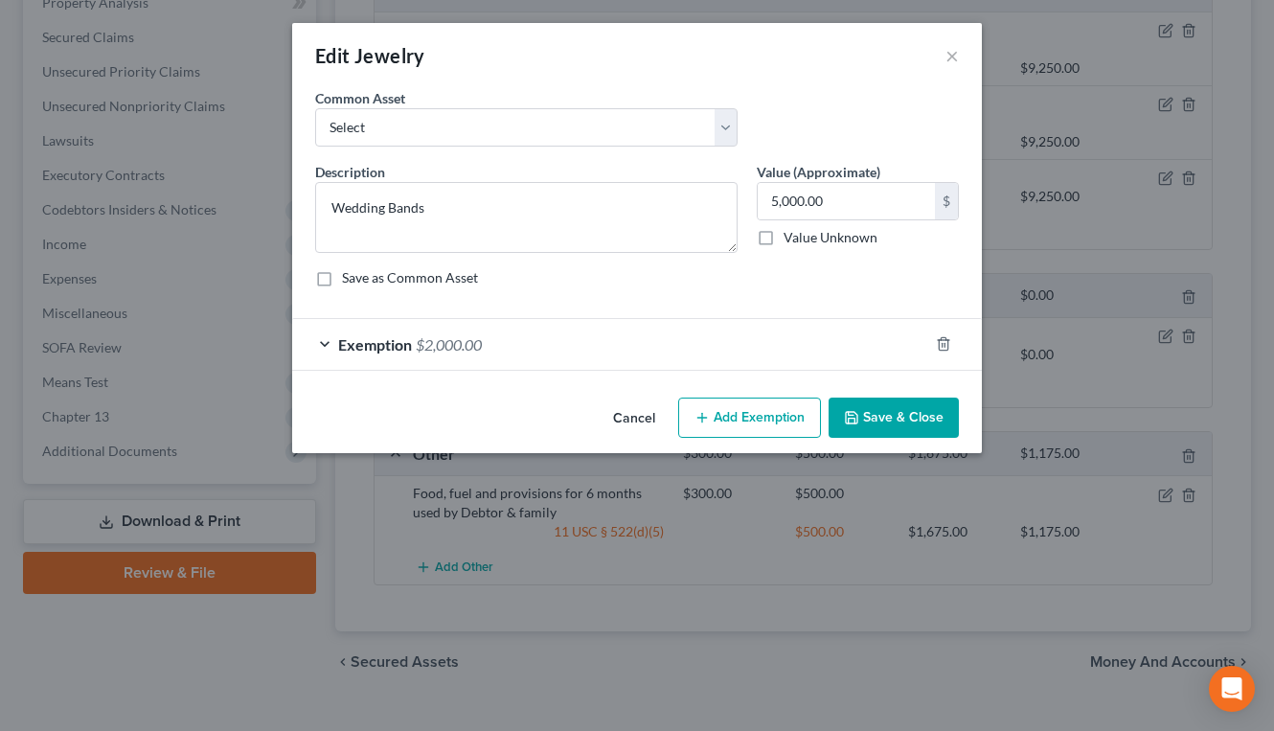
click at [942, 334] on div at bounding box center [956, 344] width 54 height 31
click at [948, 341] on icon "button" at bounding box center [943, 344] width 9 height 12
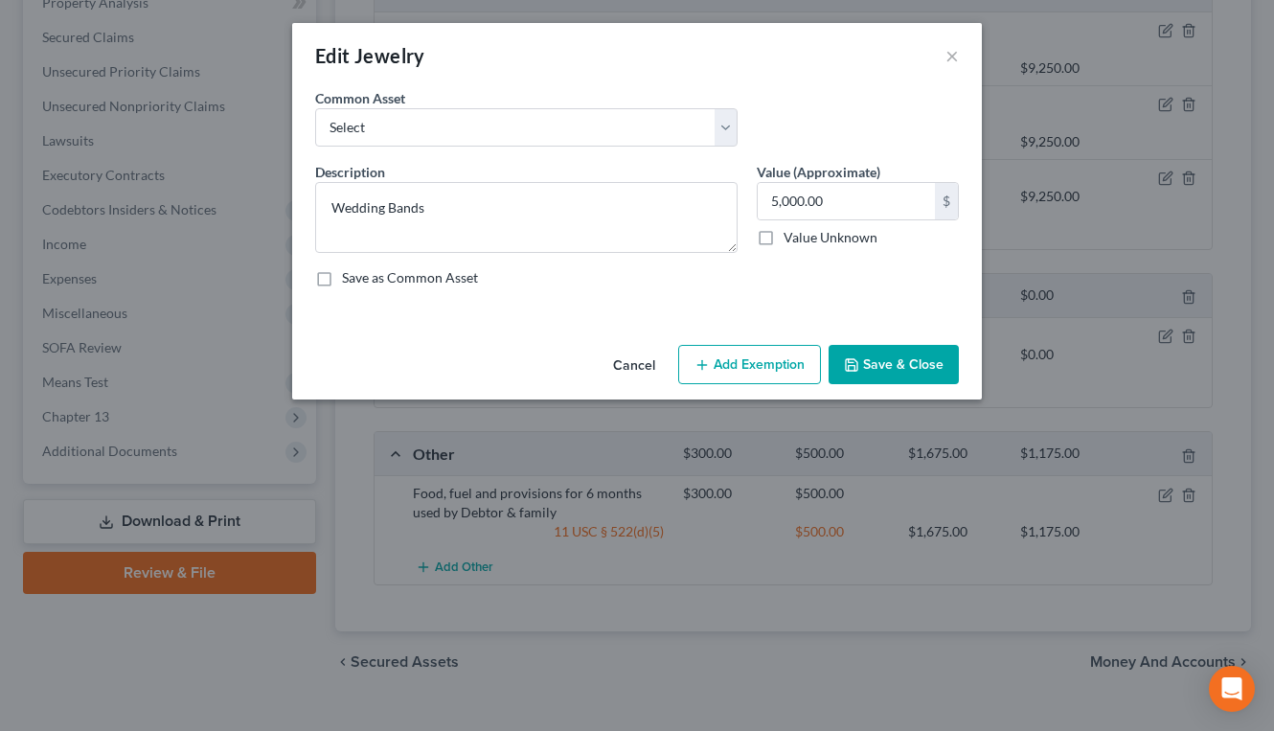
click at [738, 362] on button "Add Exemption" at bounding box center [749, 365] width 143 height 40
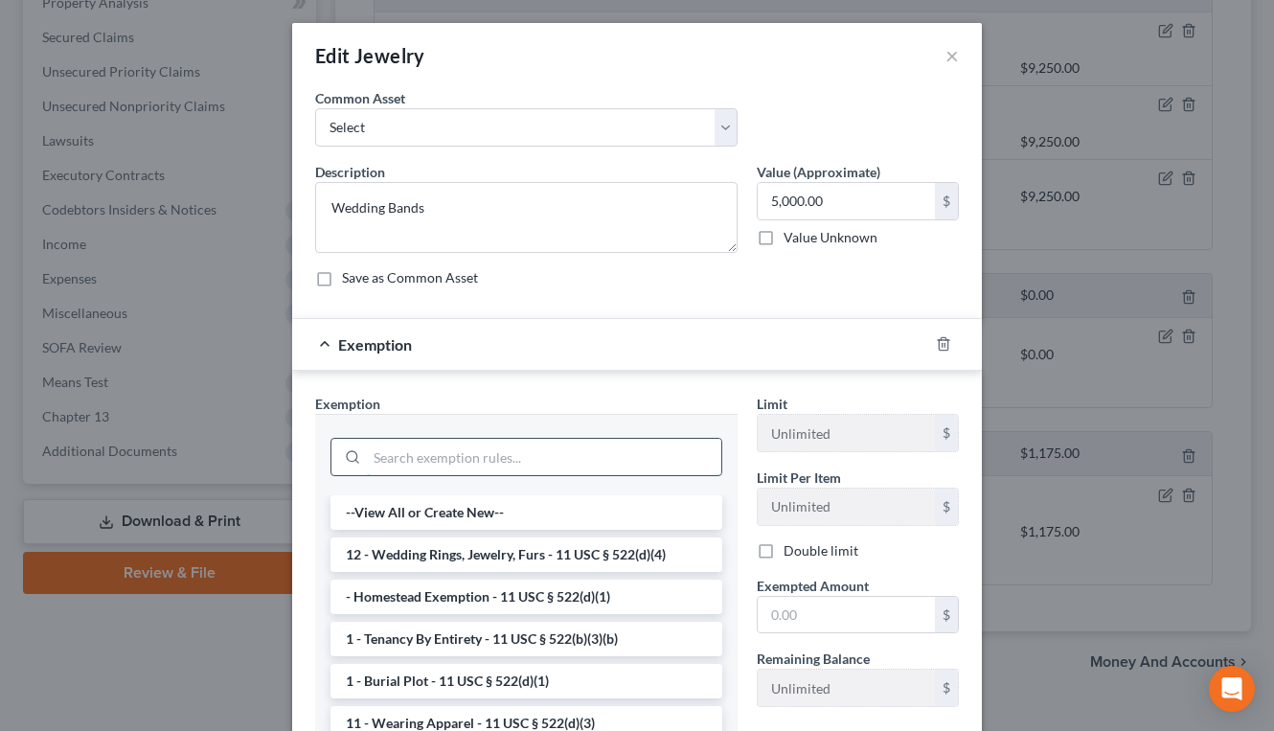
click at [510, 462] on input "search" at bounding box center [544, 457] width 355 height 36
click at [584, 557] on li "12 - Wedding Rings, Jewelry, Furs - 11 USC § 522(d)(4)" at bounding box center [527, 555] width 392 height 34
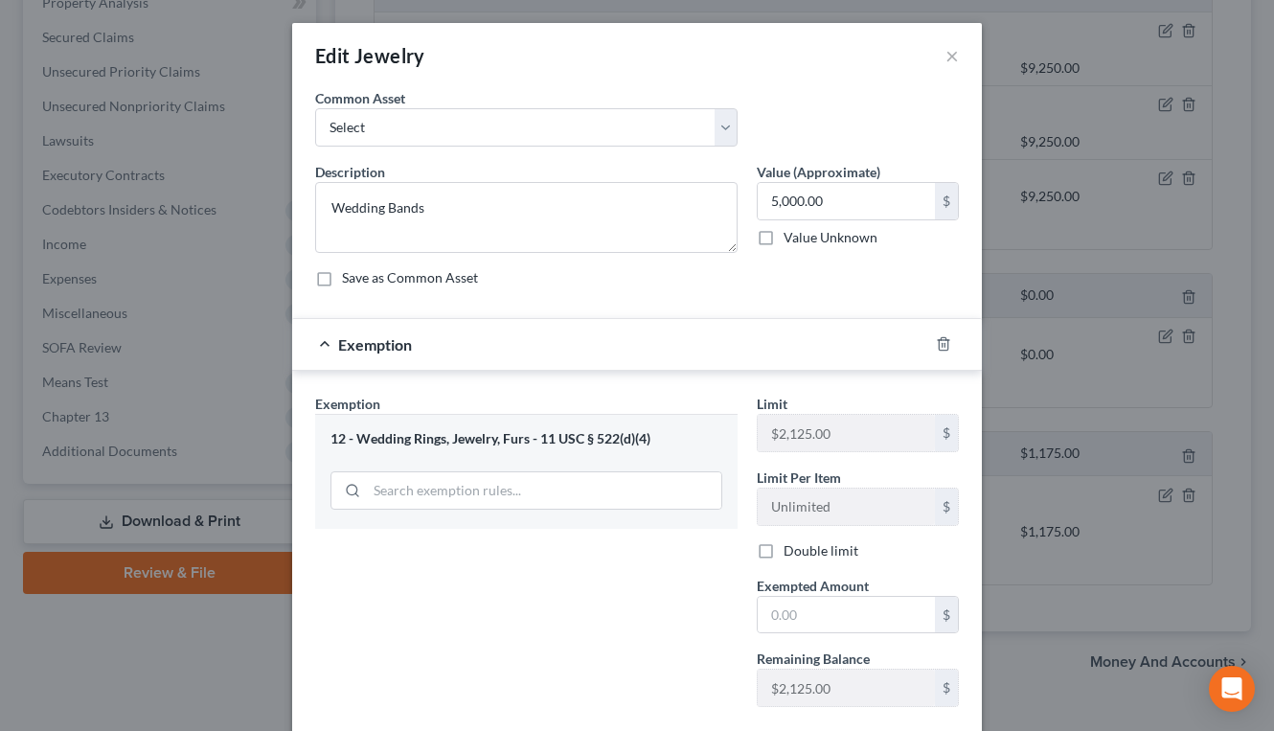
click at [784, 557] on label "Double limit" at bounding box center [821, 550] width 75 height 19
click at [791, 554] on input "Double limit" at bounding box center [797, 547] width 12 height 12
checkbox input "true"
click at [788, 613] on input "text" at bounding box center [846, 615] width 177 height 36
type input "4,250"
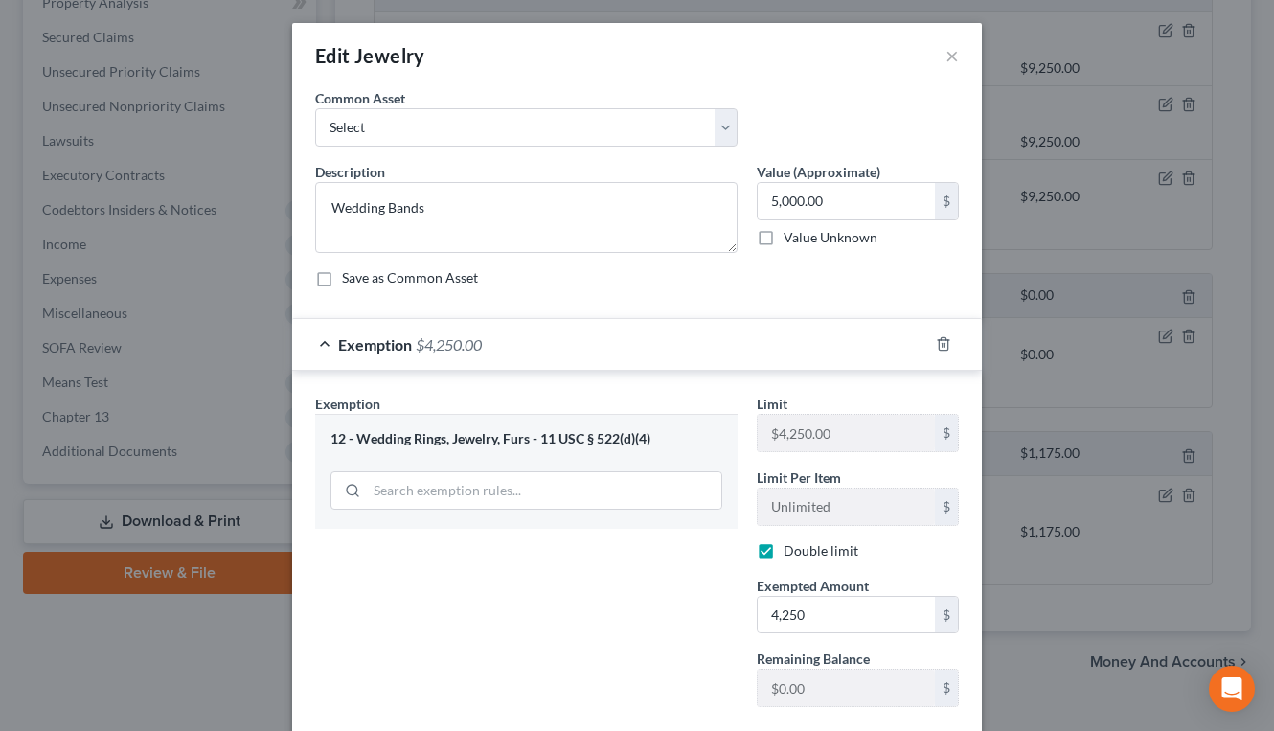
click at [624, 530] on div "Exemption Set must be selected for CA. Exemption * 12 - Wedding Rings, Jewelry,…" at bounding box center [527, 558] width 442 height 329
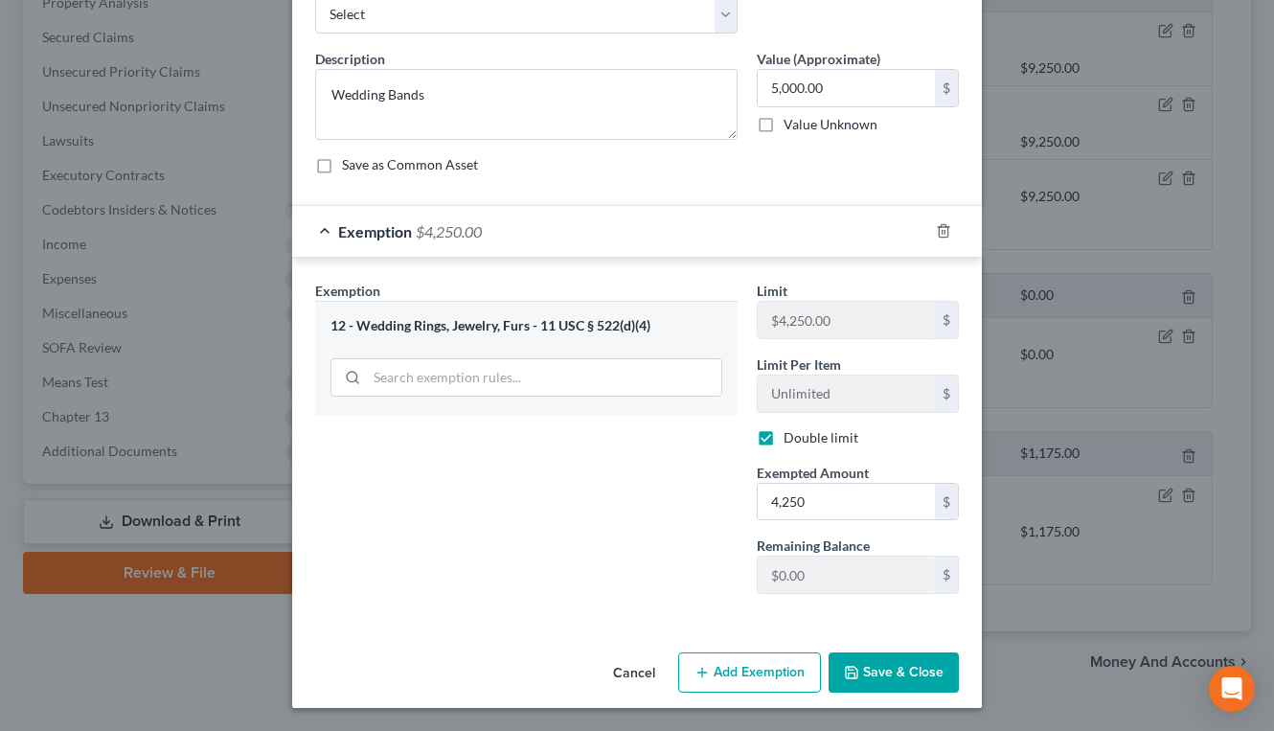
drag, startPoint x: 872, startPoint y: 670, endPoint x: 865, endPoint y: 654, distance: 17.6
click at [872, 664] on button "Save & Close" at bounding box center [894, 673] width 130 height 40
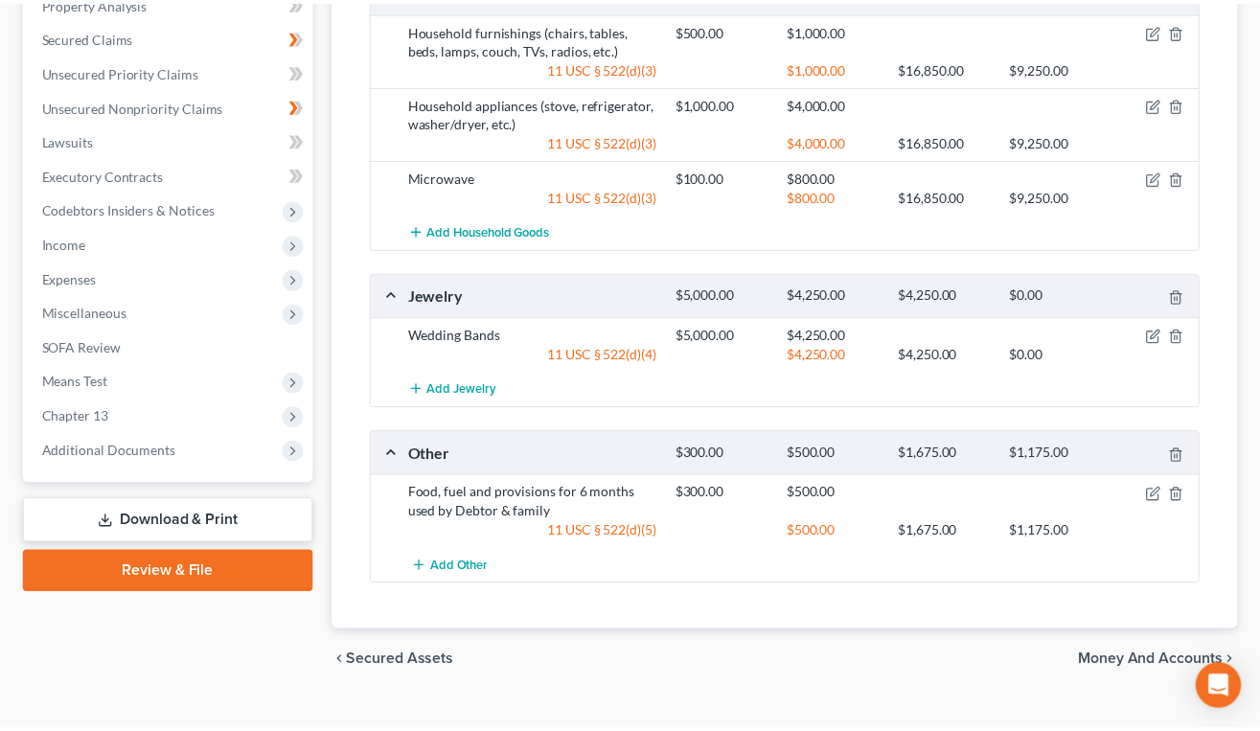
scroll to position [800, 0]
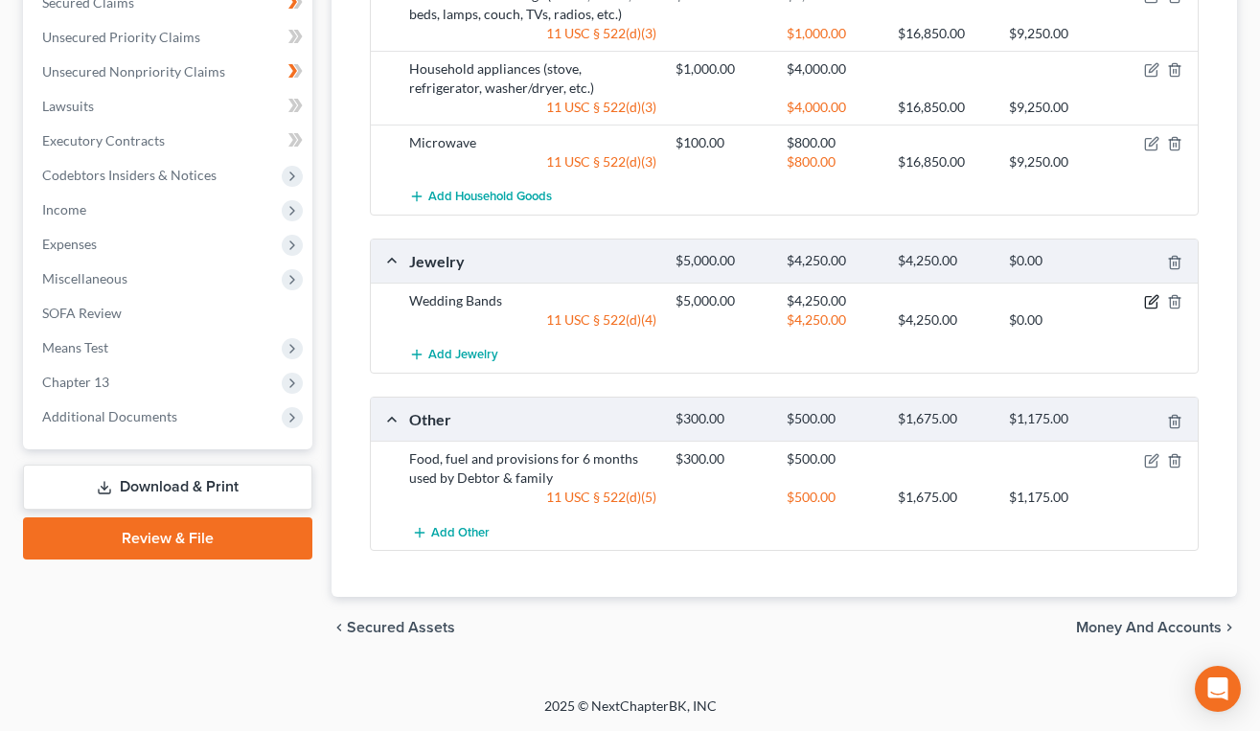
click at [1150, 302] on icon "button" at bounding box center [1153, 300] width 9 height 9
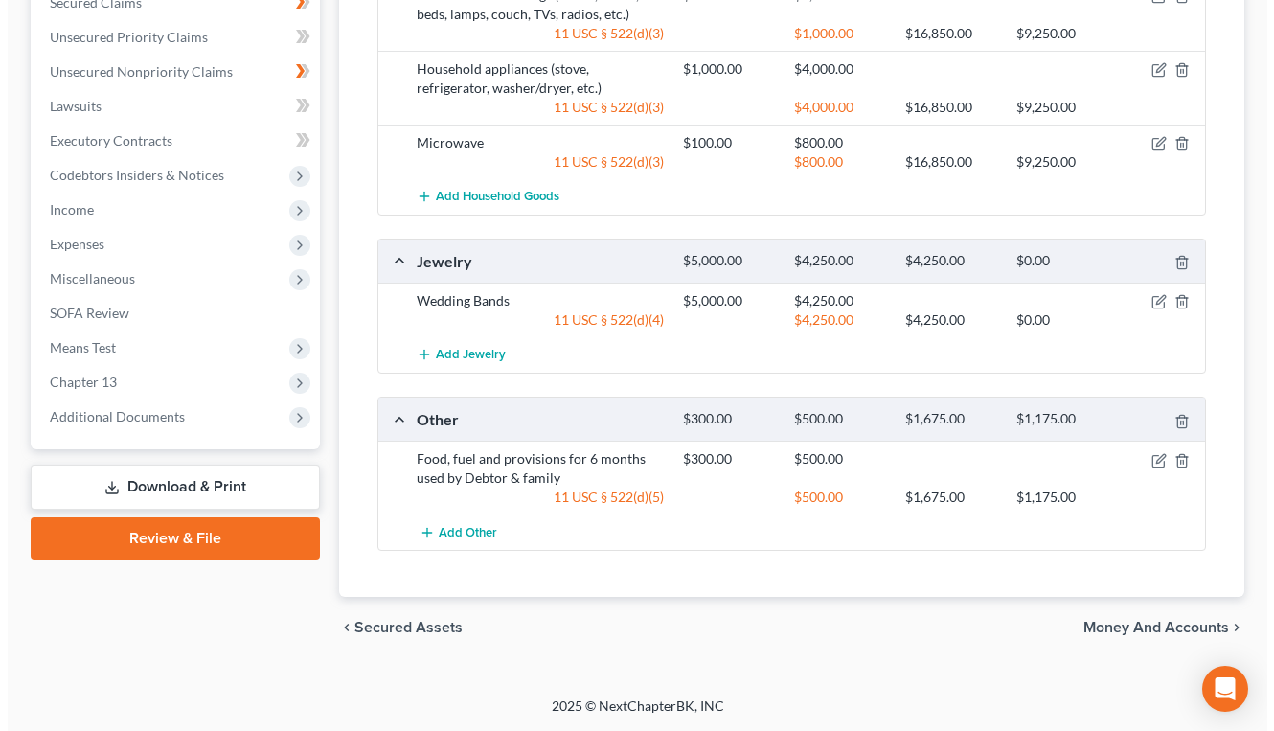
scroll to position [766, 0]
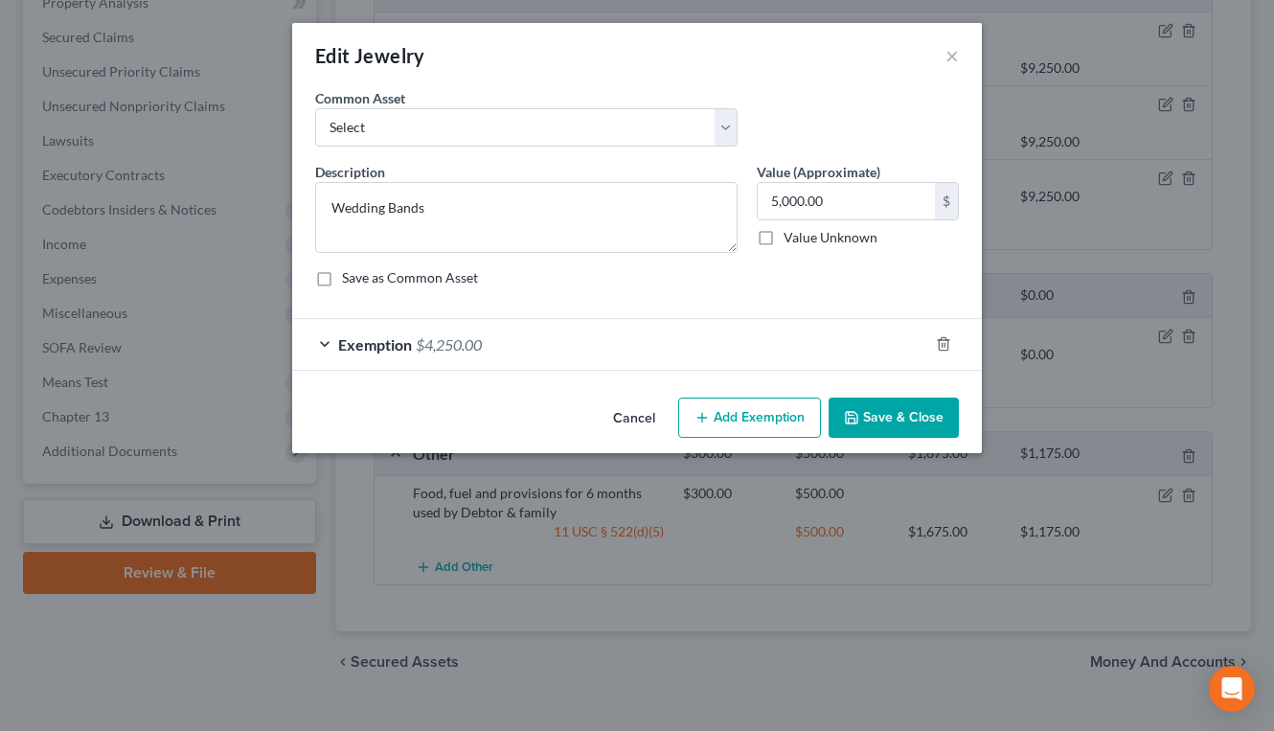
click at [762, 419] on button "Add Exemption" at bounding box center [749, 418] width 143 height 40
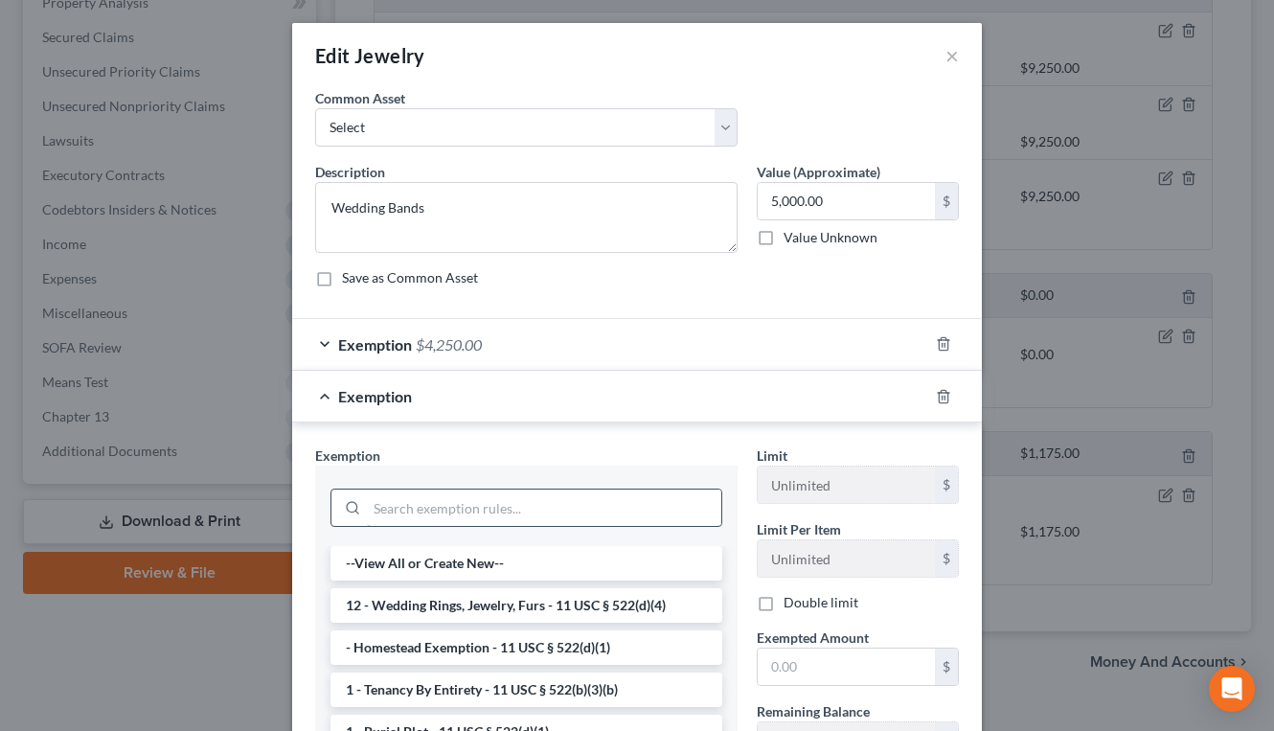
click at [453, 506] on input "search" at bounding box center [544, 508] width 355 height 36
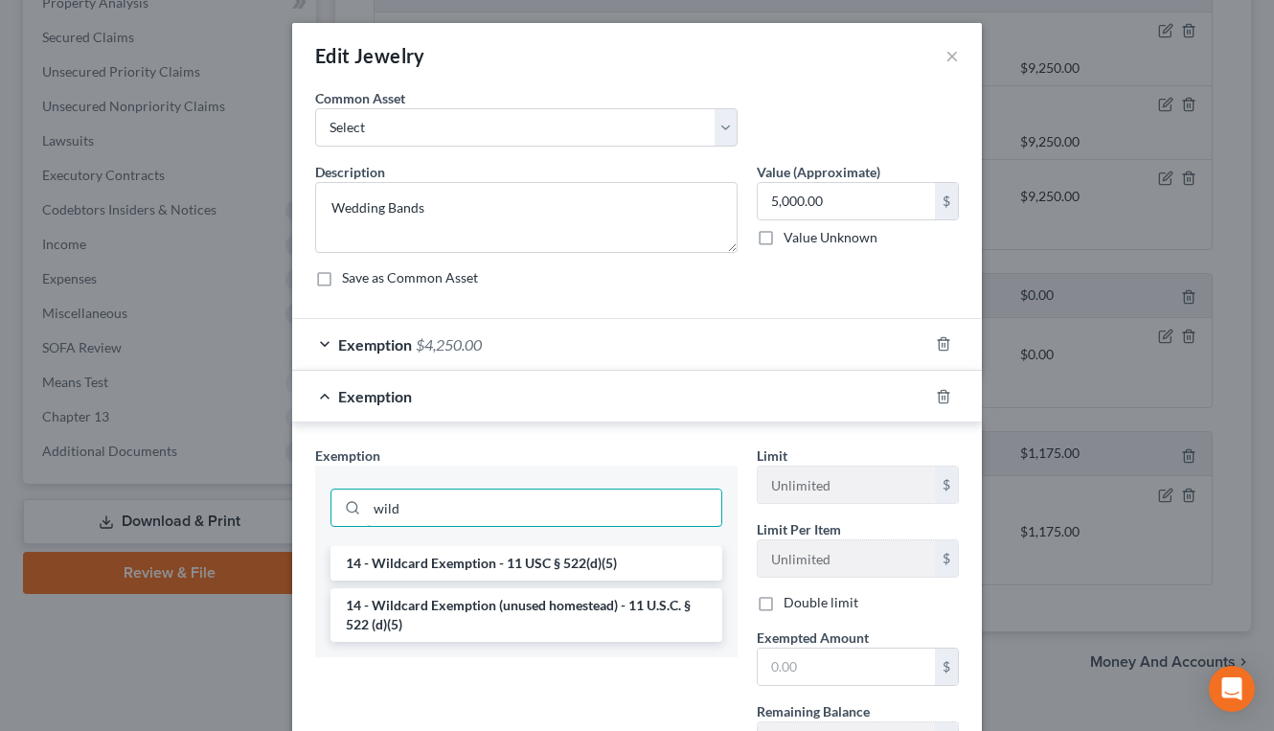
type input "wild"
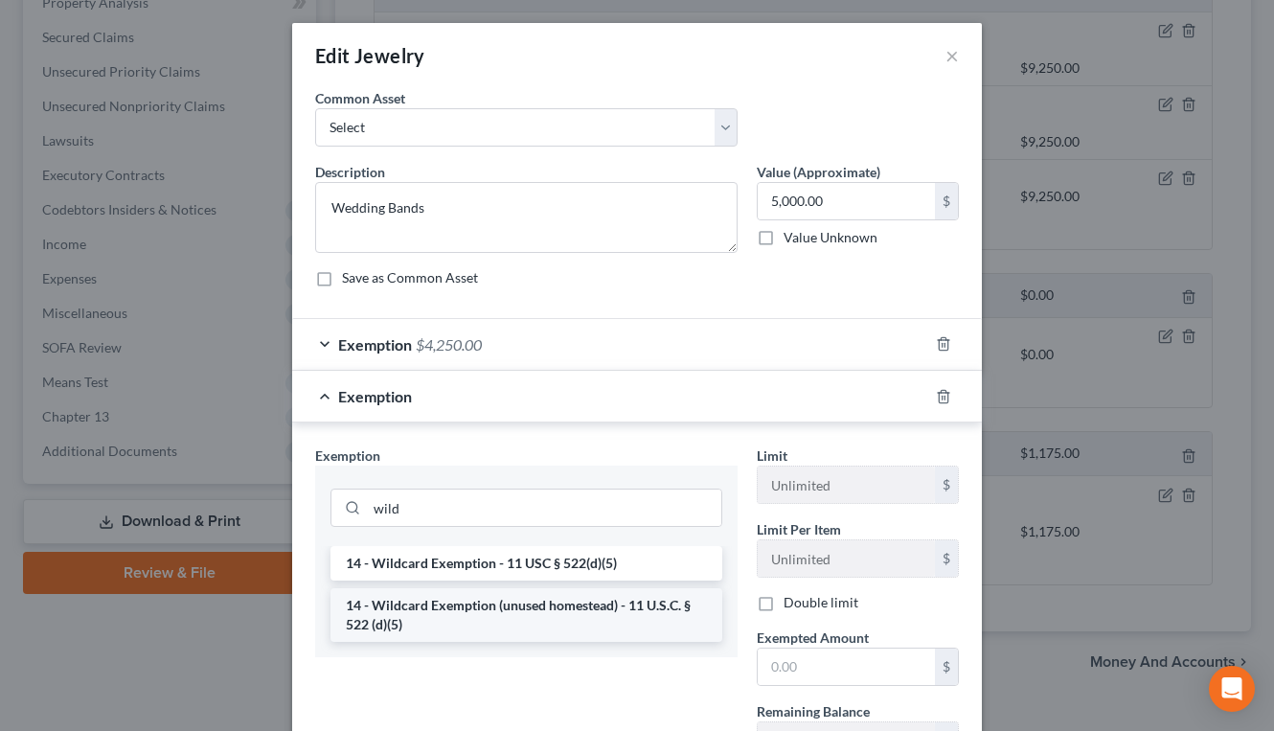
click at [420, 613] on li "14 - Wildcard Exemption (unused homestead) - 11 U.S.C. § 522 (d)(5)" at bounding box center [527, 615] width 392 height 54
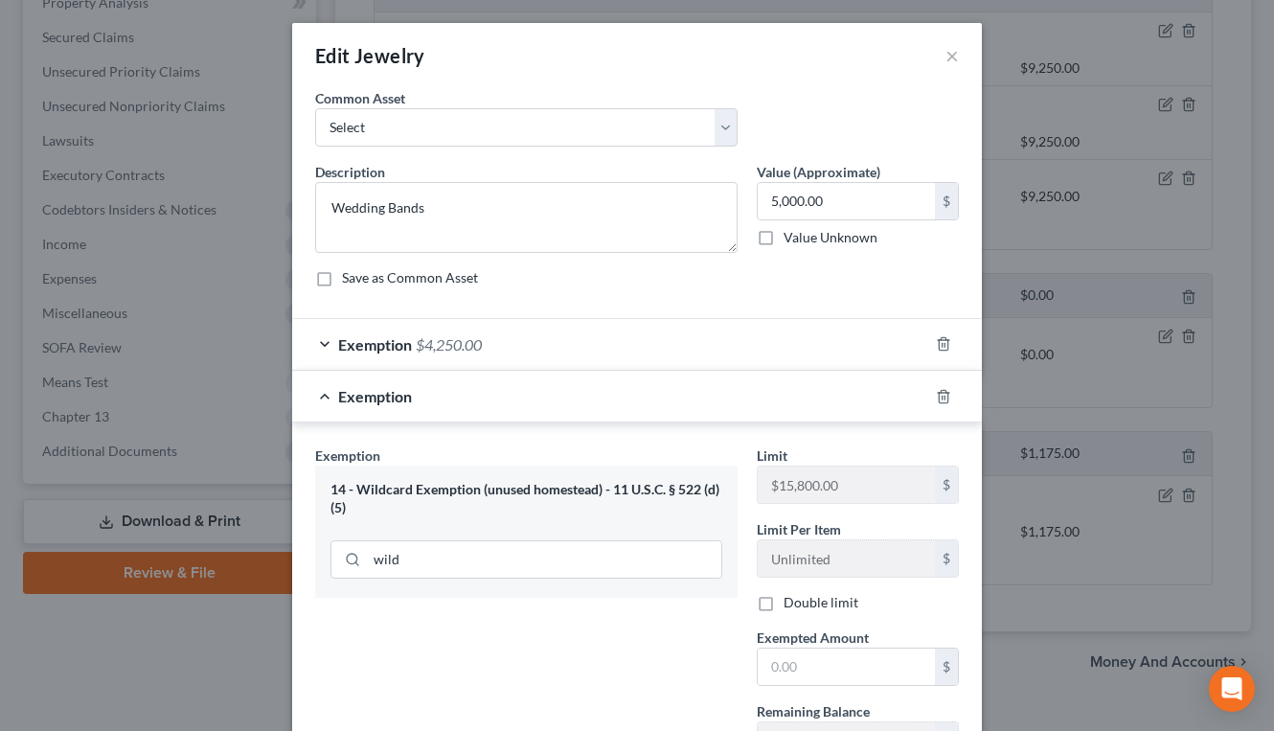
click at [721, 627] on div "Exemption Set must be selected for CA. Exemption * 14 - Wildcard Exemption (unu…" at bounding box center [527, 610] width 442 height 329
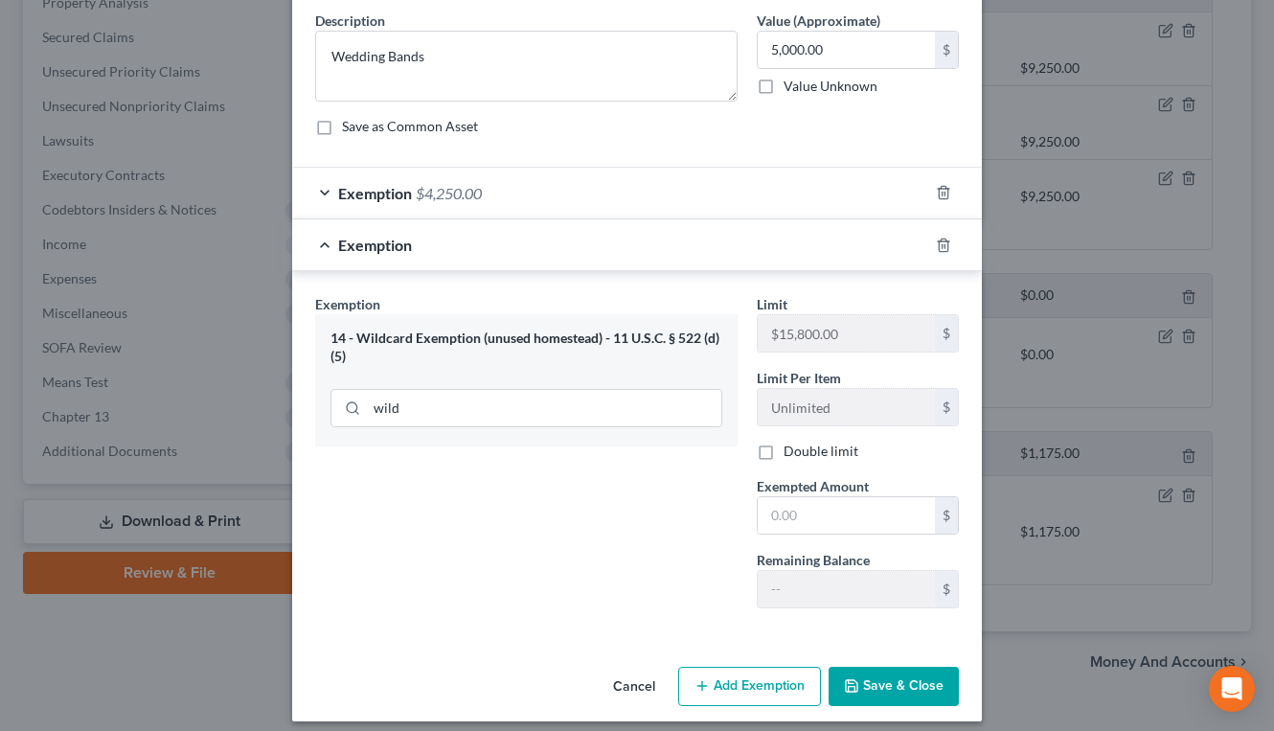
scroll to position [165, 0]
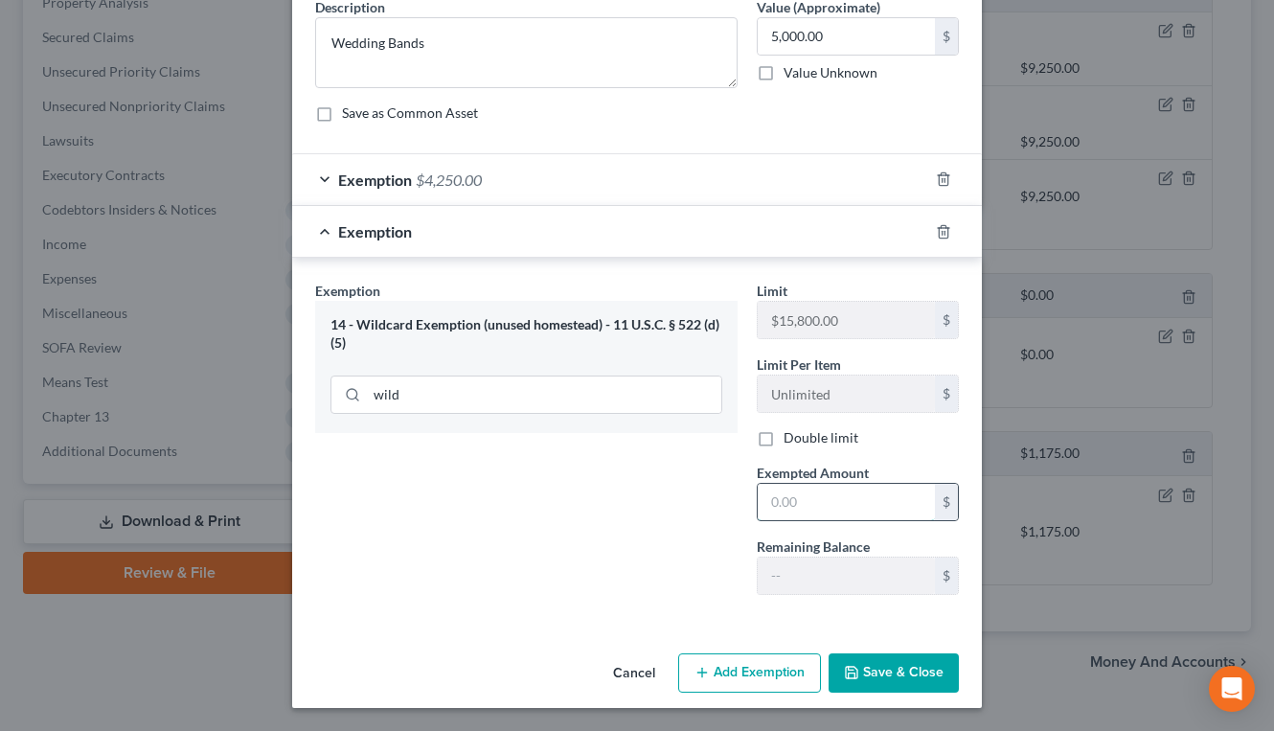
click at [788, 503] on input "text" at bounding box center [846, 502] width 177 height 36
type input "5,000"
click at [906, 683] on button "Save & Close" at bounding box center [894, 674] width 130 height 40
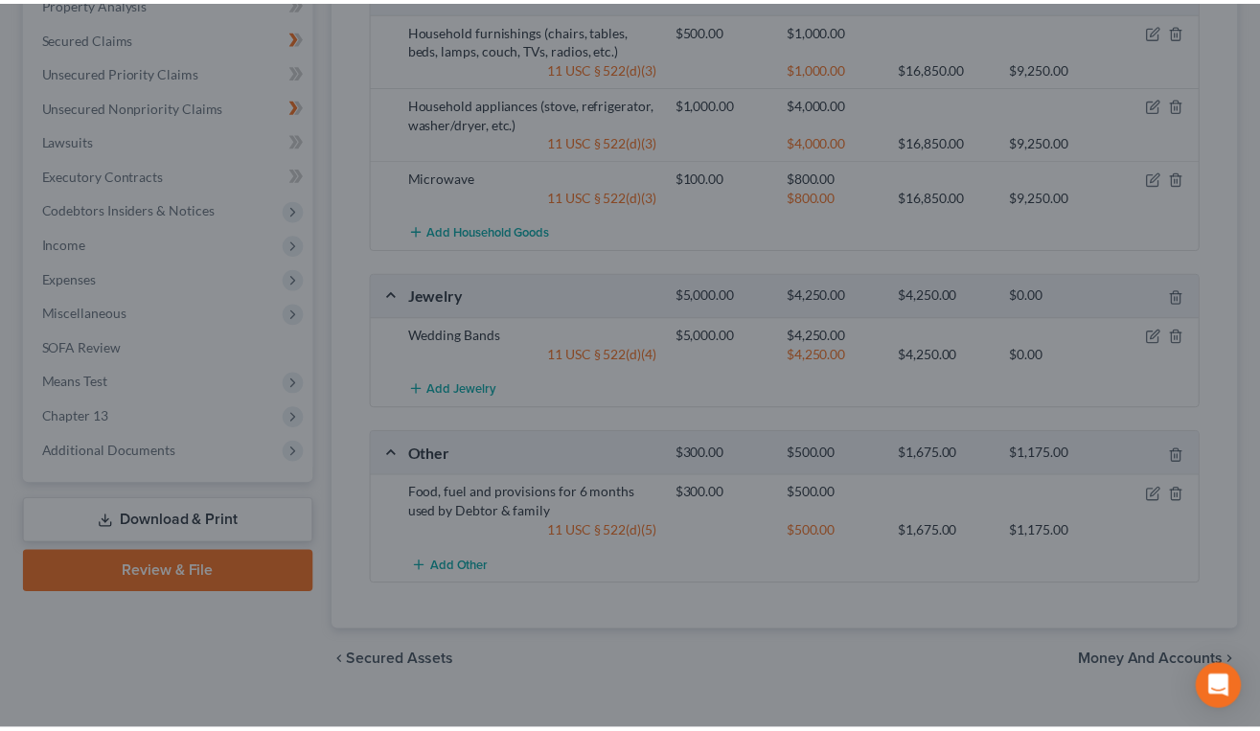
scroll to position [800, 0]
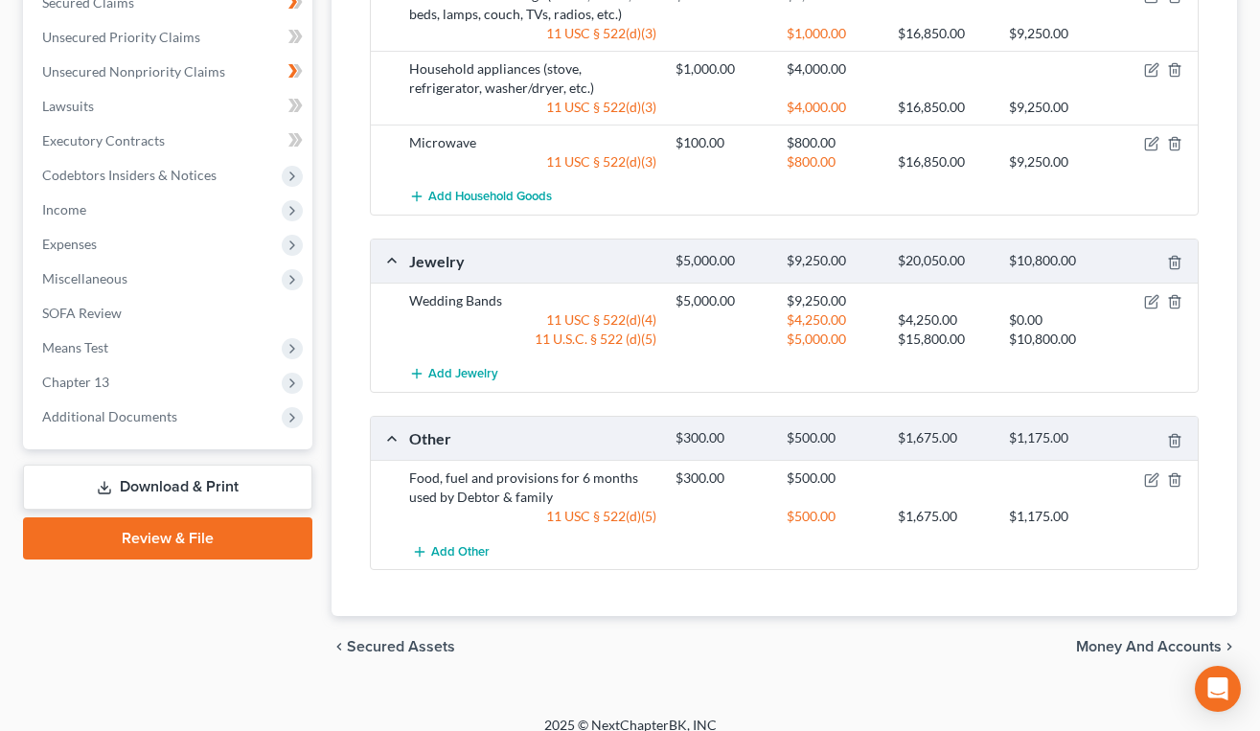
click at [715, 586] on div "Total Value Exempted Limit Remaining Clothing $500.00 $1,000.00 $16,850.00 $15,…" at bounding box center [785, 96] width 860 height 1043
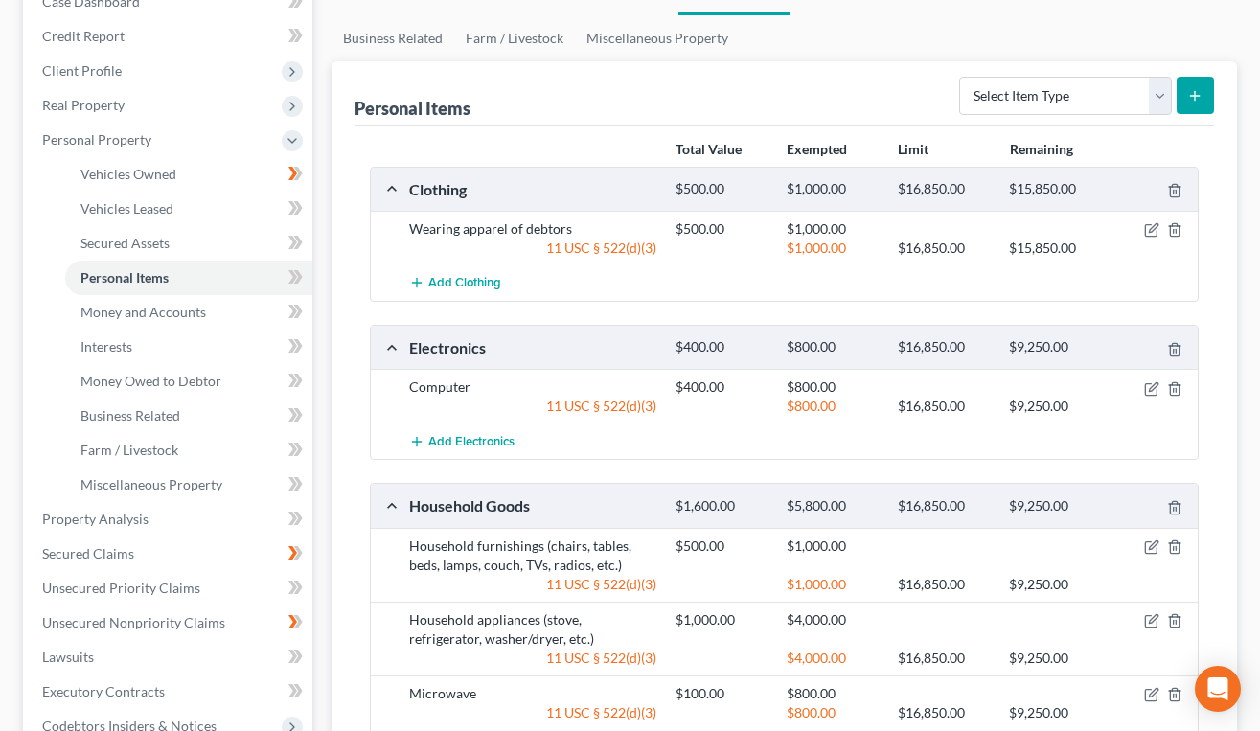
scroll to position [20, 0]
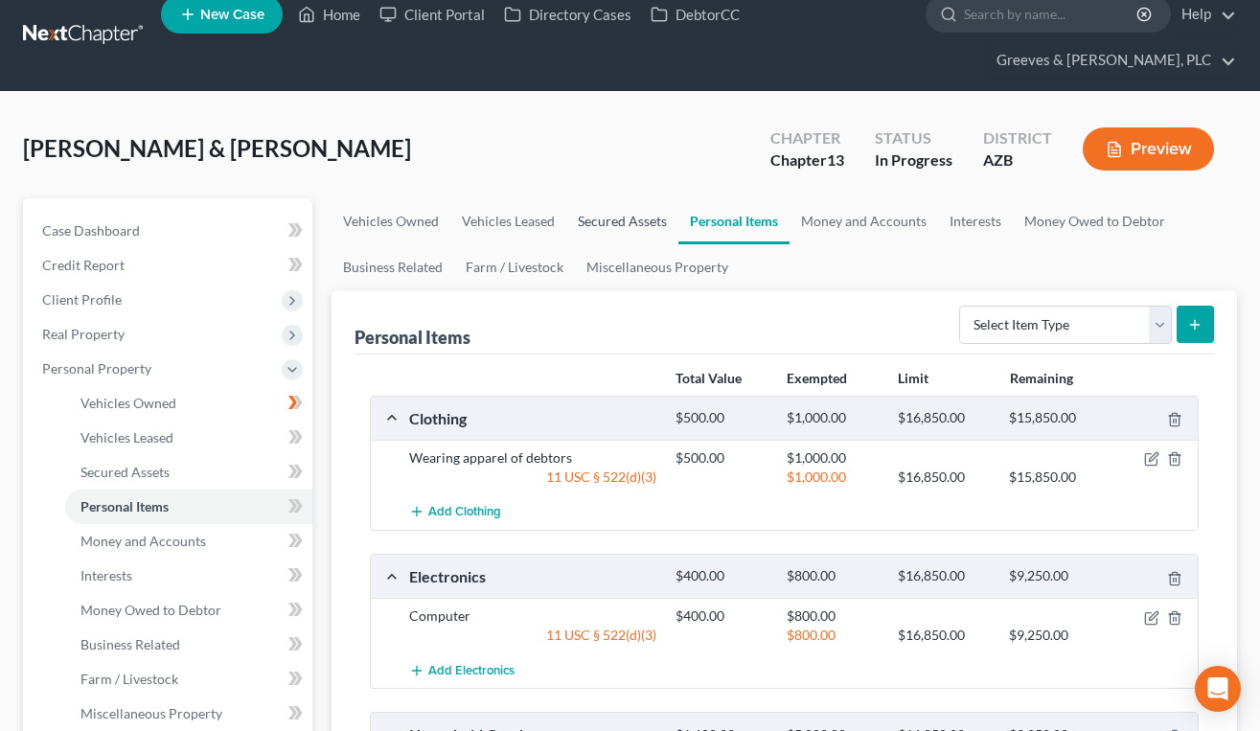
click at [617, 228] on link "Secured Assets" at bounding box center [622, 221] width 112 height 46
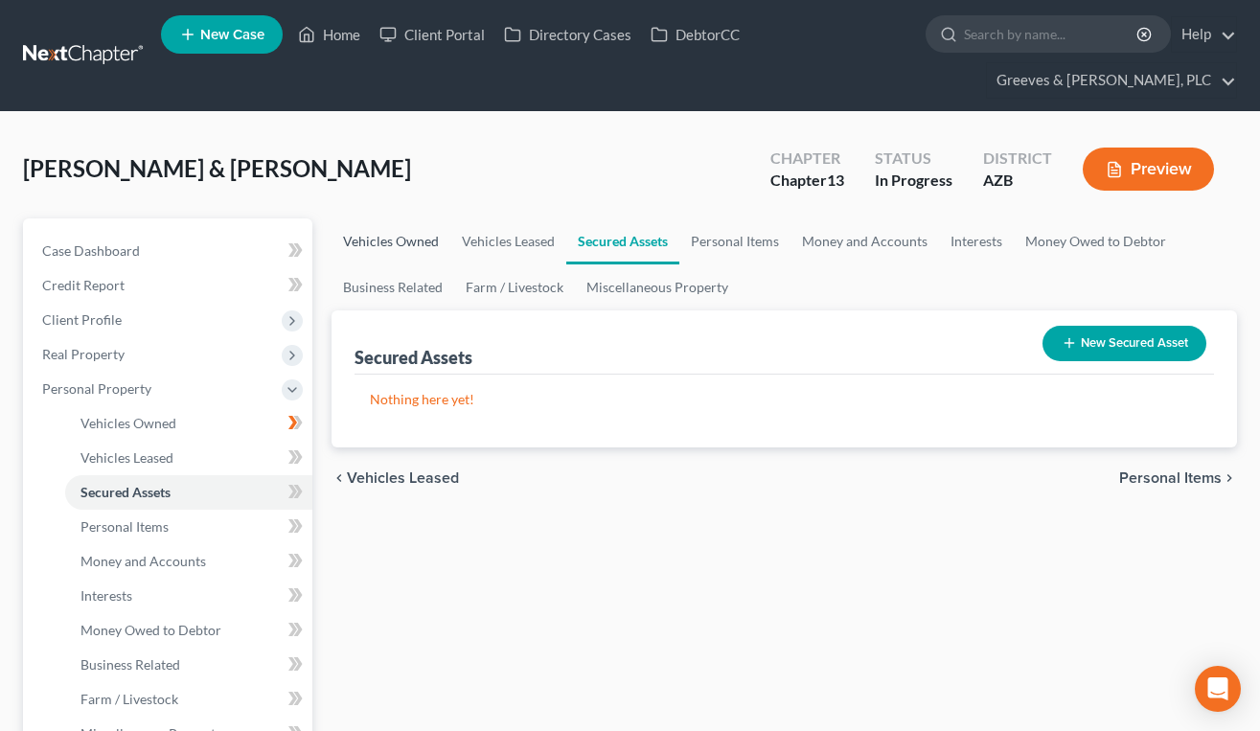
click at [409, 244] on link "Vehicles Owned" at bounding box center [391, 241] width 119 height 46
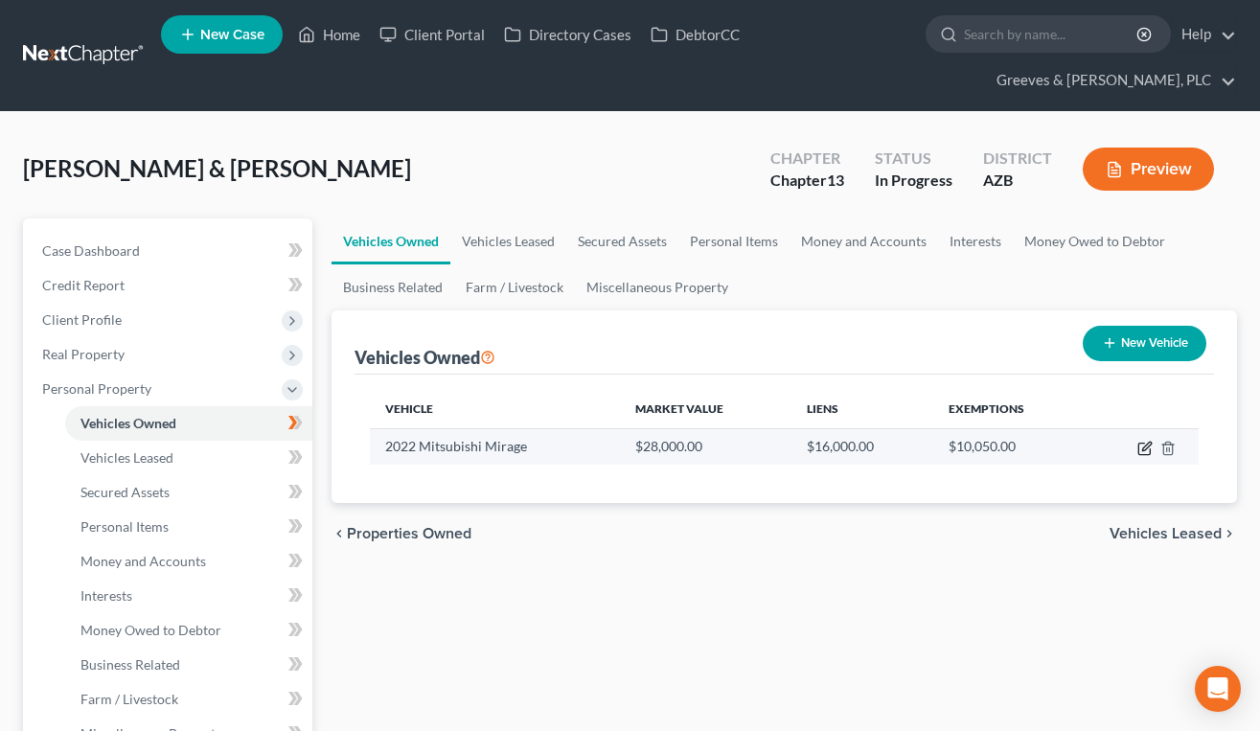
click at [1140, 446] on icon "button" at bounding box center [1144, 448] width 15 height 15
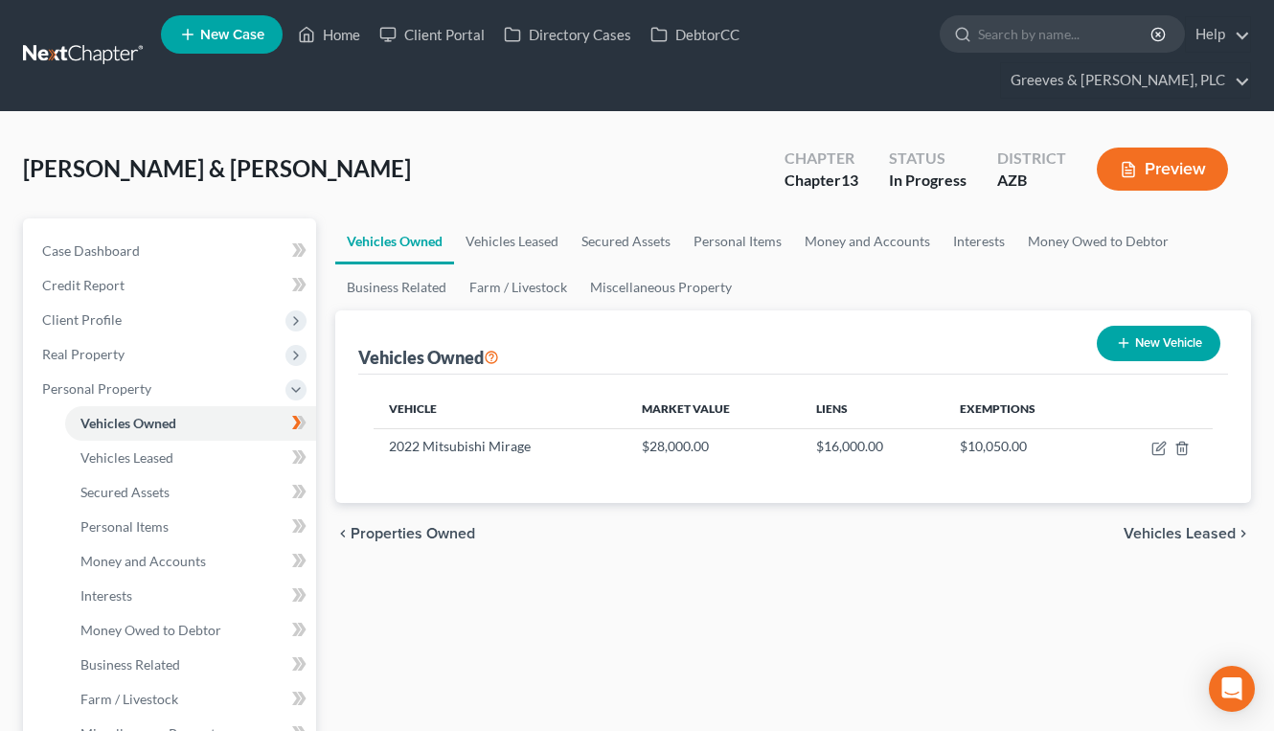
select select "0"
select select "4"
select select "2"
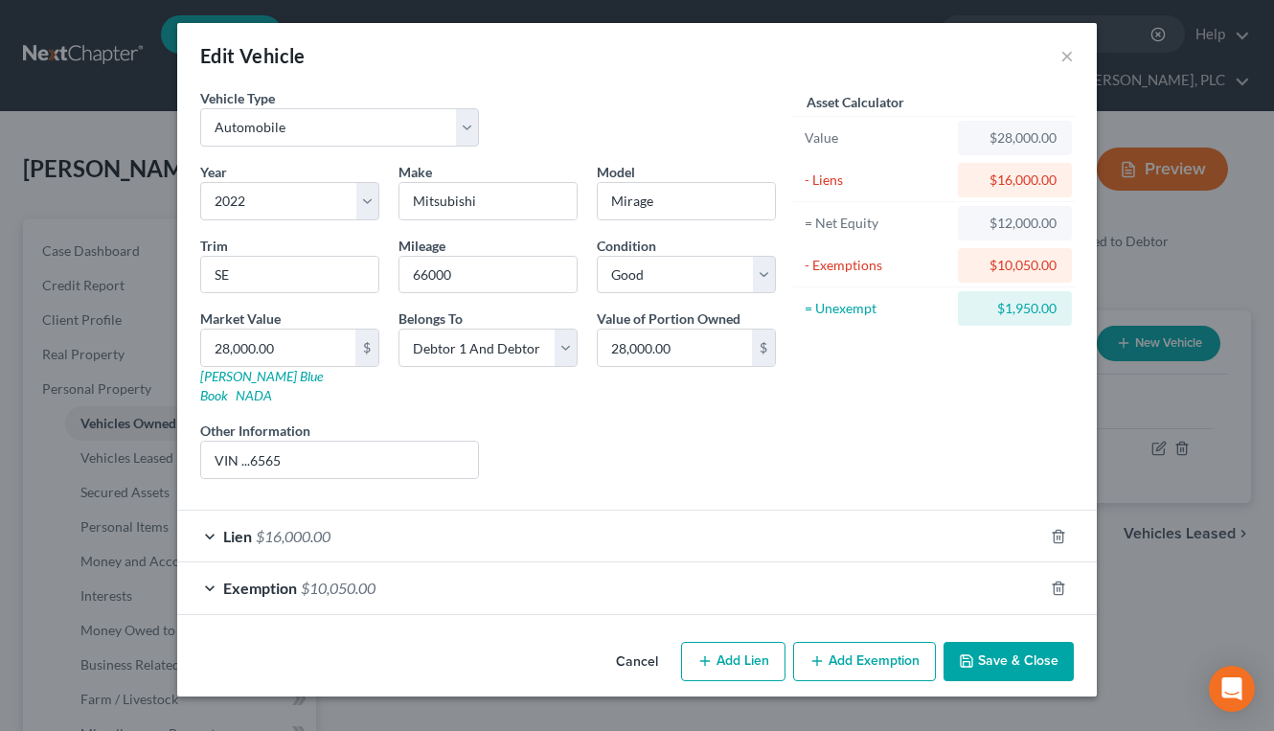
click at [838, 642] on button "Add Exemption" at bounding box center [864, 662] width 143 height 40
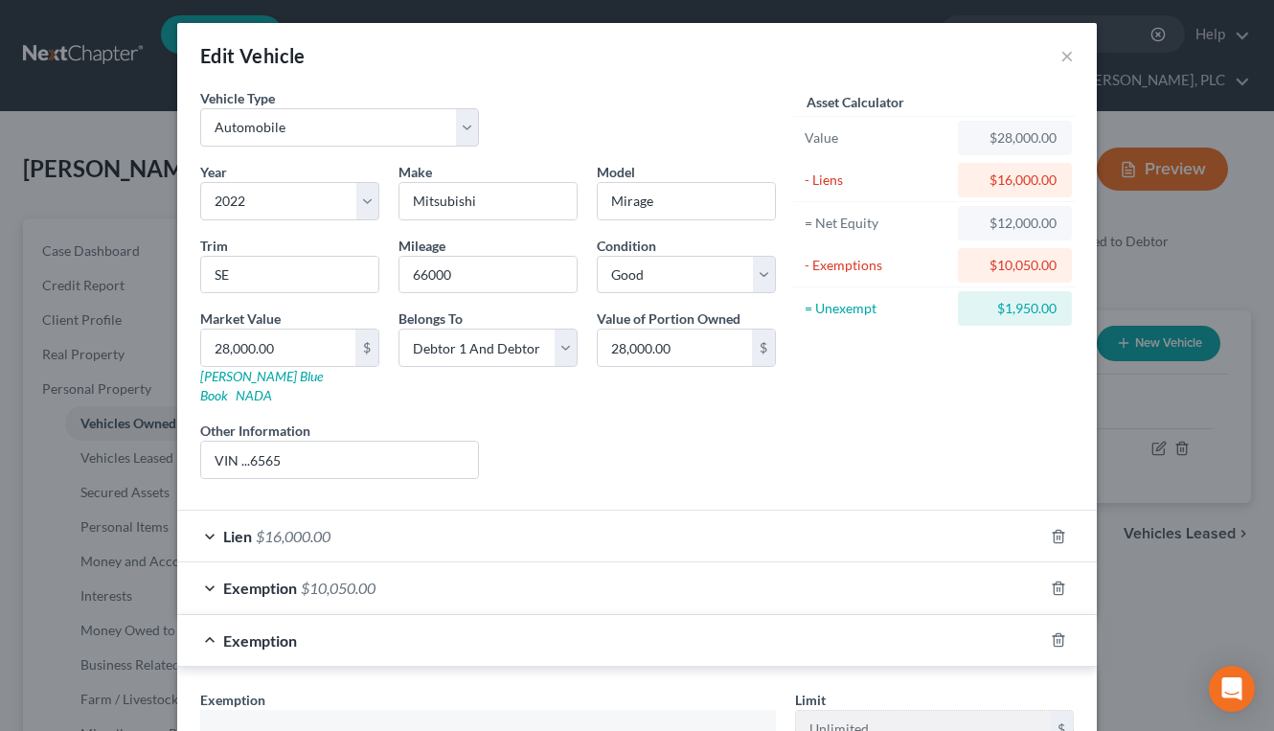
click at [701, 421] on div "Liens Select" at bounding box center [638, 450] width 298 height 58
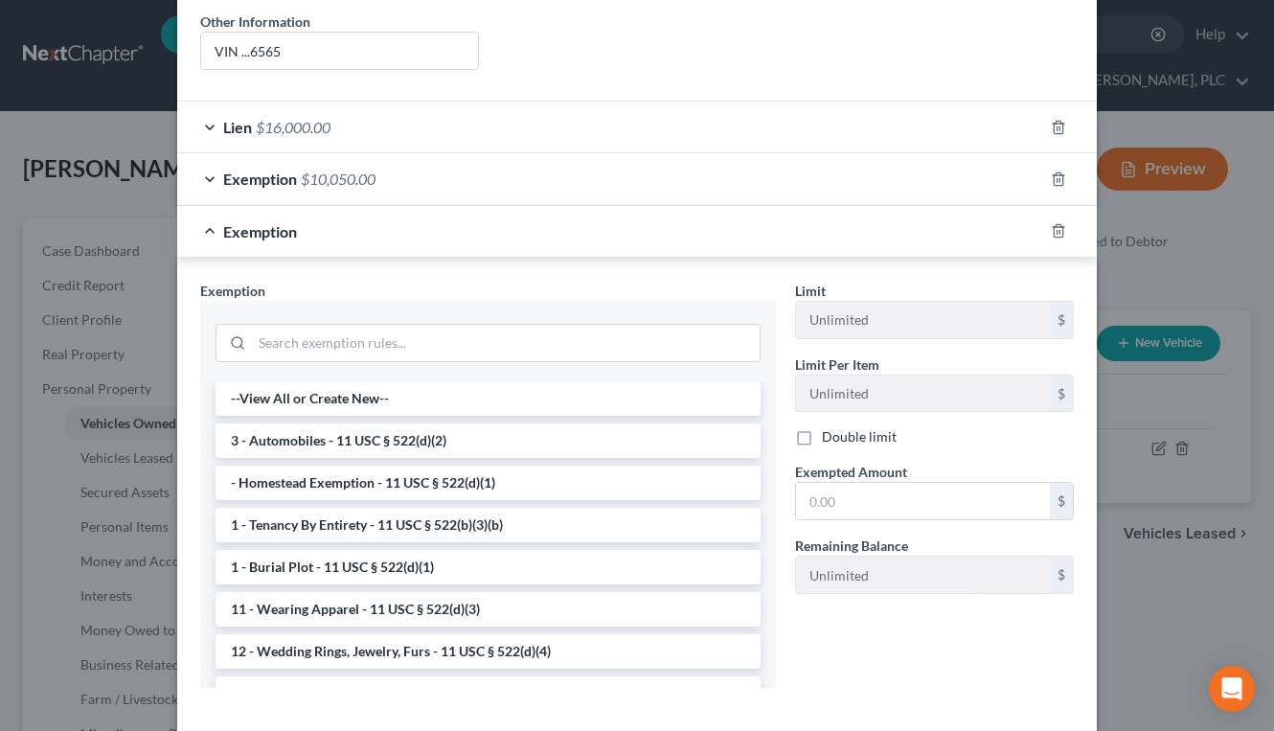
scroll to position [460, 0]
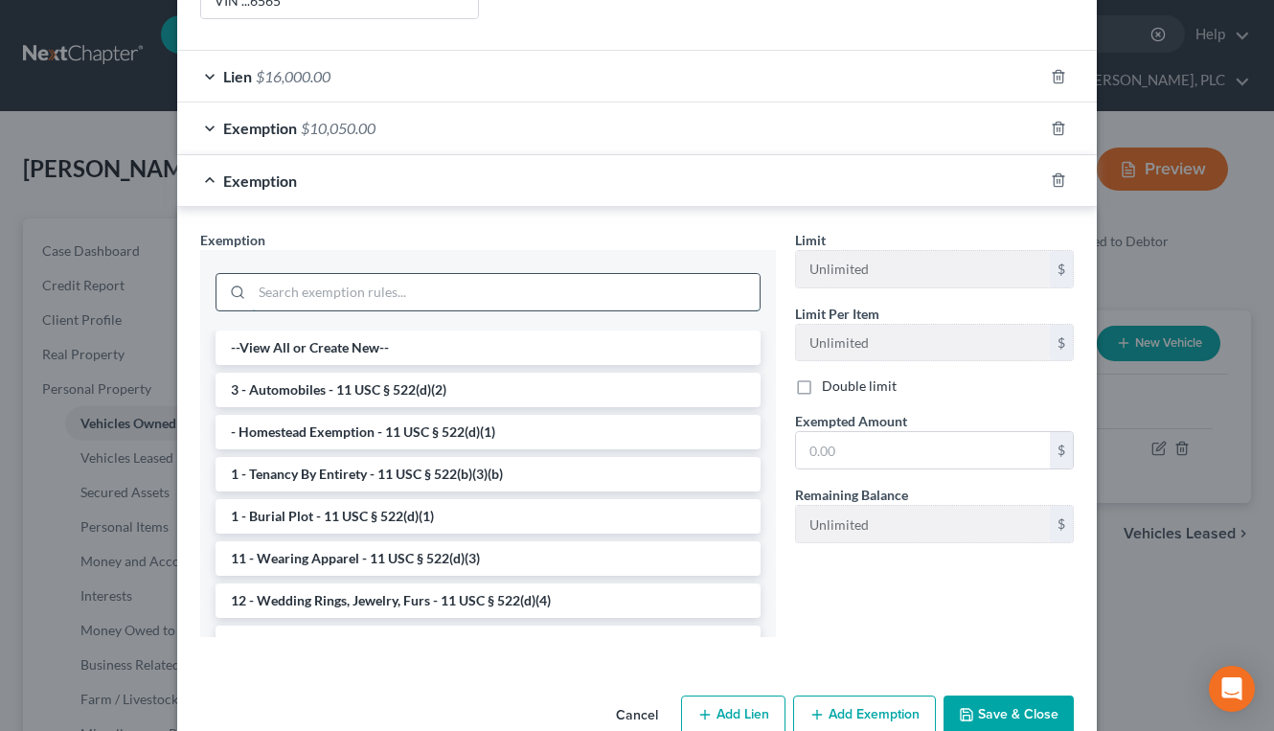
click at [503, 275] on input "search" at bounding box center [506, 292] width 508 height 36
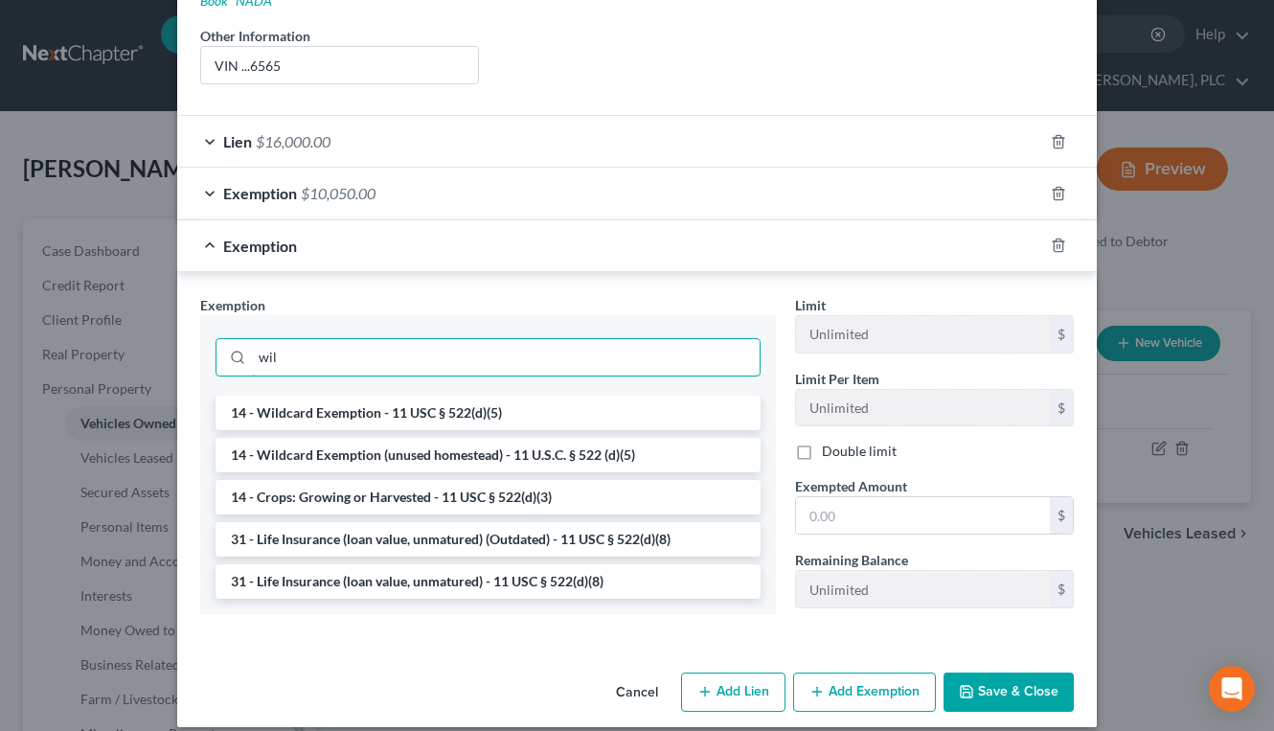
scroll to position [390, 0]
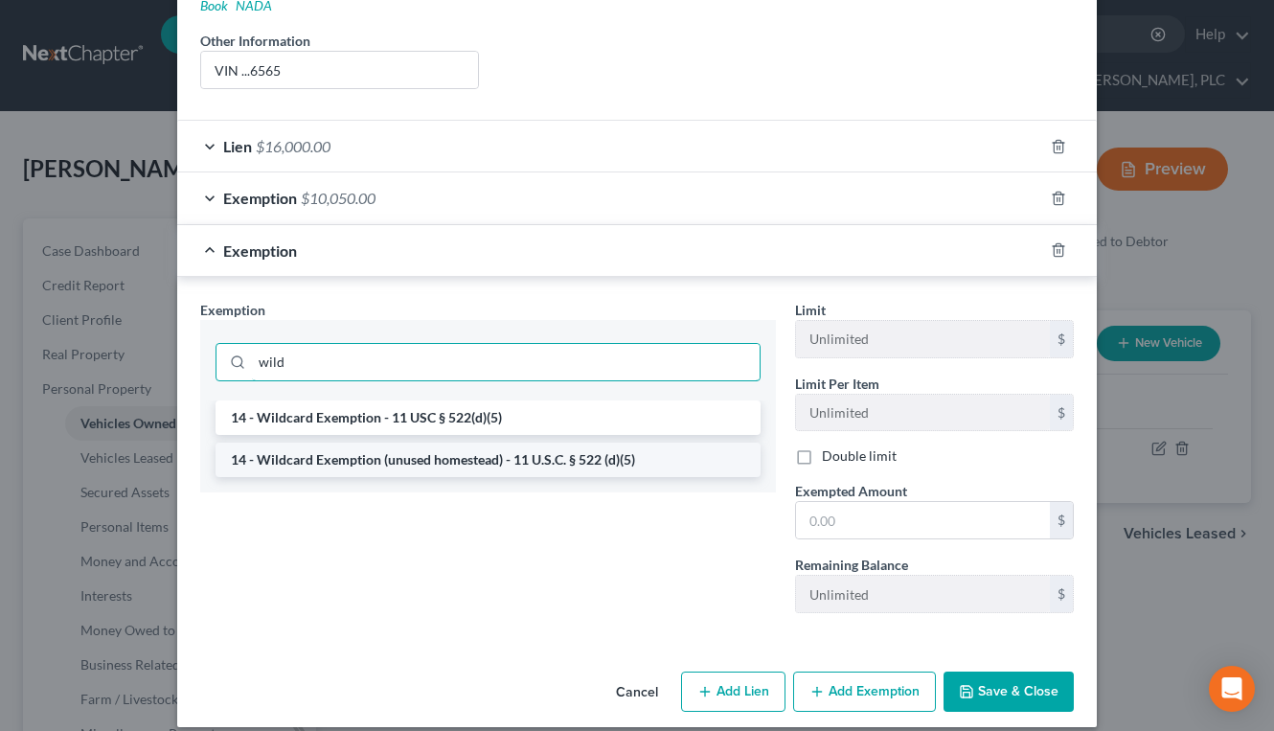
type input "wild"
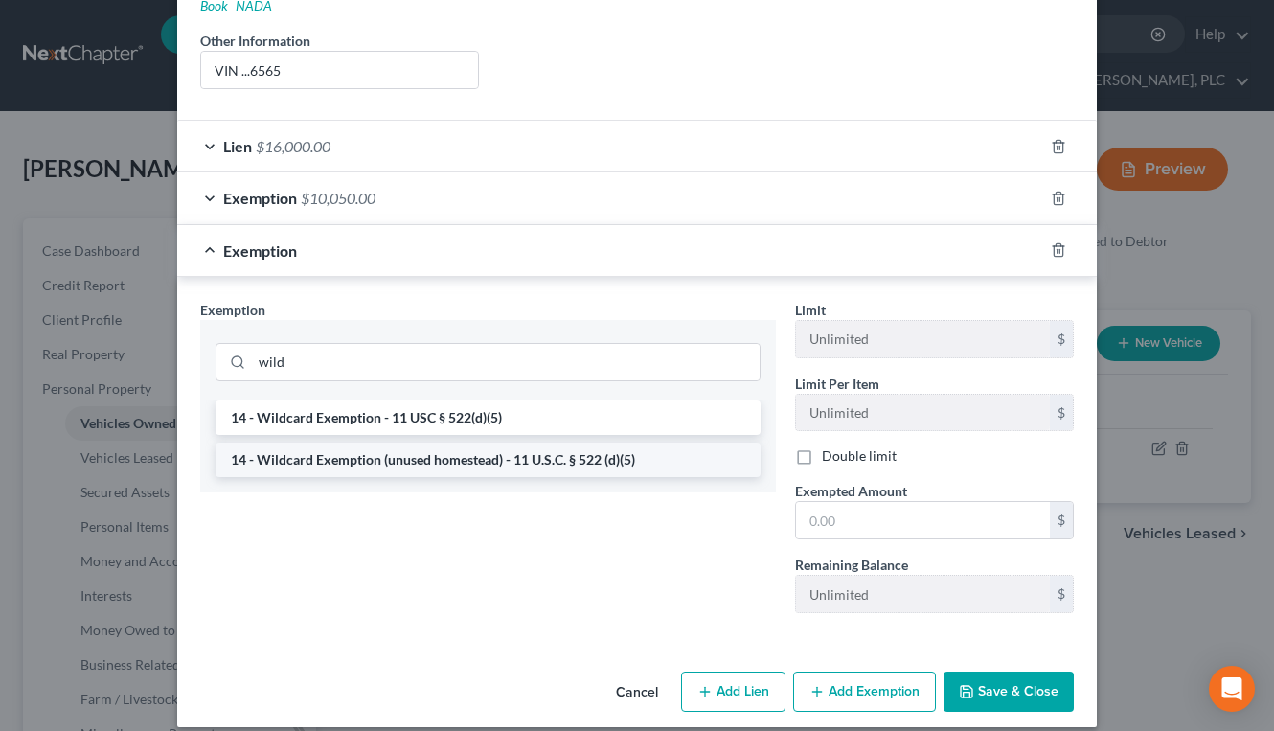
click at [493, 443] on li "14 - Wildcard Exemption (unused homestead) - 11 U.S.C. § 522 (d)(5)" at bounding box center [488, 460] width 545 height 34
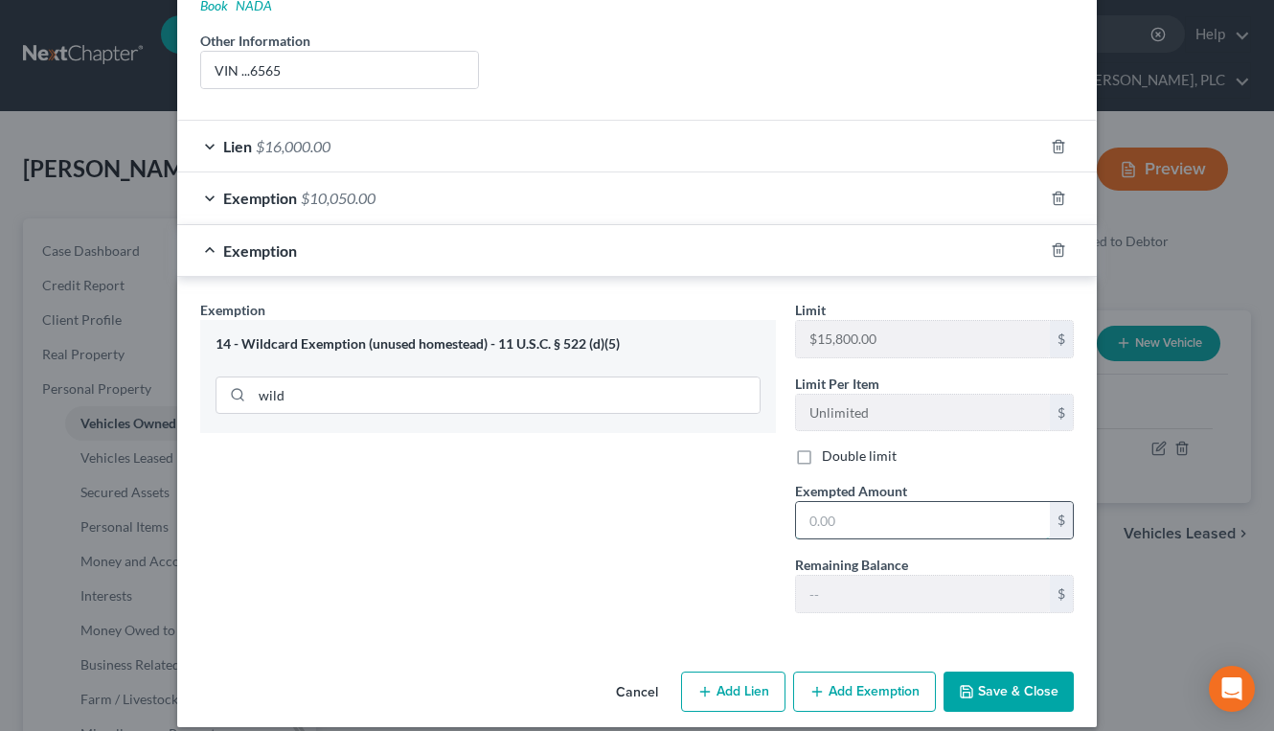
click at [808, 503] on input "text" at bounding box center [923, 520] width 254 height 36
type input "5,000"
click at [1029, 684] on button "Save & Close" at bounding box center [1009, 692] width 130 height 40
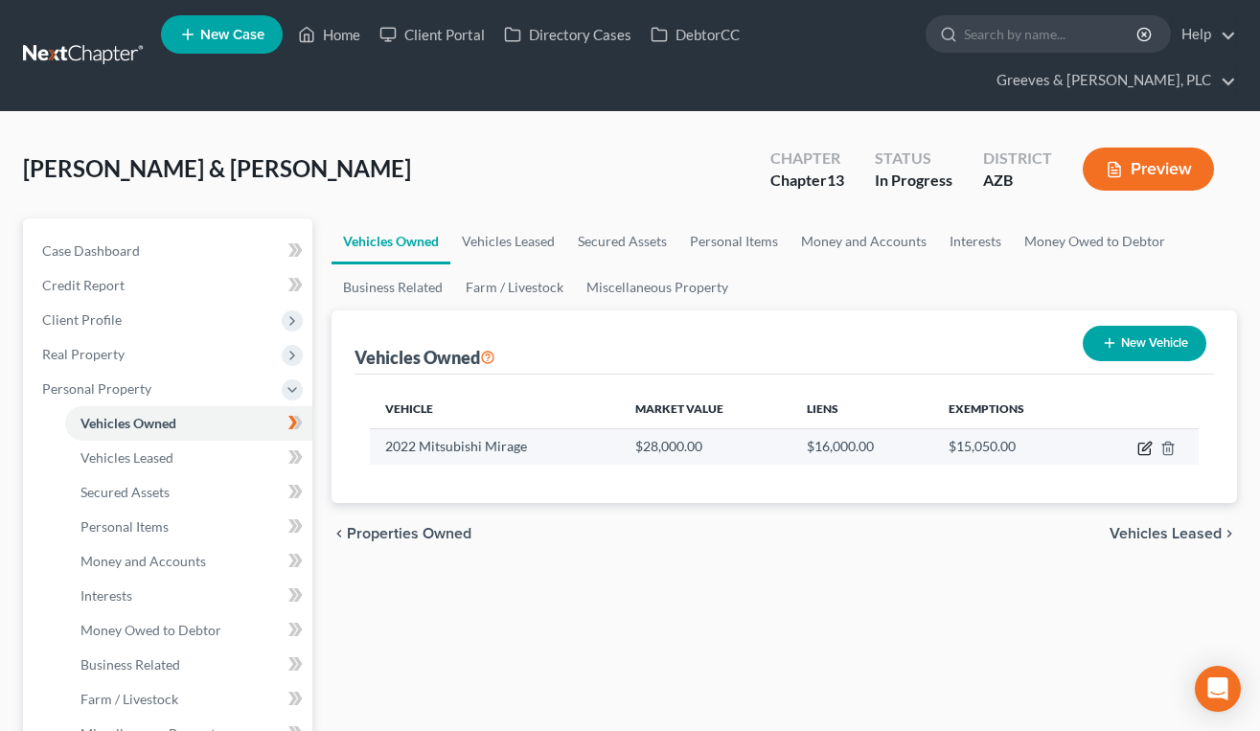
click at [1140, 452] on icon "button" at bounding box center [1144, 448] width 15 height 15
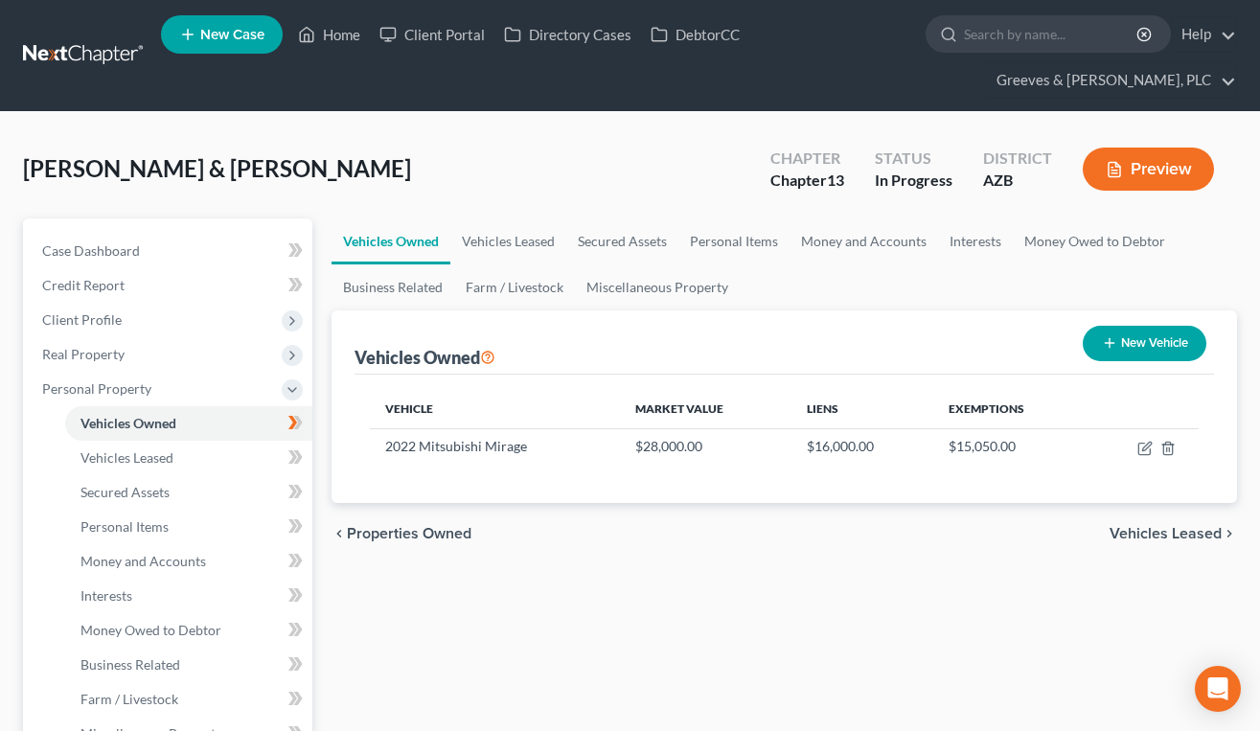
select select "0"
select select "4"
select select "2"
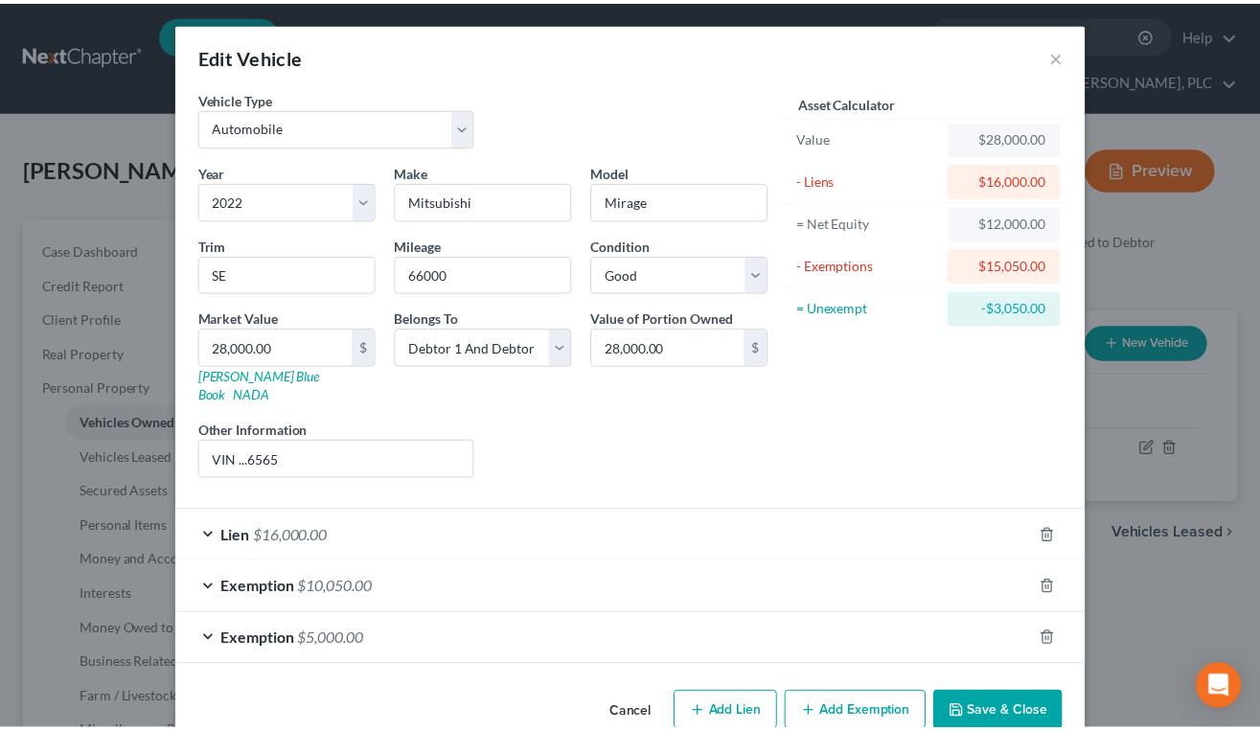
scroll to position [21, 0]
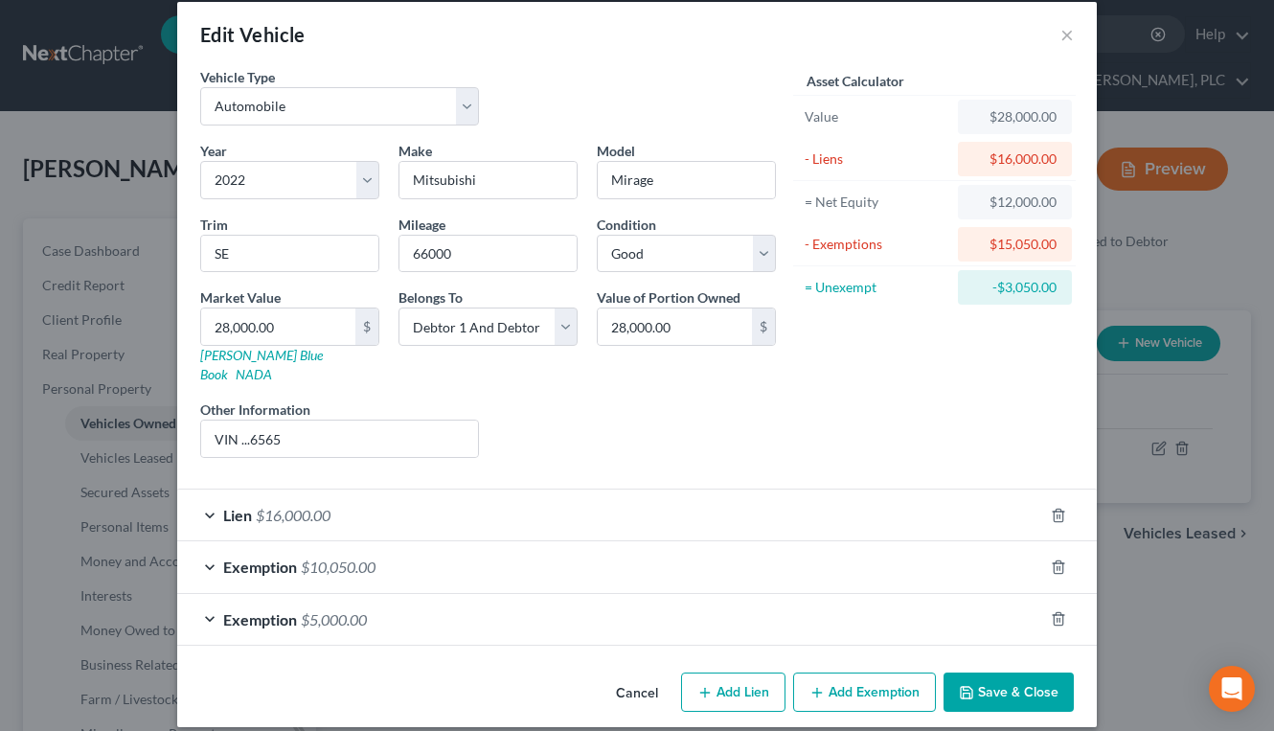
click at [1013, 673] on button "Save & Close" at bounding box center [1009, 693] width 130 height 40
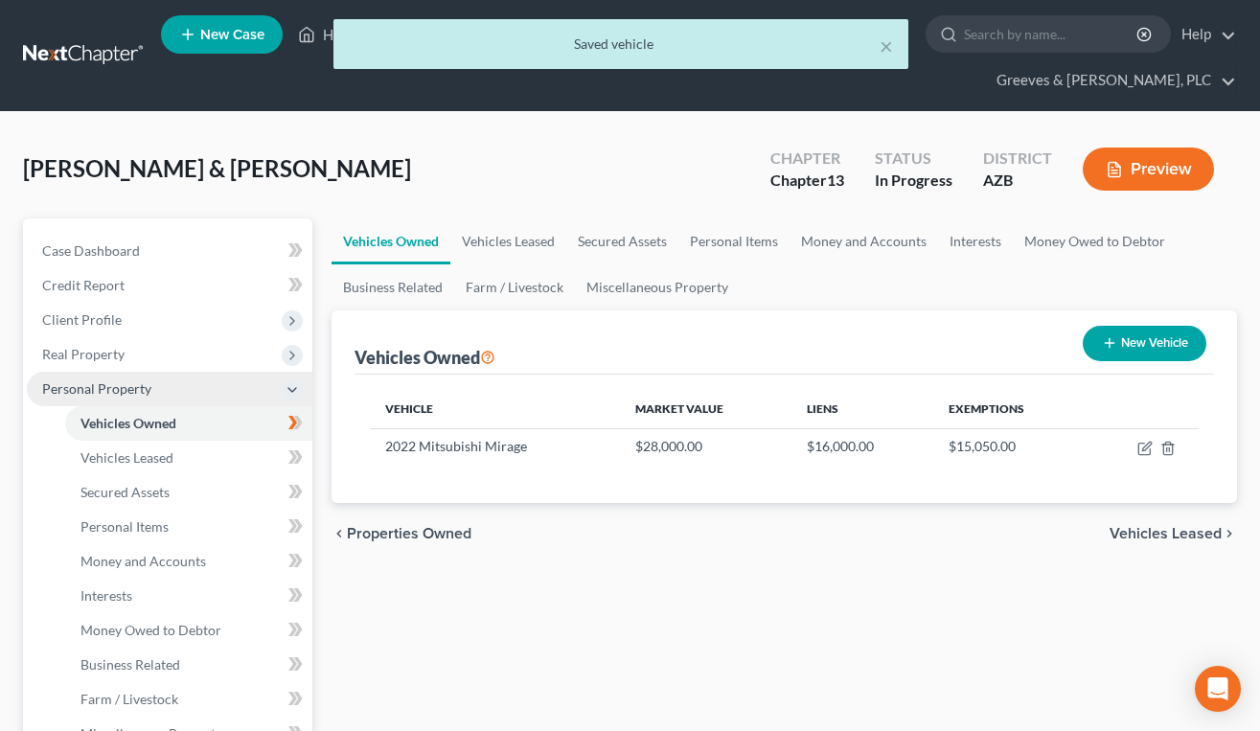
click at [178, 396] on span "Personal Property" at bounding box center [170, 389] width 286 height 34
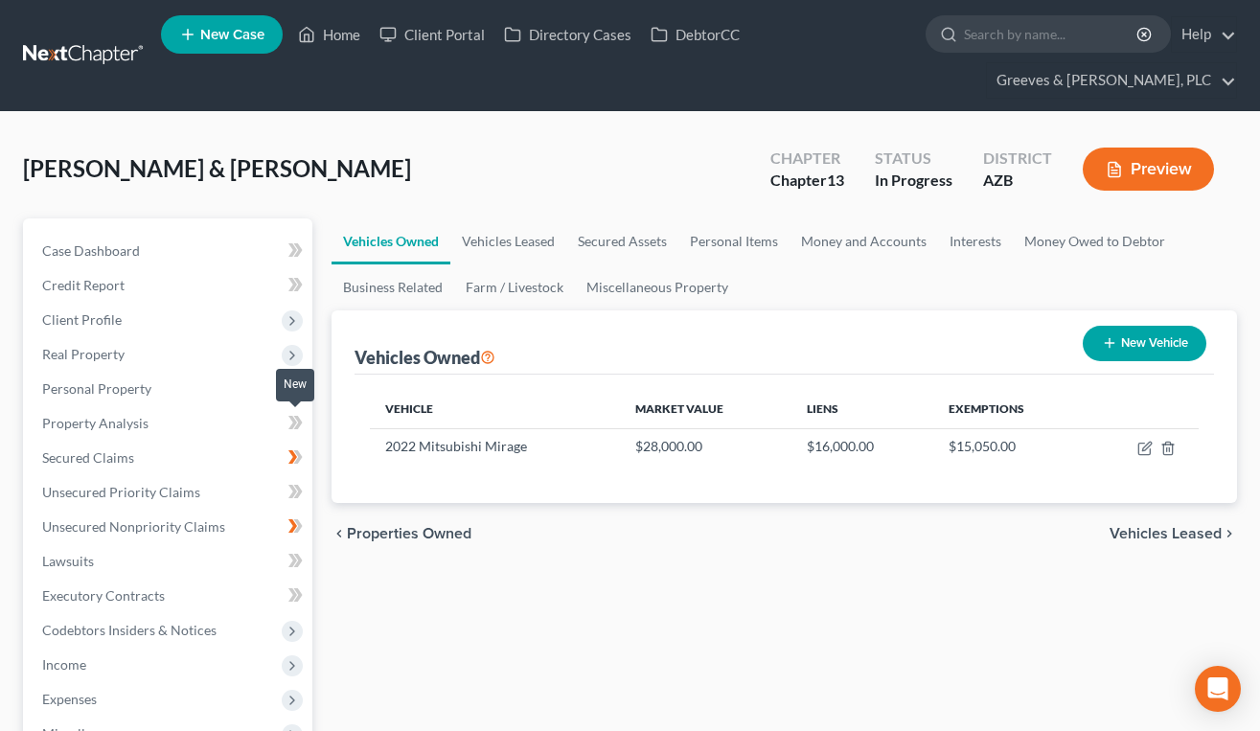
click at [302, 419] on icon at bounding box center [295, 423] width 14 height 24
click at [218, 428] on link "Property Analysis" at bounding box center [170, 423] width 286 height 34
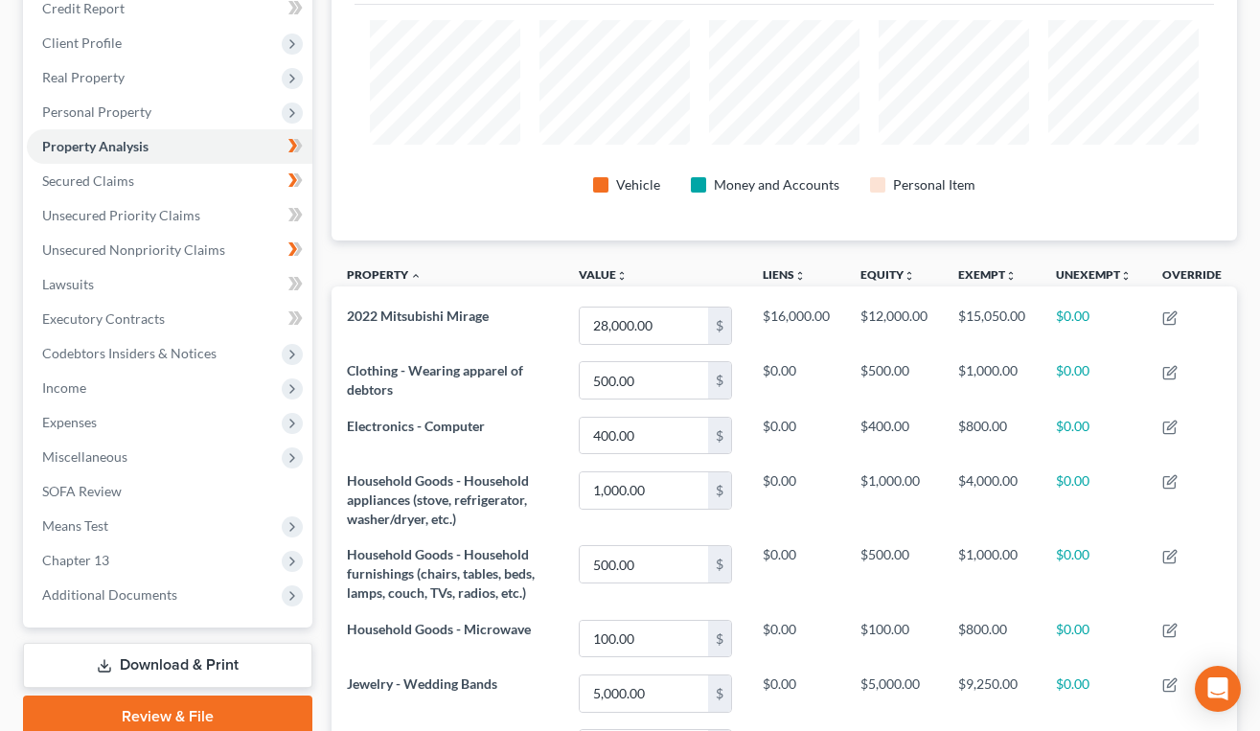
scroll to position [340, 0]
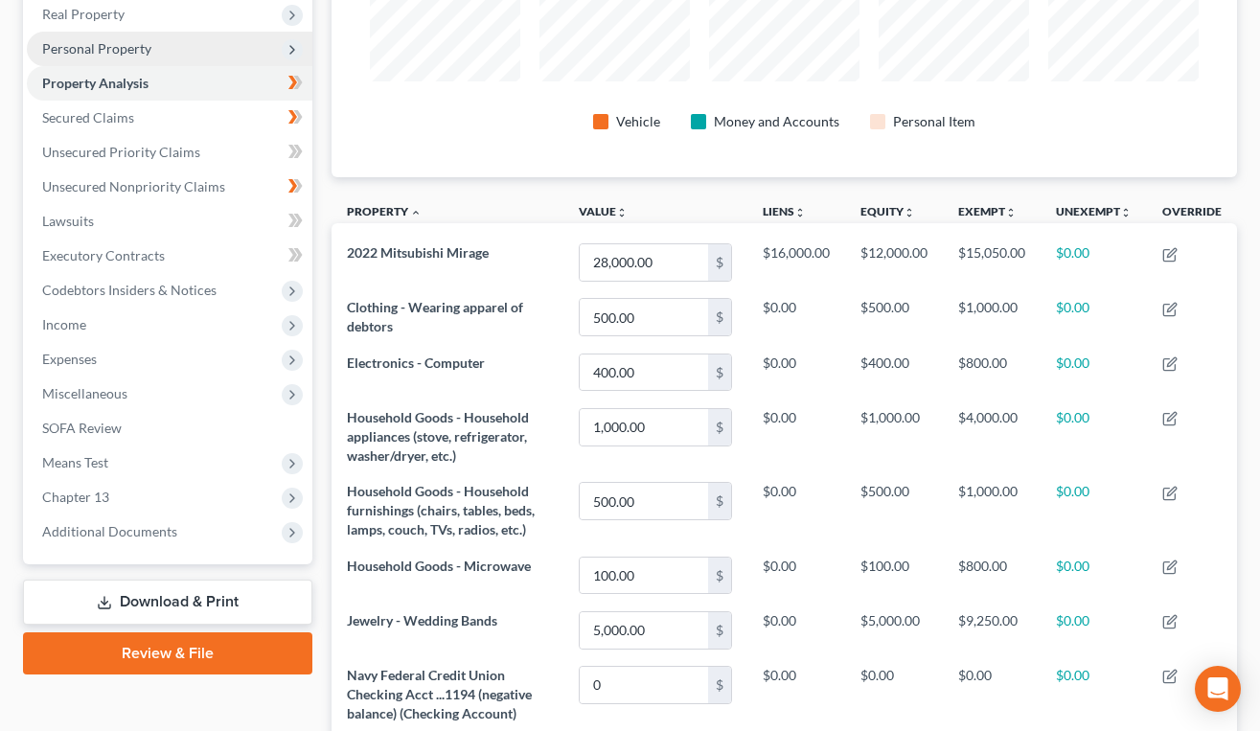
click at [185, 50] on span "Personal Property" at bounding box center [170, 49] width 286 height 34
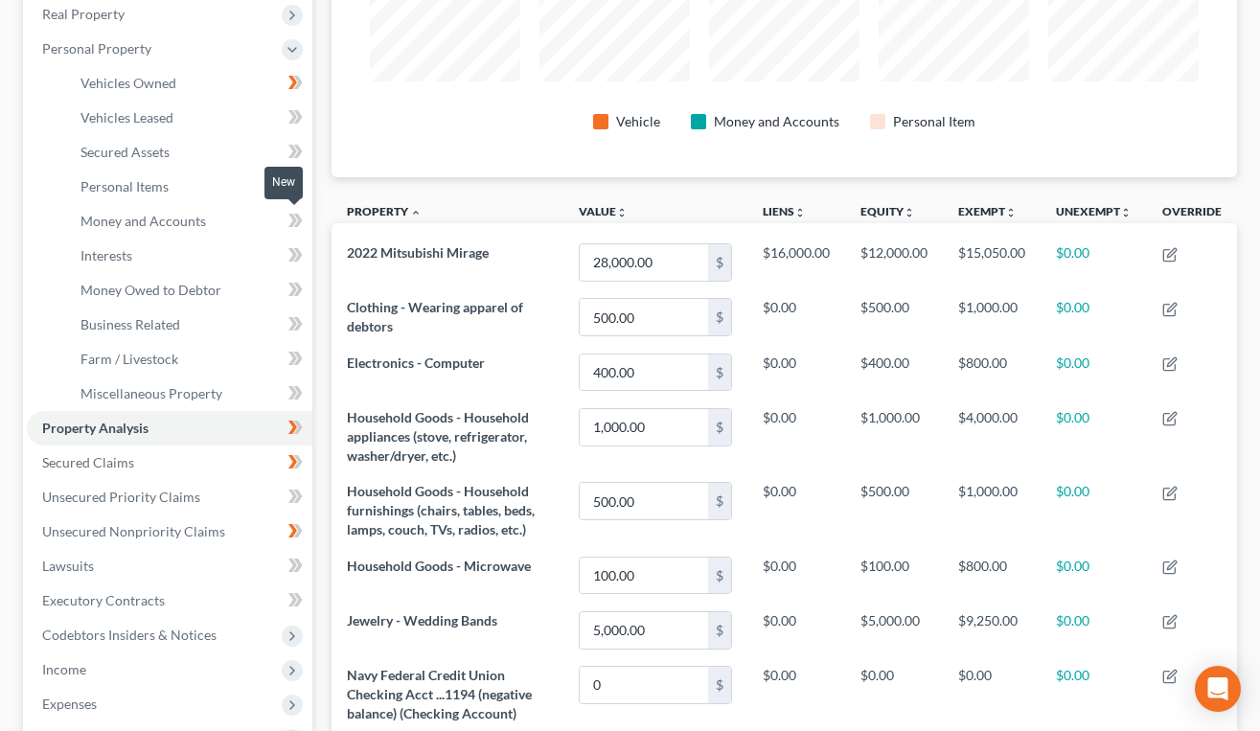
click at [288, 218] on icon at bounding box center [295, 221] width 14 height 24
click at [228, 218] on link "Money and Accounts" at bounding box center [188, 221] width 247 height 34
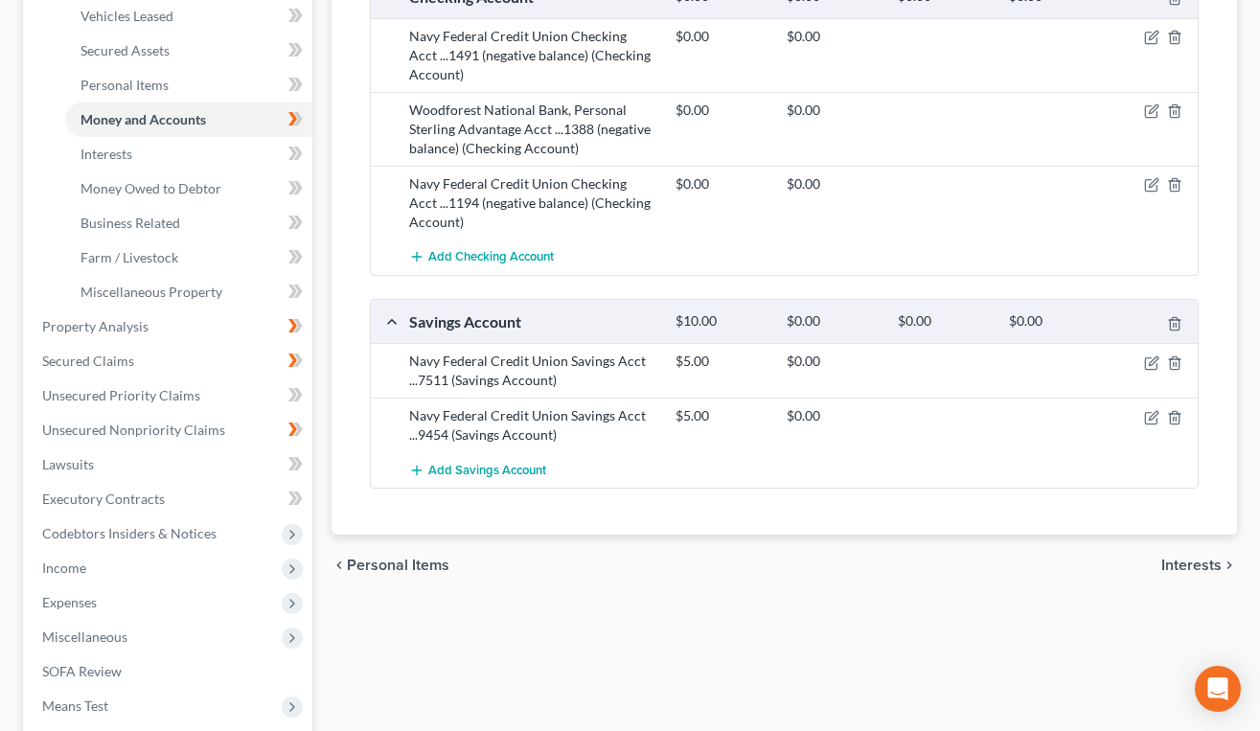
scroll to position [408, 0]
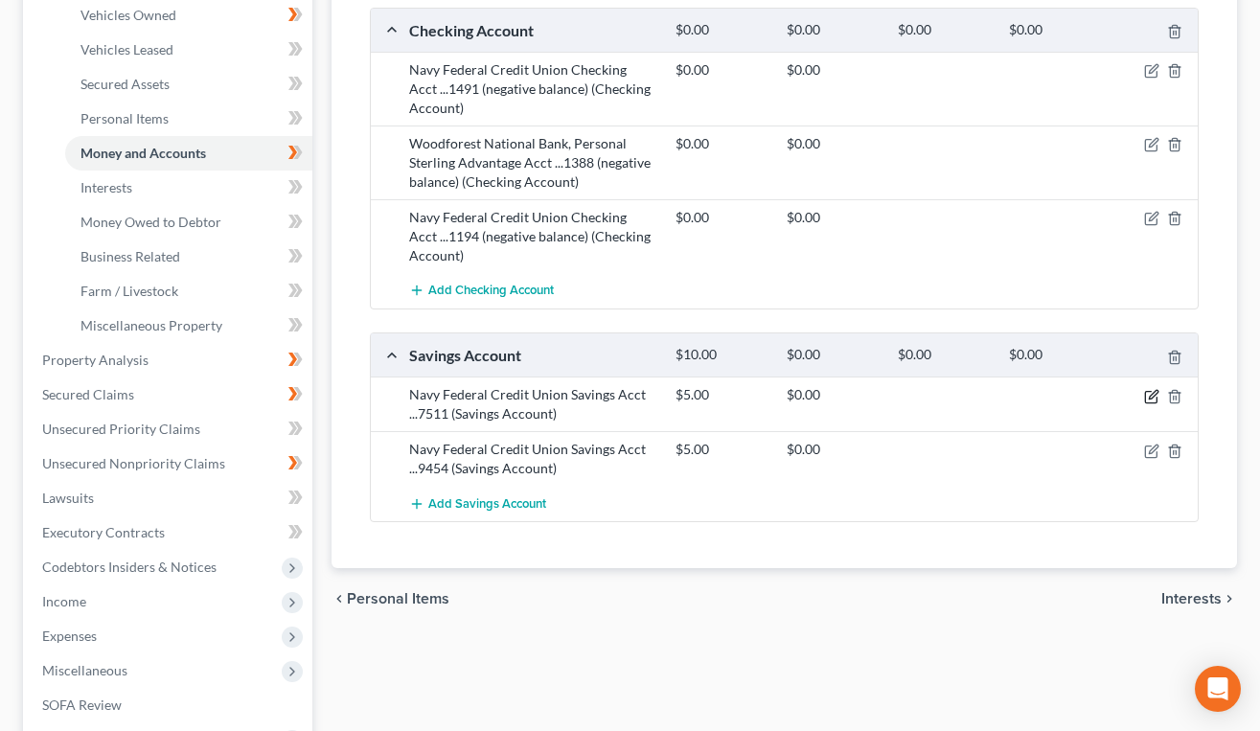
click at [1151, 402] on icon "button" at bounding box center [1150, 396] width 11 height 11
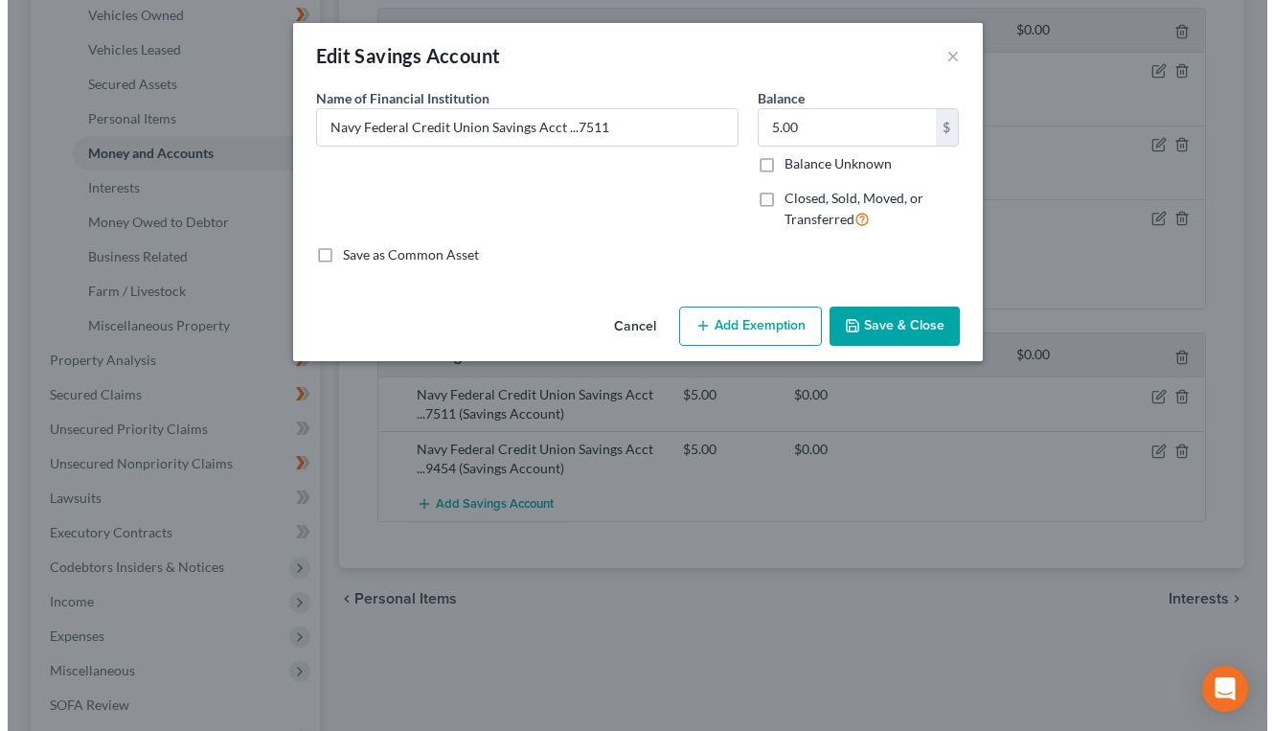
scroll to position [374, 0]
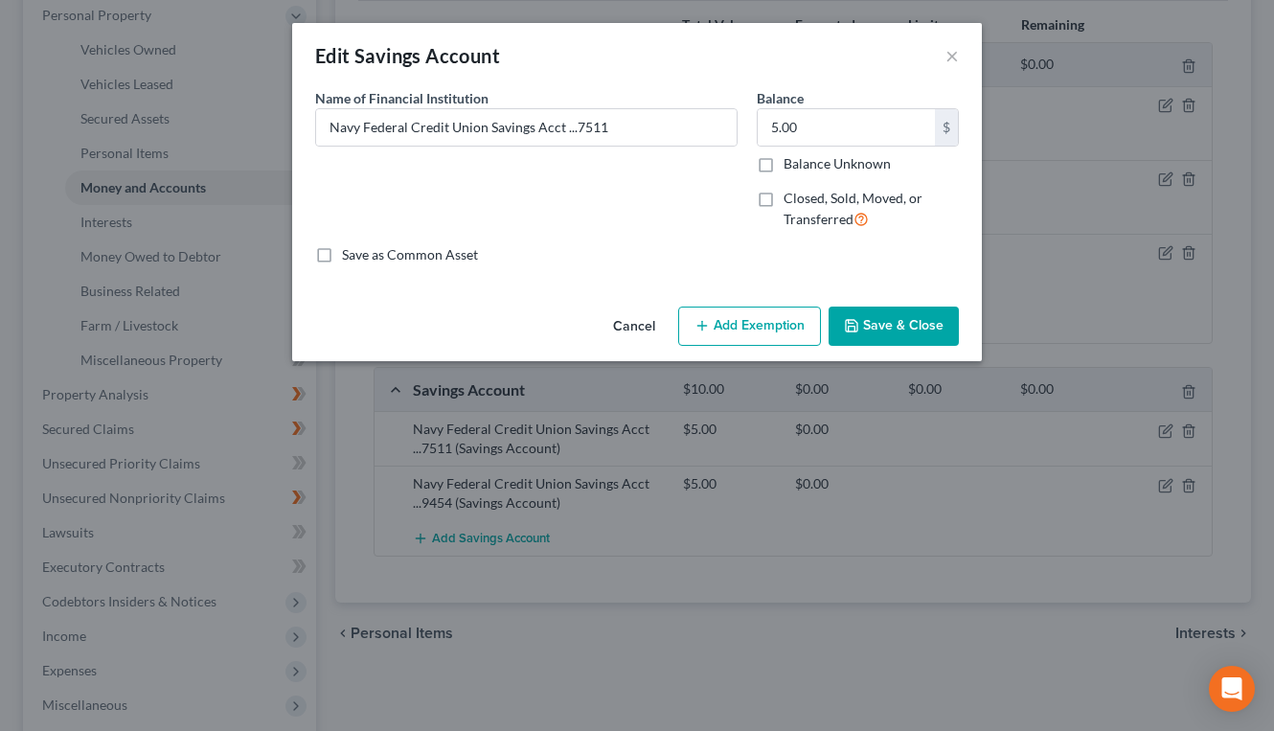
click at [758, 329] on button "Add Exemption" at bounding box center [749, 327] width 143 height 40
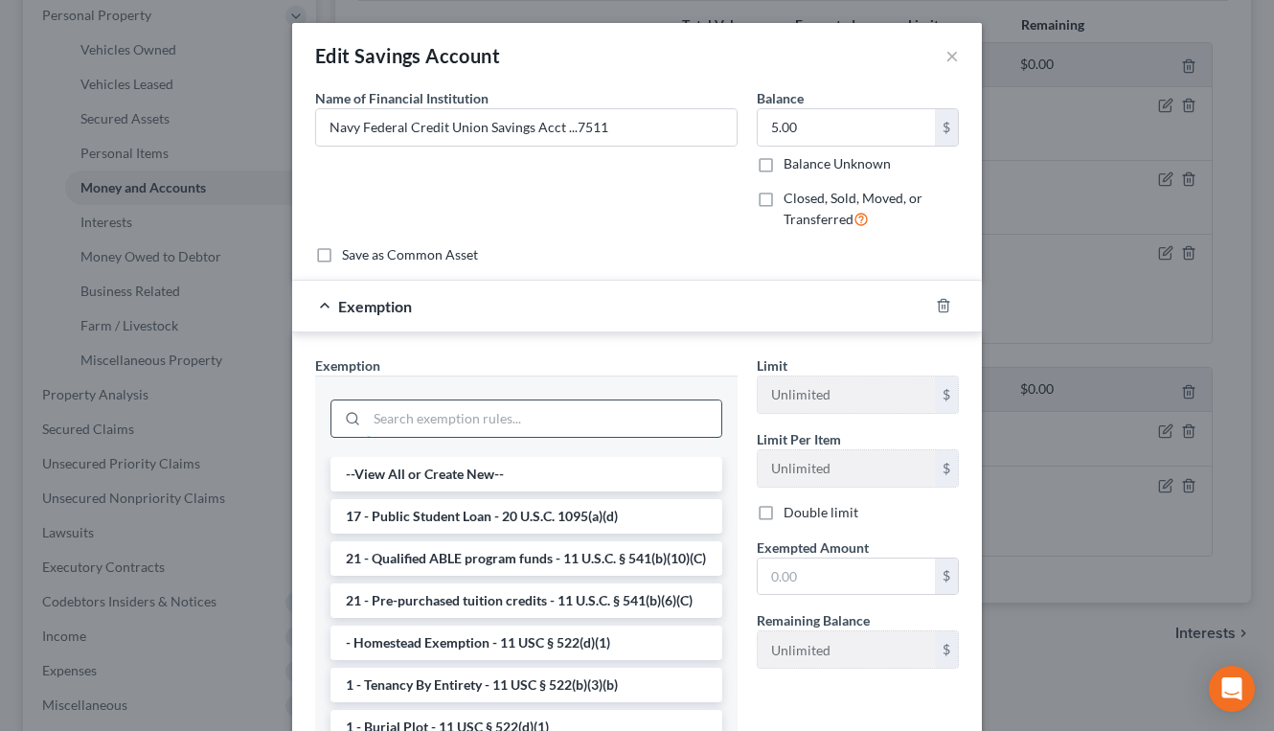
click at [561, 423] on input "search" at bounding box center [544, 419] width 355 height 36
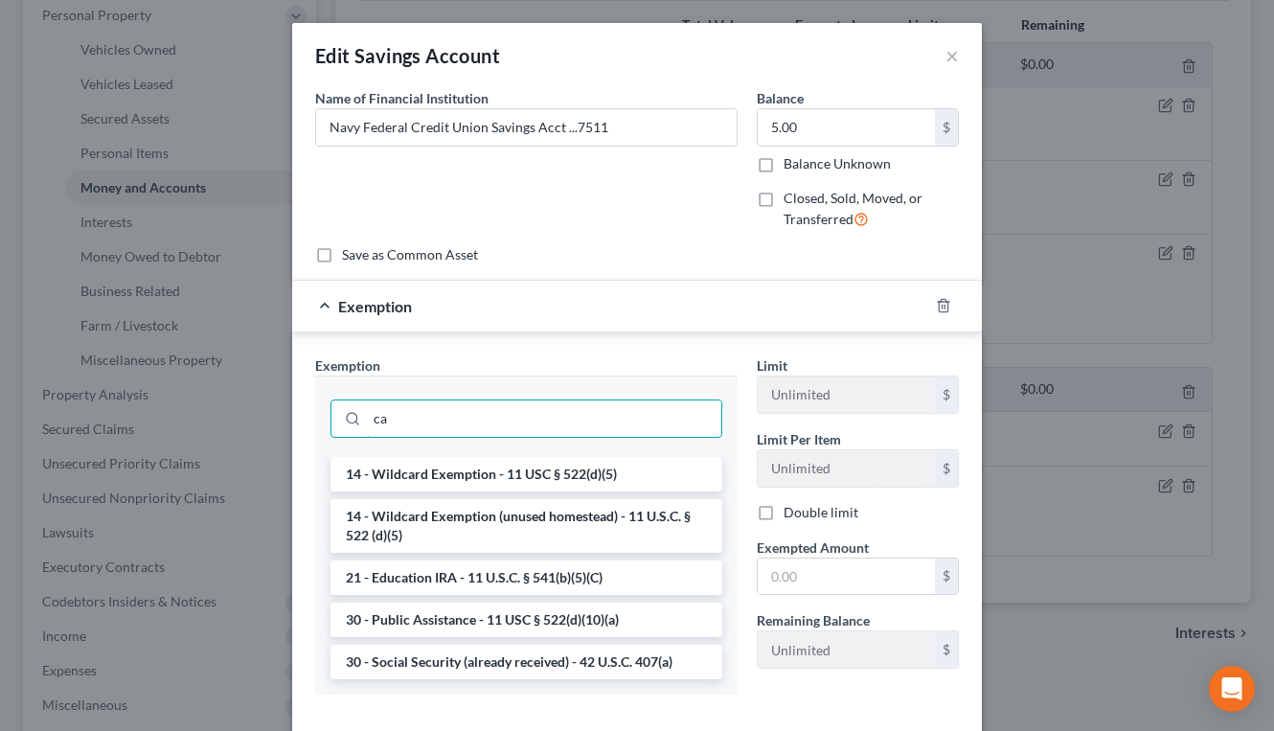
type input "c"
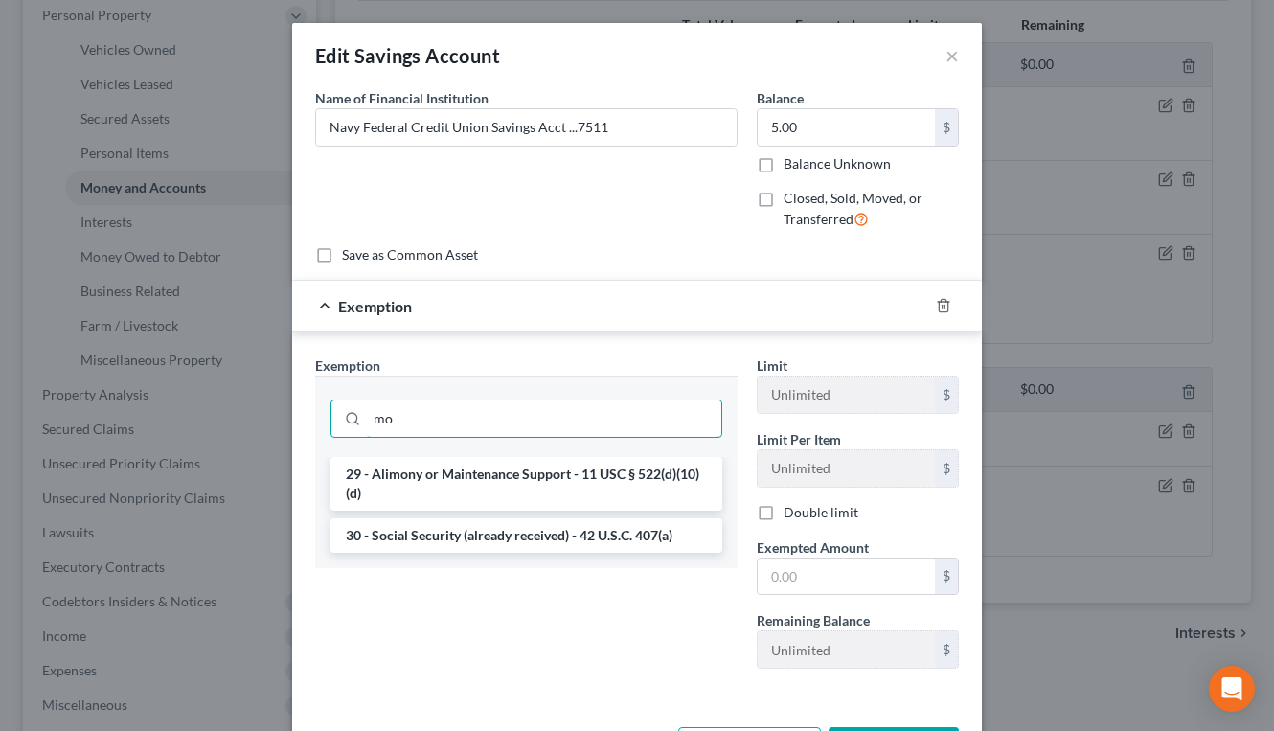
type input "m"
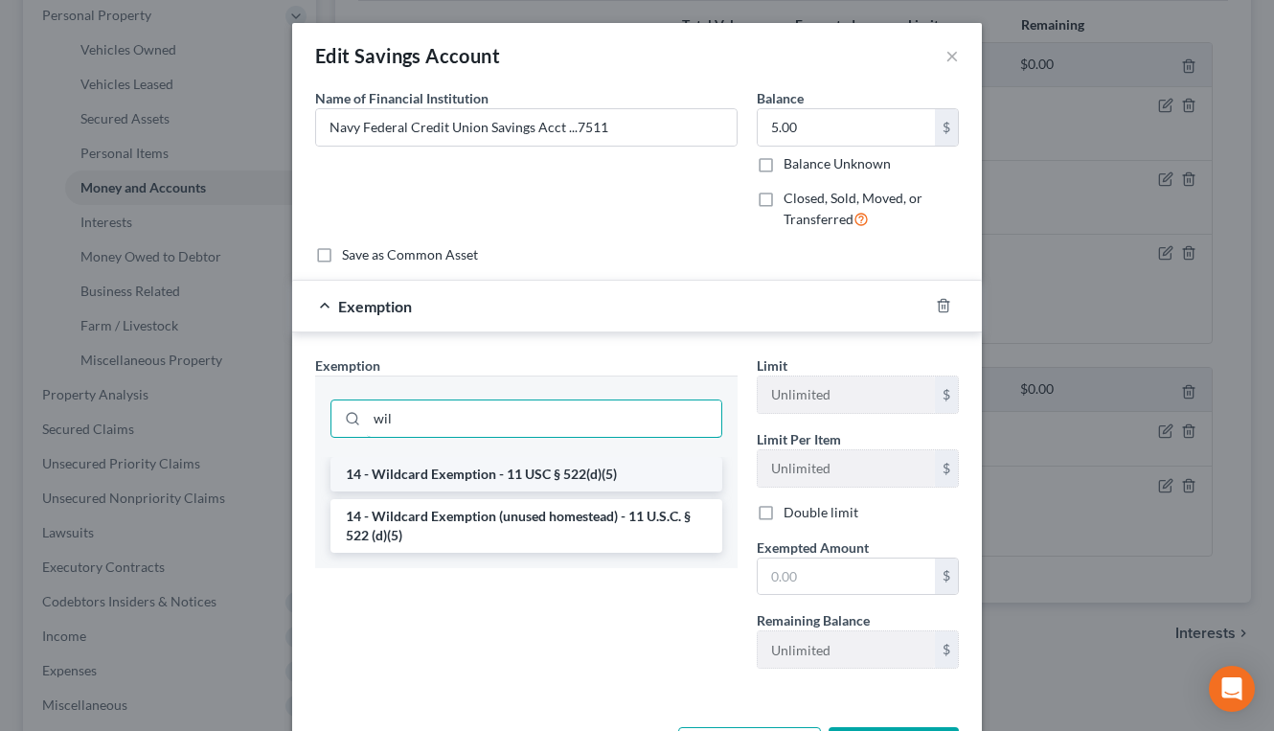
type input "wil"
click at [547, 472] on li "14 - Wildcard Exemption - 11 USC § 522(d)(5)" at bounding box center [527, 474] width 392 height 34
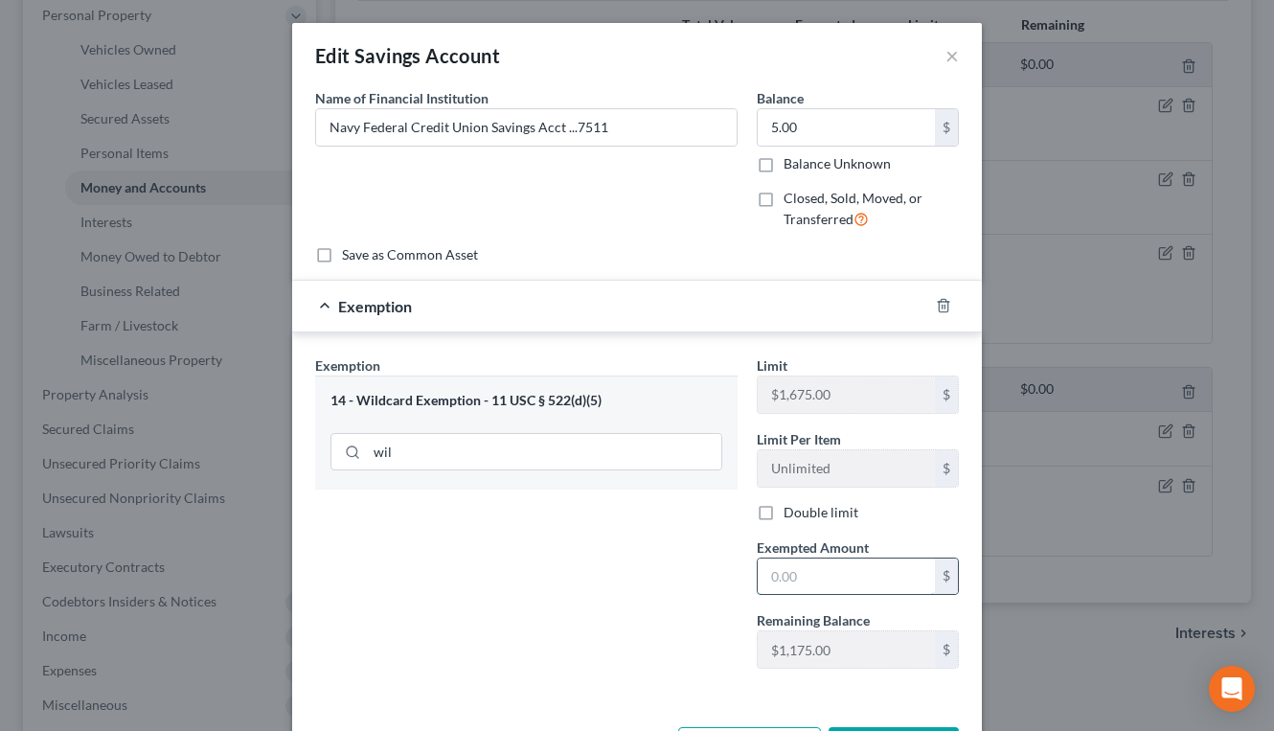
click at [814, 562] on input "text" at bounding box center [846, 577] width 177 height 36
type input "200"
click at [503, 533] on div "Exemption Set must be selected for CA. Exemption * 14 - Wildcard Exemption - 11…" at bounding box center [527, 520] width 442 height 329
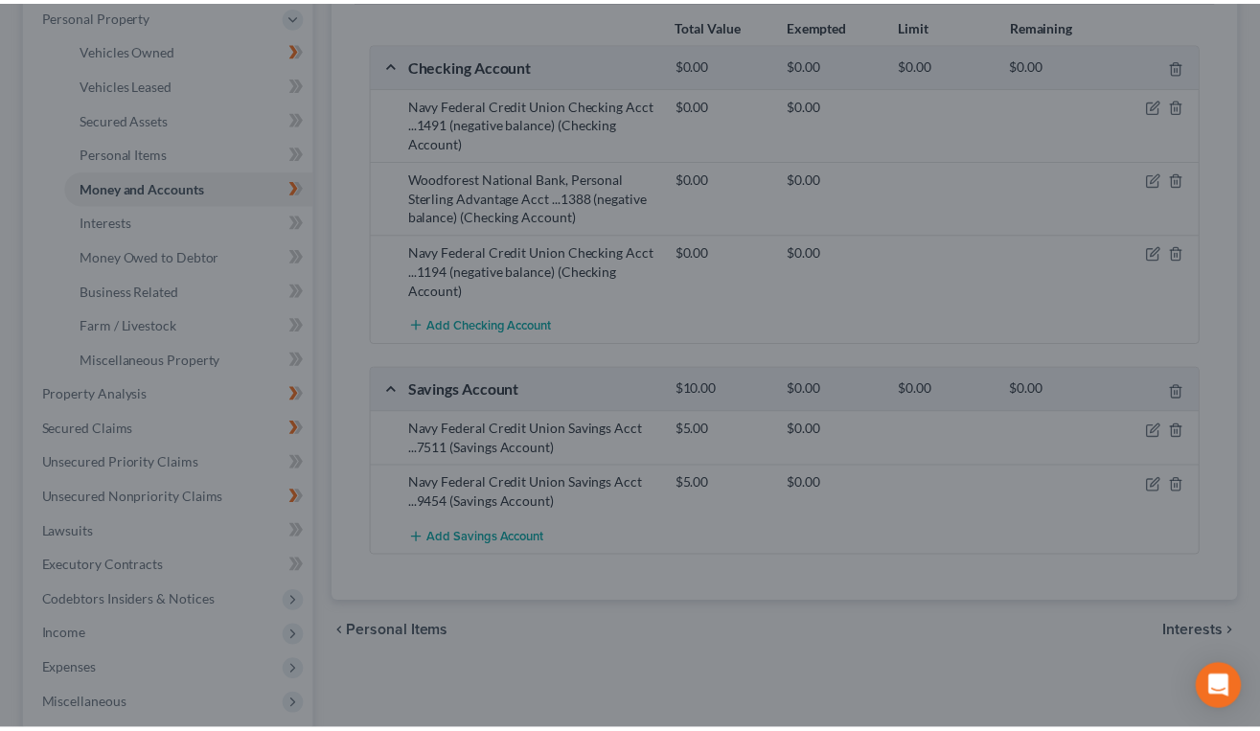
scroll to position [408, 0]
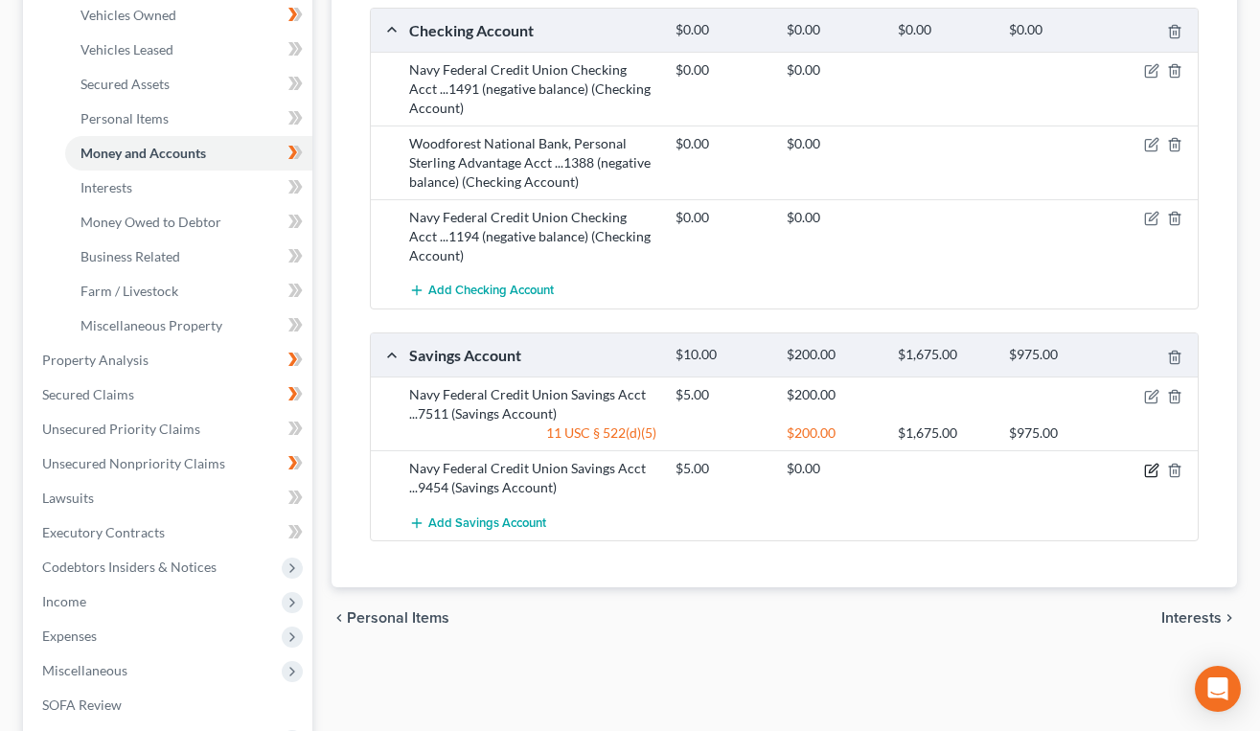
click at [1154, 466] on icon "button" at bounding box center [1153, 468] width 9 height 9
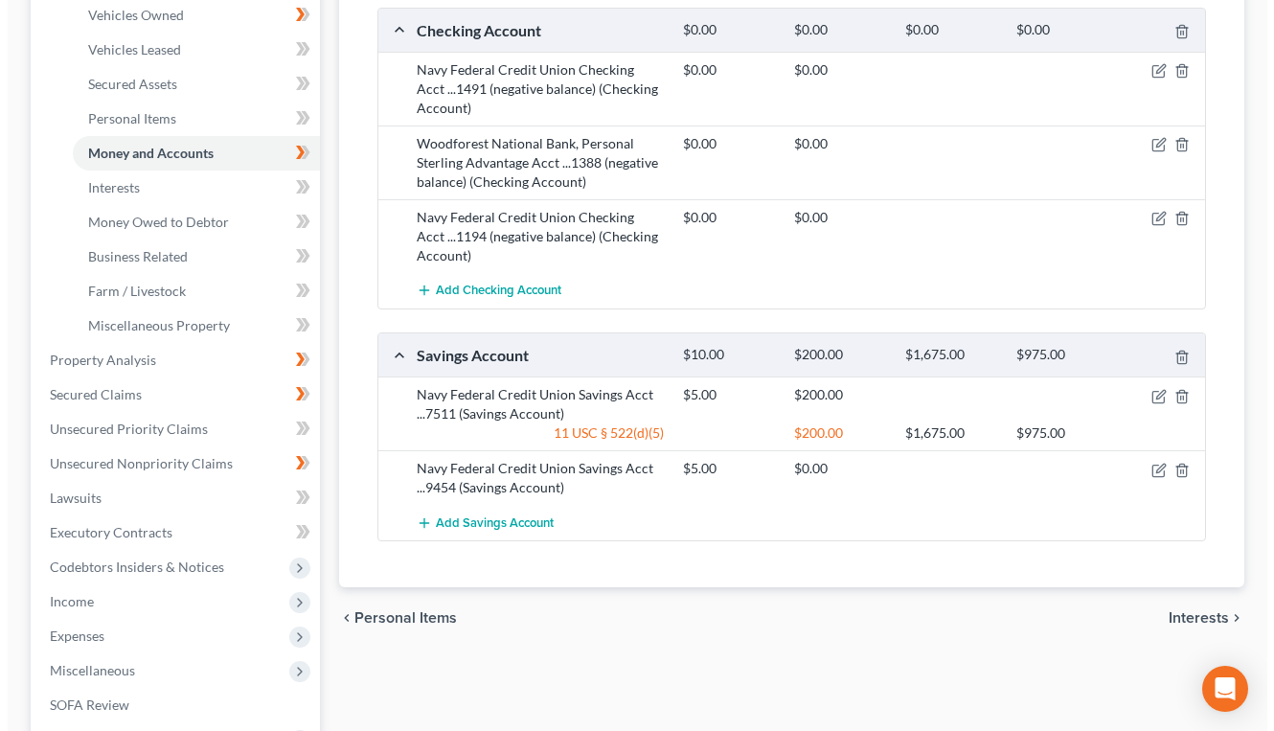
scroll to position [374, 0]
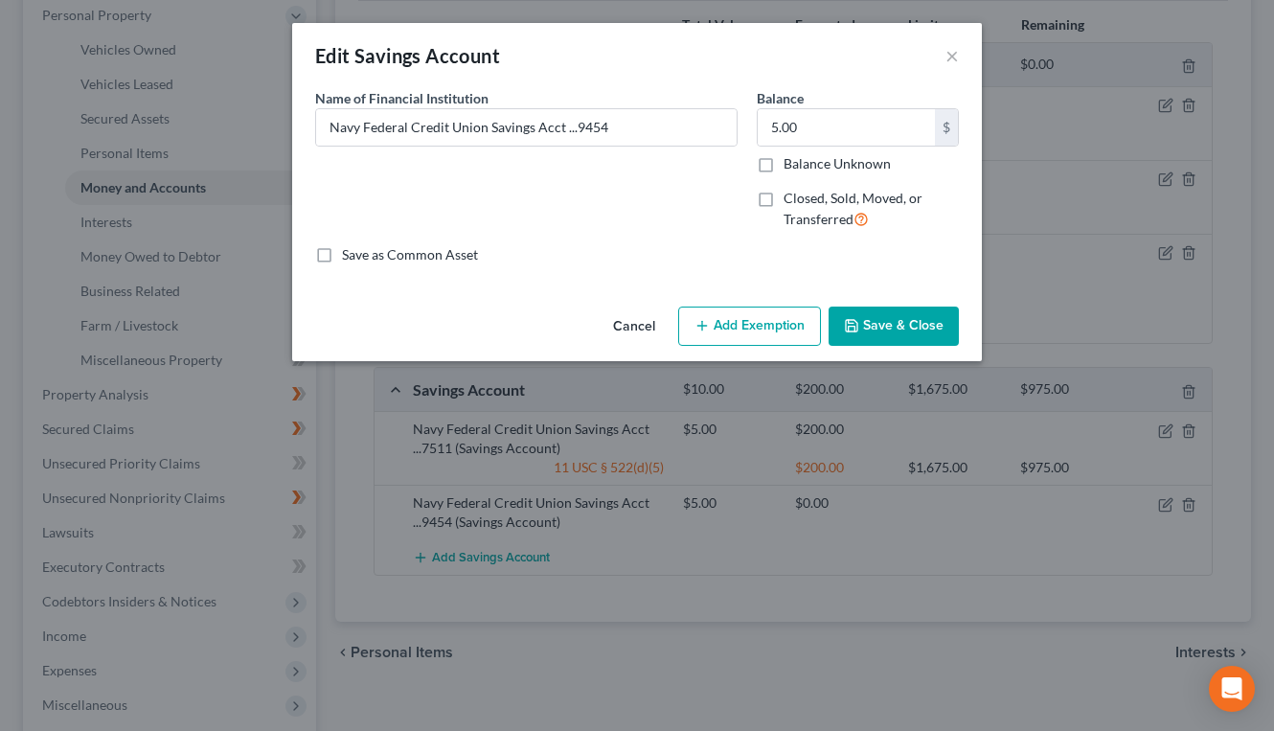
click at [742, 325] on button "Add Exemption" at bounding box center [749, 327] width 143 height 40
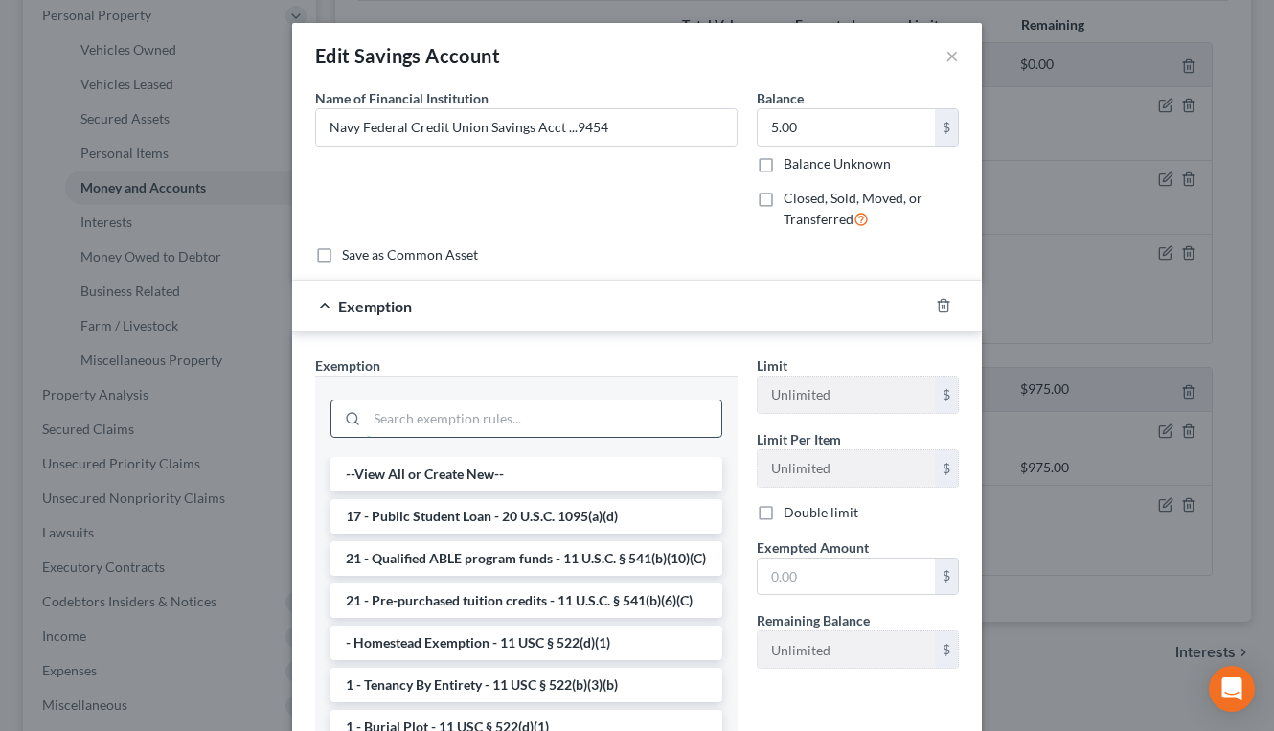
click at [493, 423] on input "search" at bounding box center [544, 419] width 355 height 36
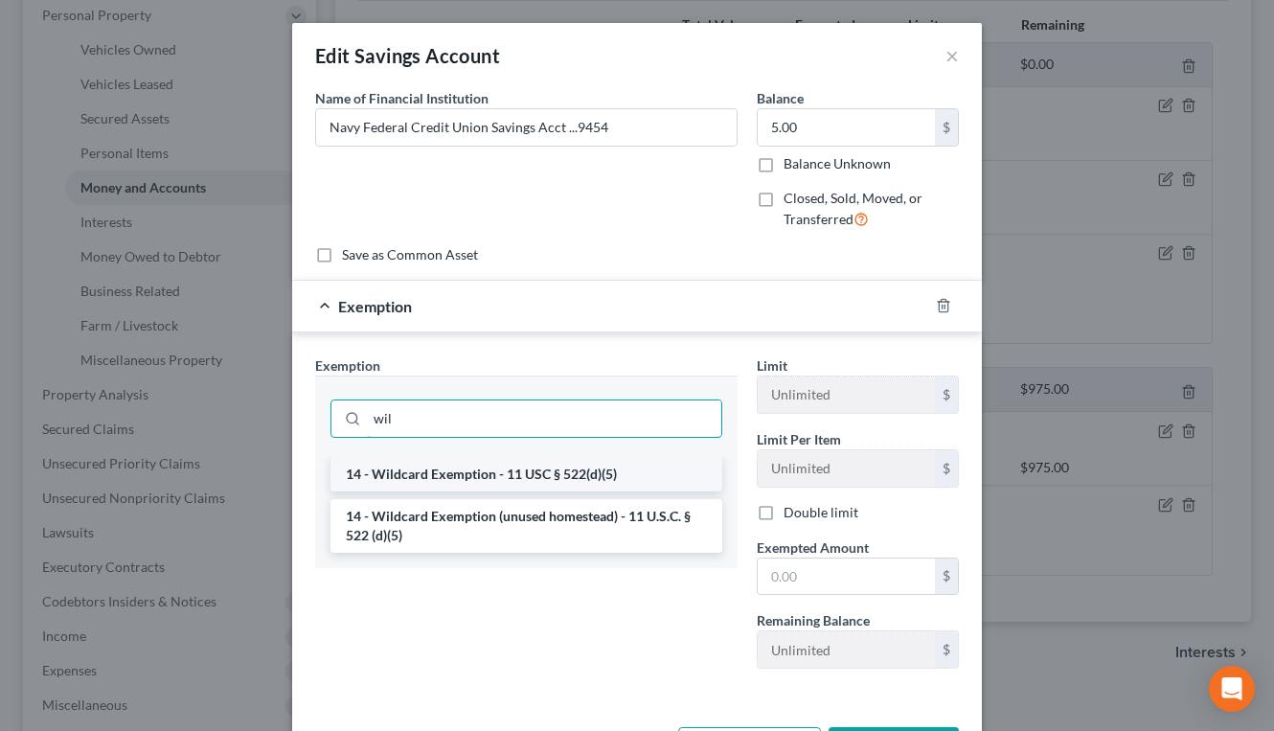
type input "wil"
click at [429, 470] on li "14 - Wildcard Exemption - 11 USC § 522(d)(5)" at bounding box center [527, 474] width 392 height 34
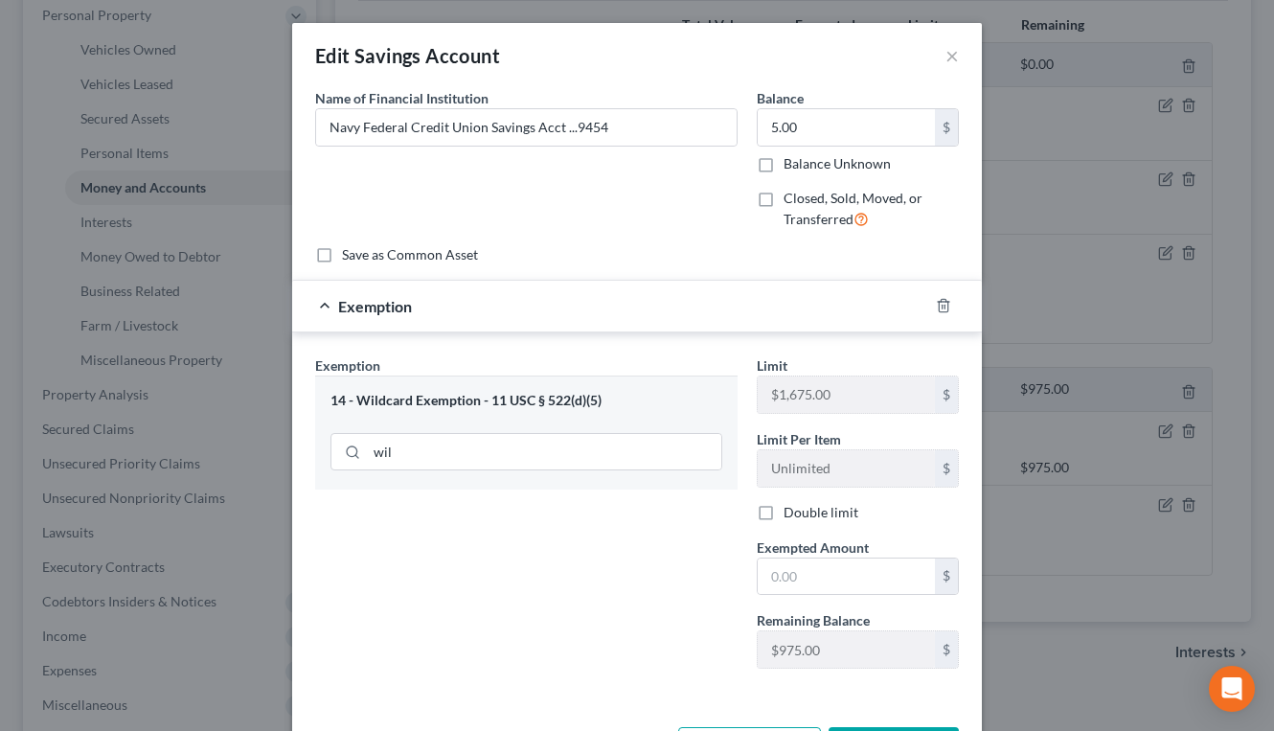
click at [812, 553] on span "Exempted Amount" at bounding box center [813, 547] width 112 height 16
click at [832, 569] on input "text" at bounding box center [846, 577] width 177 height 36
type input "200"
drag, startPoint x: 393, startPoint y: 560, endPoint x: 443, endPoint y: 576, distance: 52.4
click at [399, 557] on div "Exemption Set must be selected for CA. Exemption * 14 - Wildcard Exemption - 11…" at bounding box center [527, 520] width 442 height 329
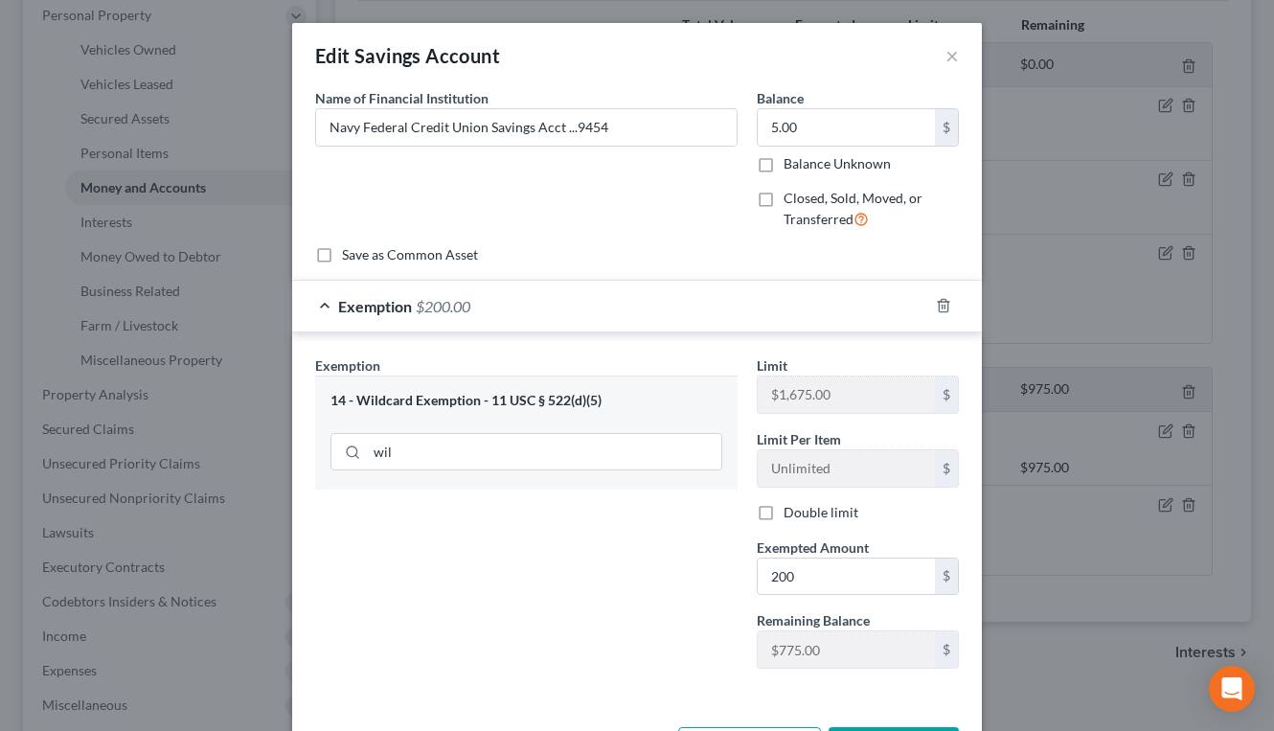
scroll to position [75, 0]
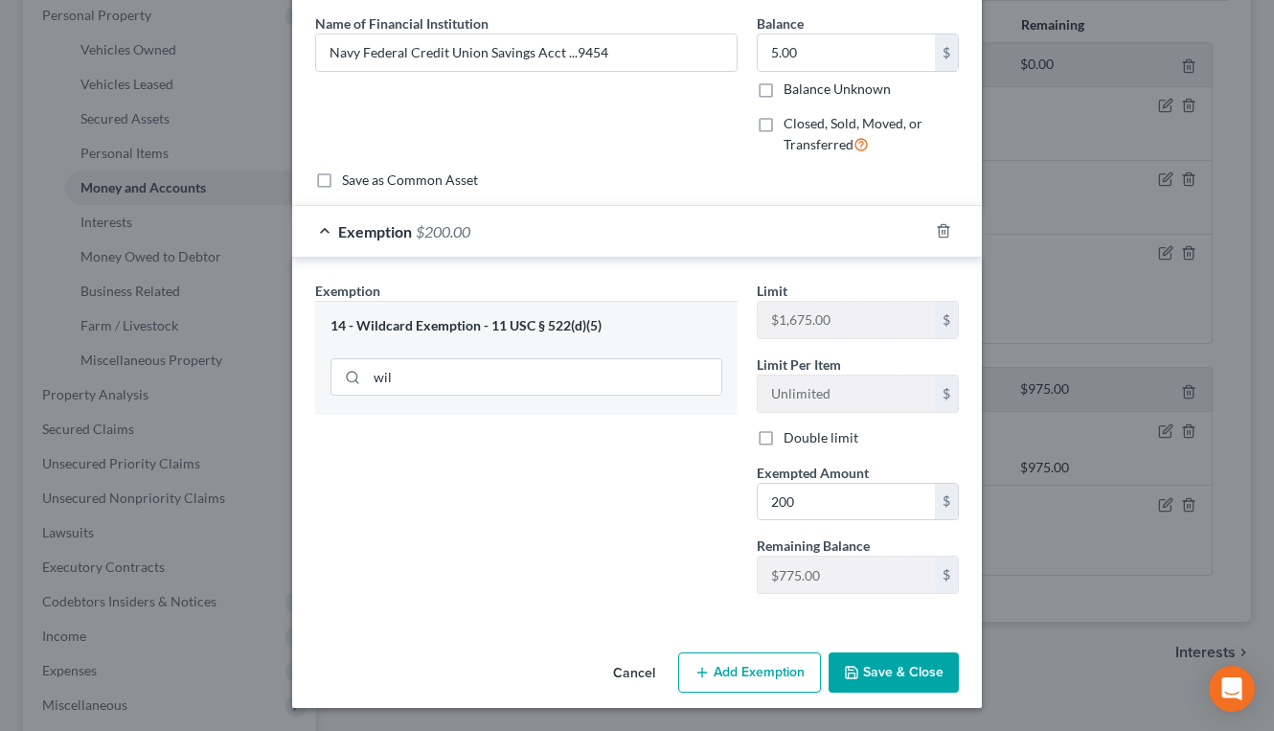
click at [879, 683] on button "Save & Close" at bounding box center [894, 673] width 130 height 40
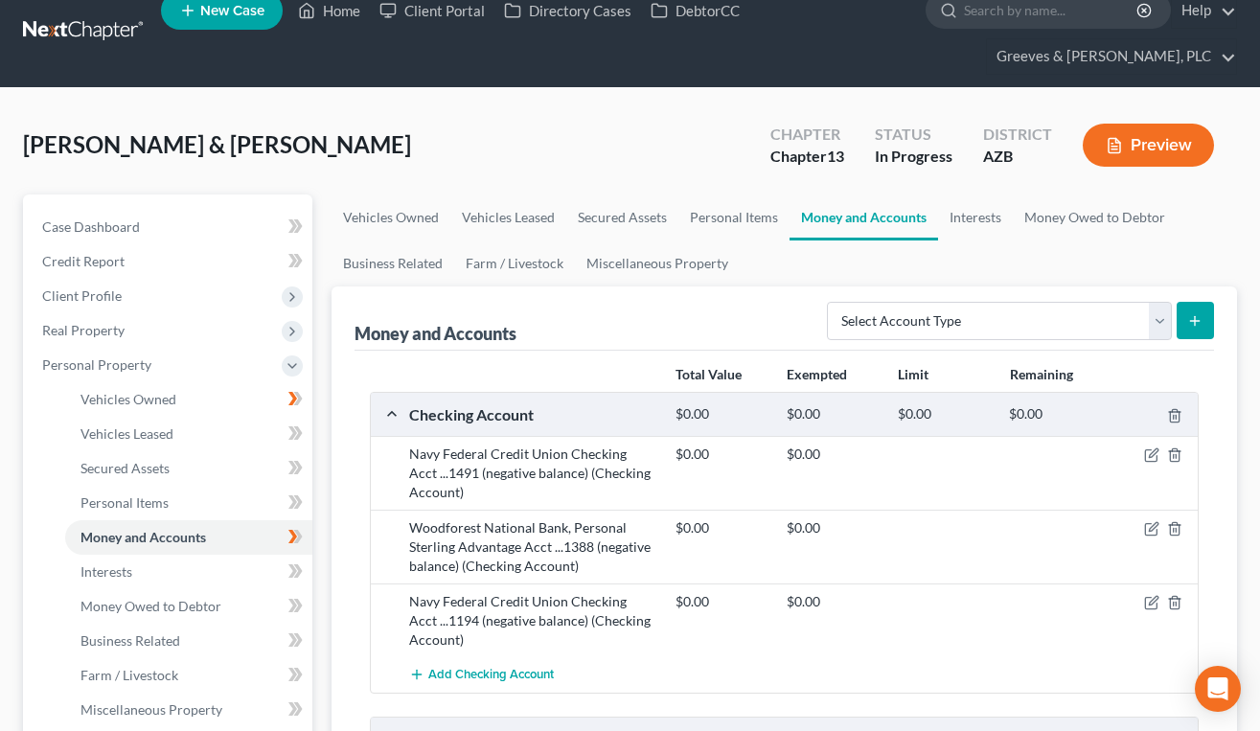
scroll to position [0, 0]
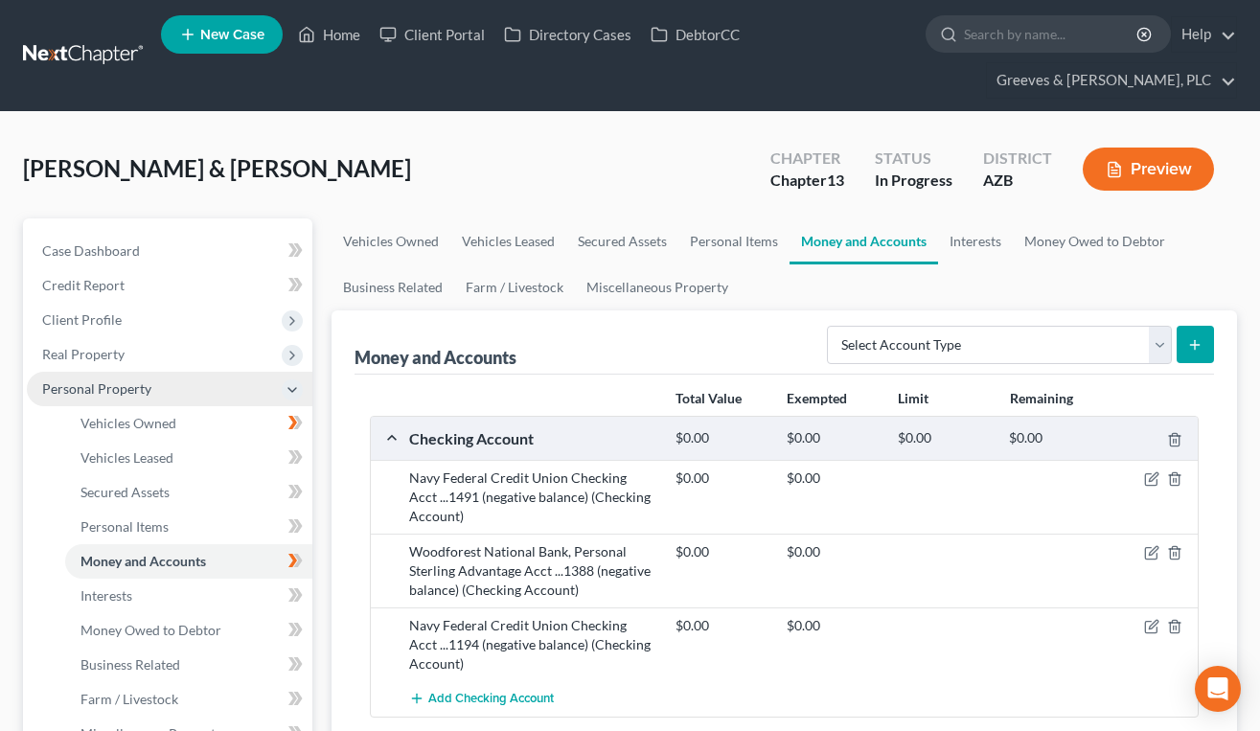
click at [181, 379] on span "Personal Property" at bounding box center [170, 389] width 286 height 34
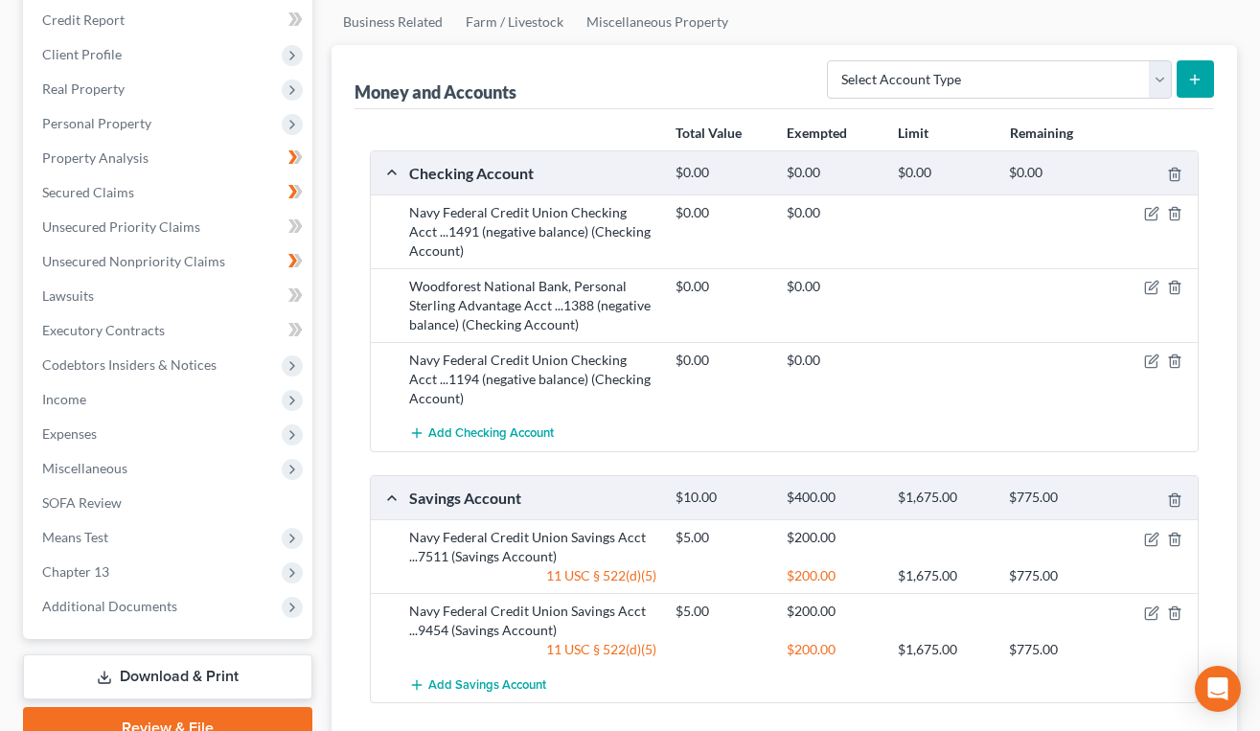
scroll to position [262, 0]
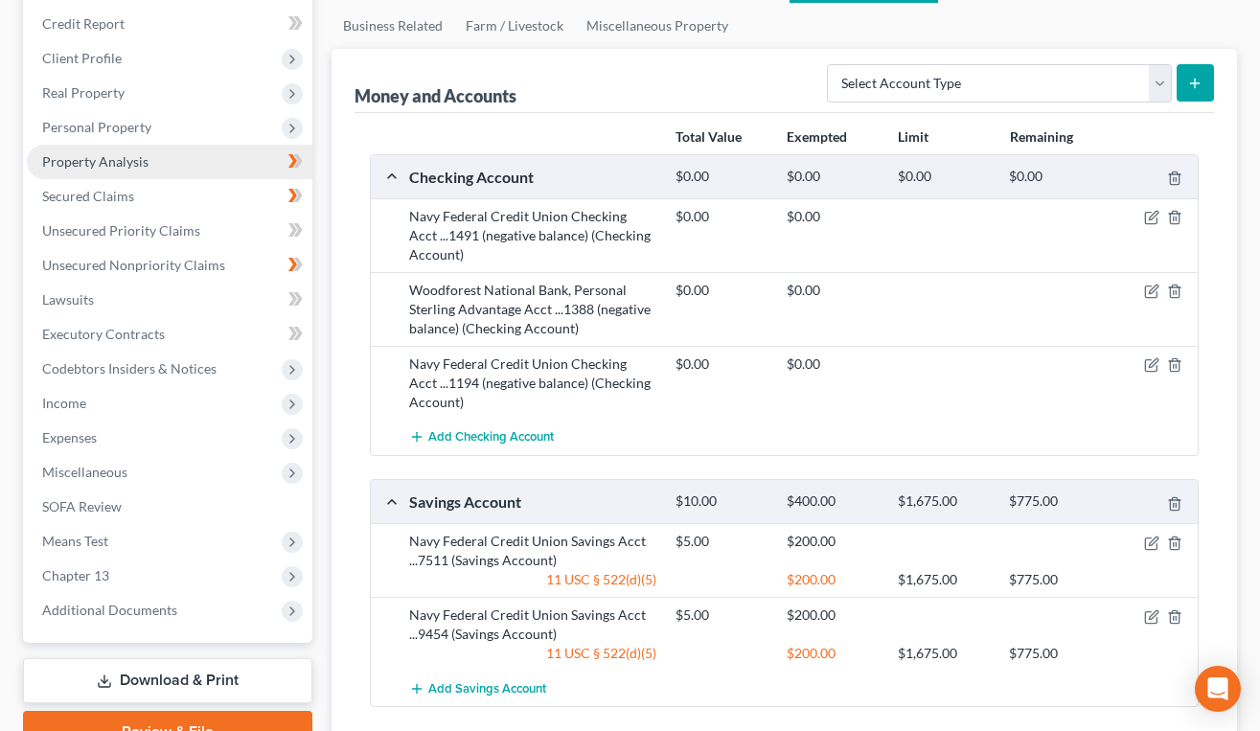
click at [174, 161] on link "Property Analysis" at bounding box center [170, 162] width 286 height 34
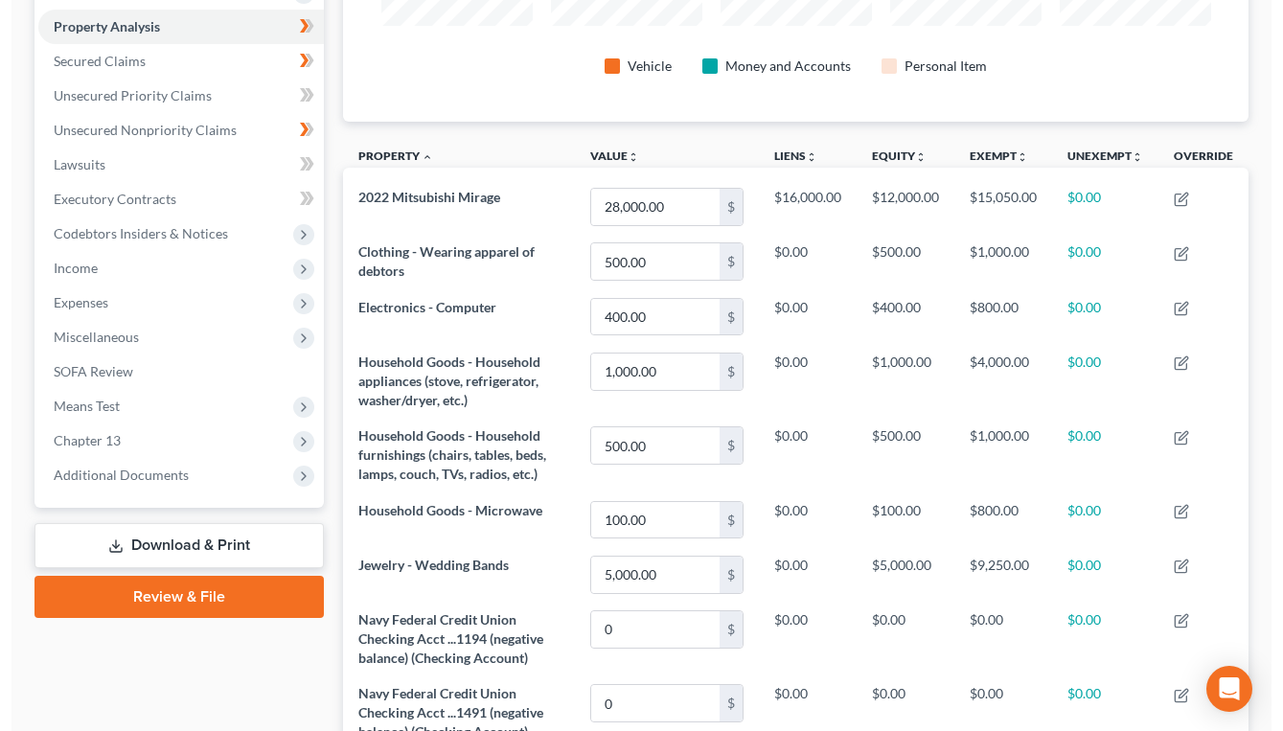
scroll to position [305, 944]
